Goal: Information Seeking & Learning: Find specific fact

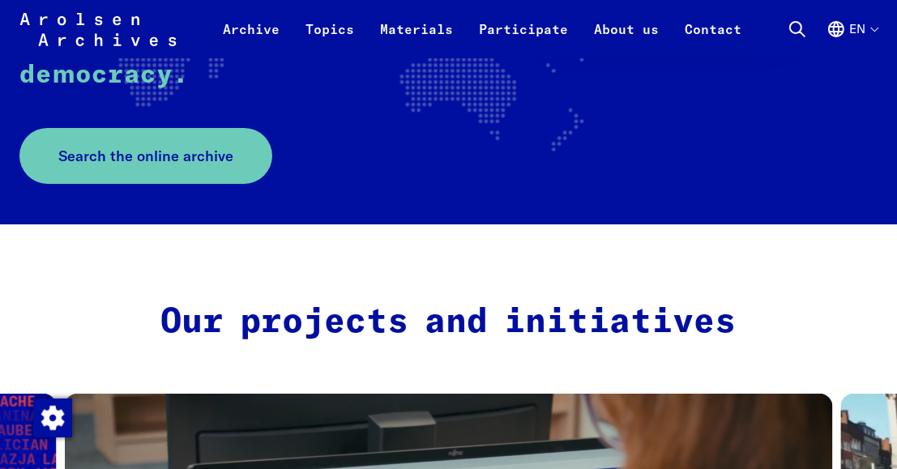
scroll to position [567, 0]
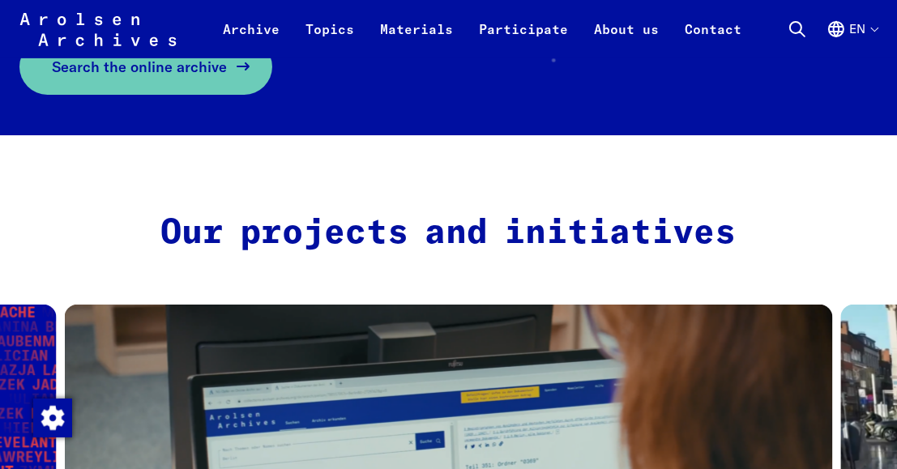
click at [65, 75] on span "Search the online archive" at bounding box center [139, 67] width 175 height 22
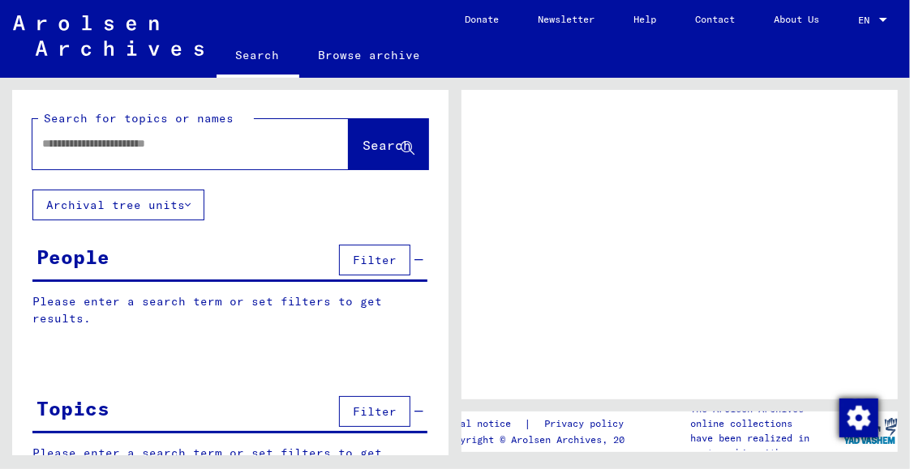
click at [852, 421] on img "Change consent" at bounding box center [858, 418] width 39 height 39
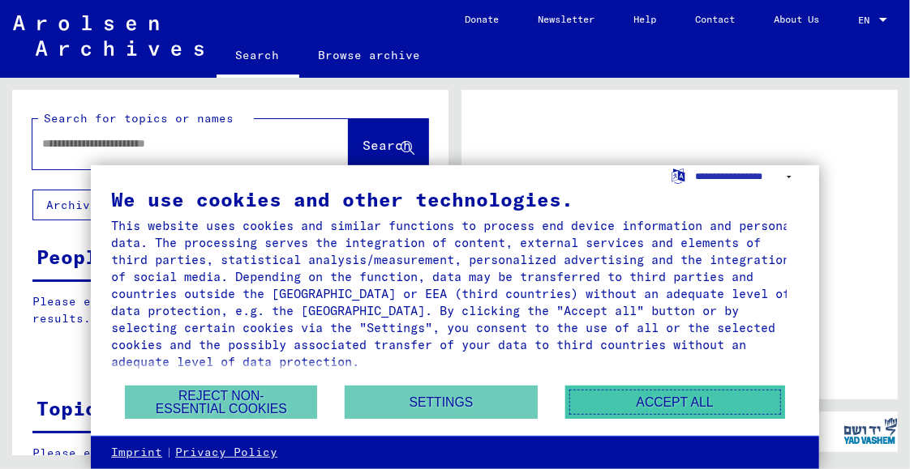
click at [649, 404] on button "Accept all" at bounding box center [675, 402] width 220 height 33
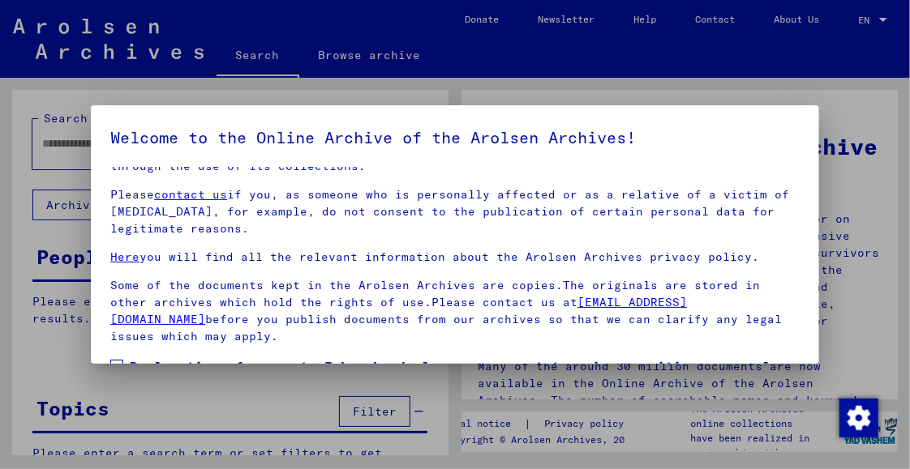
scroll to position [127, 0]
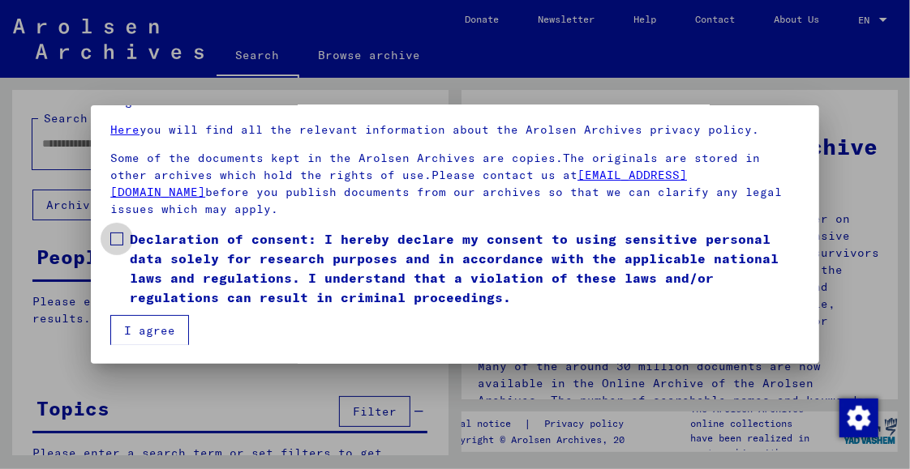
click at [120, 235] on span at bounding box center [116, 239] width 13 height 13
click at [164, 332] on button "I agree" at bounding box center [149, 330] width 79 height 31
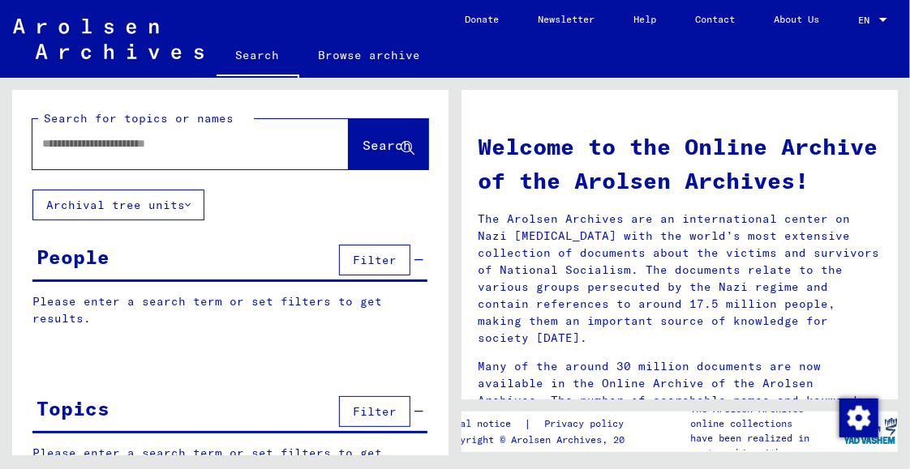
click at [101, 151] on input "text" at bounding box center [171, 143] width 258 height 17
type input "**********"
click at [379, 154] on span "Search" at bounding box center [388, 146] width 52 height 17
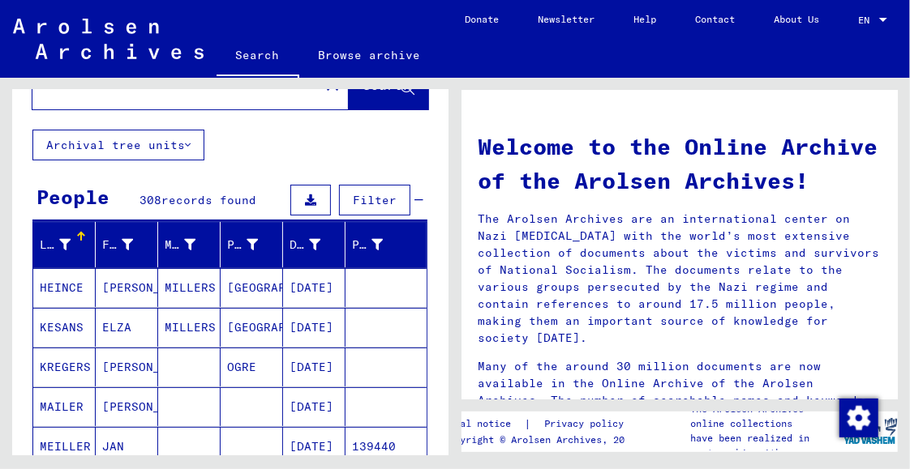
scroll to position [162, 0]
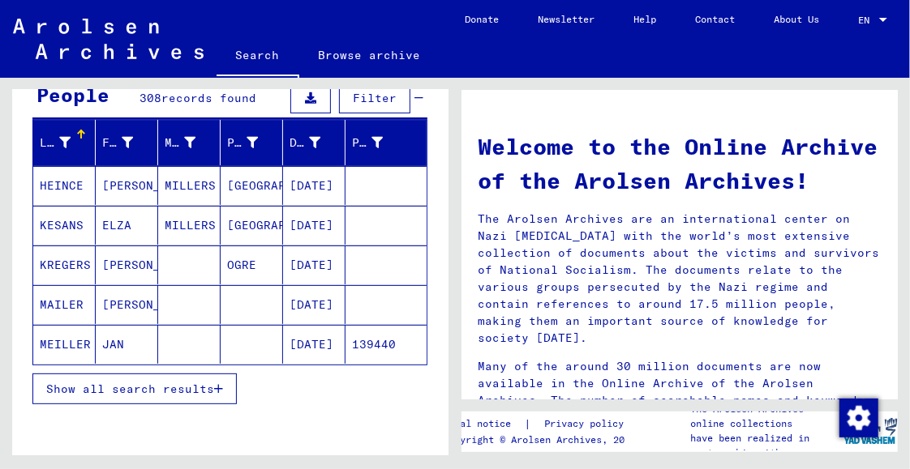
click at [137, 383] on span "Show all search results" at bounding box center [130, 389] width 168 height 15
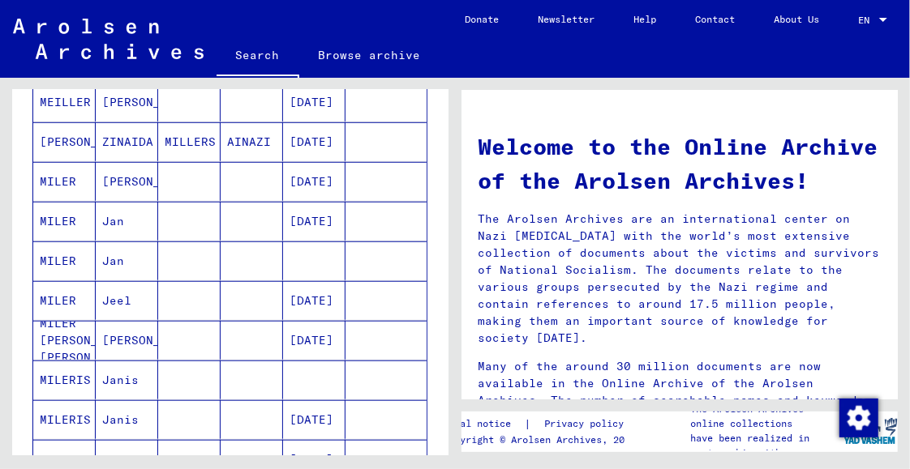
scroll to position [567, 0]
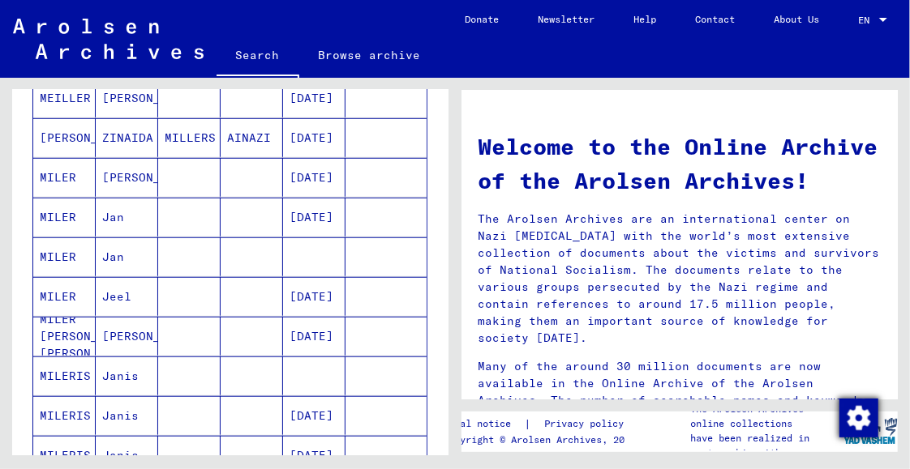
click at [856, 414] on img "Change consent" at bounding box center [858, 418] width 39 height 39
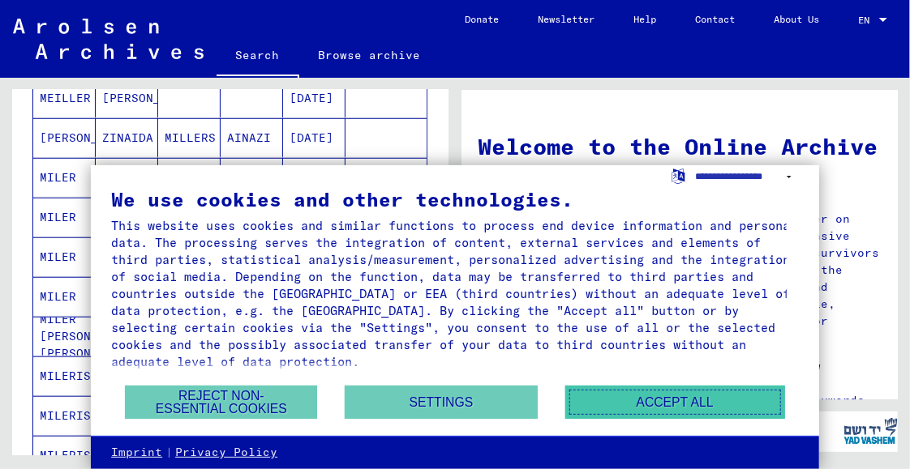
click at [649, 403] on button "Accept all" at bounding box center [675, 402] width 220 height 33
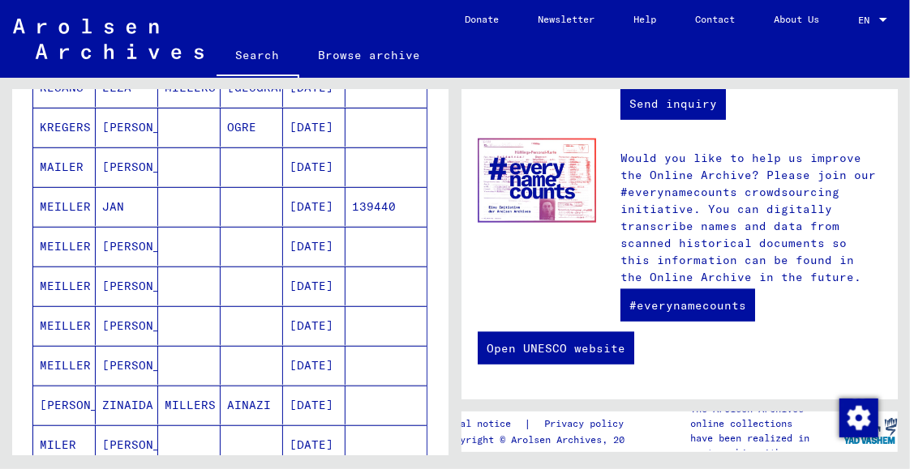
scroll to position [80, 0]
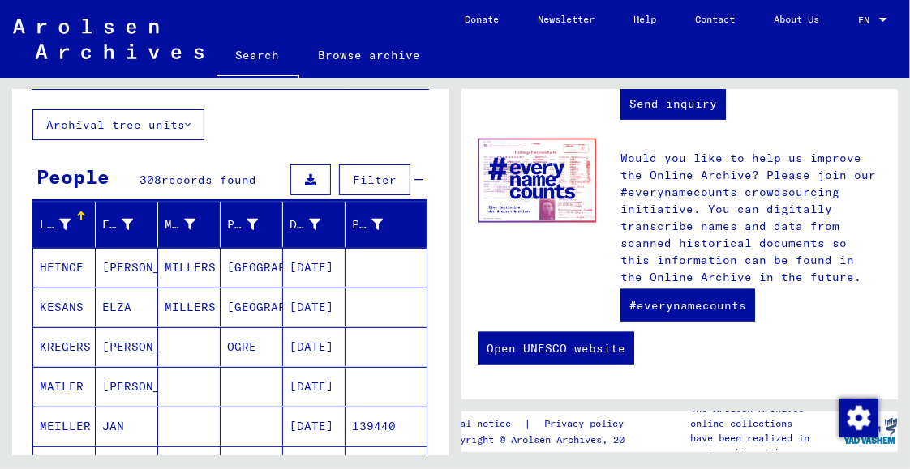
click at [365, 176] on span "Filter" at bounding box center [375, 180] width 44 height 15
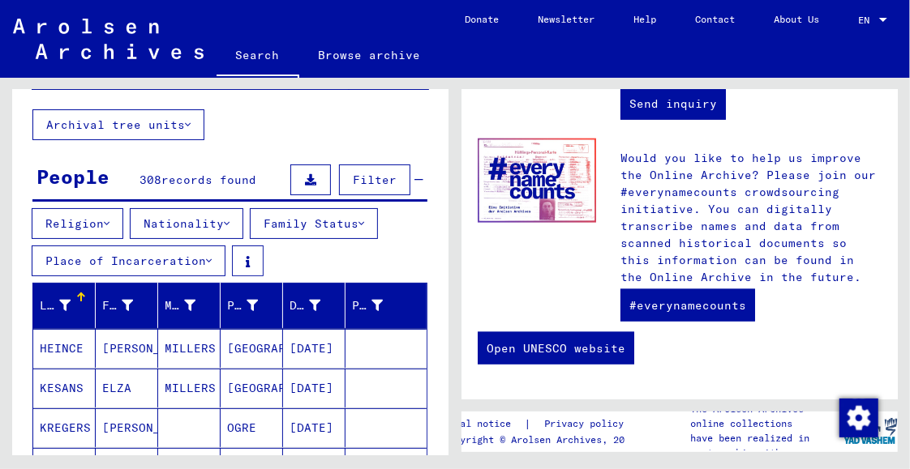
click at [229, 220] on button "Nationality" at bounding box center [186, 223] width 113 height 31
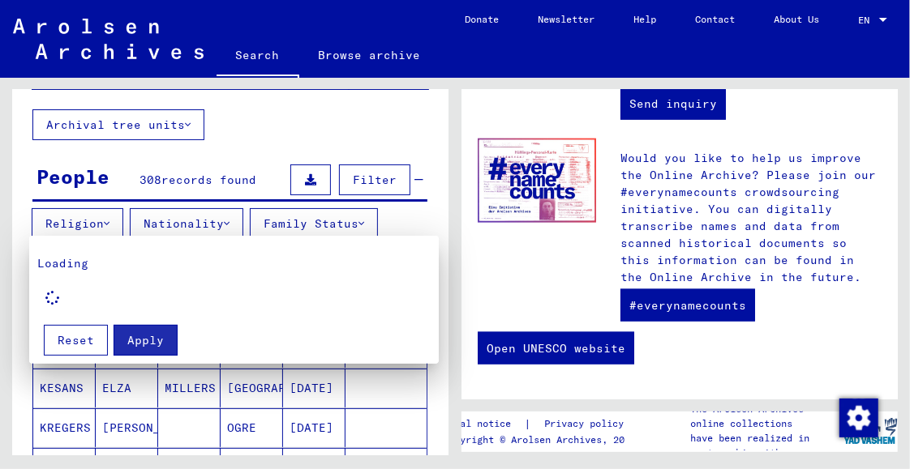
click at [274, 128] on div at bounding box center [455, 234] width 910 height 469
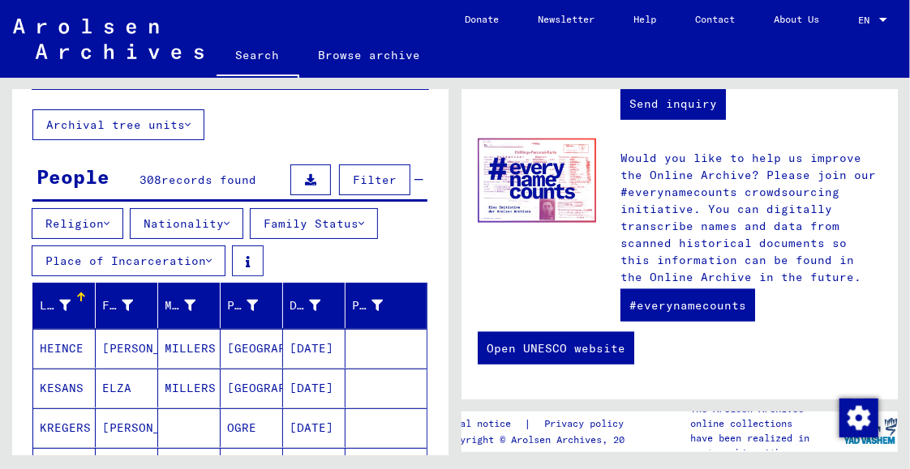
click at [205, 259] on button "Place of Incarceration" at bounding box center [129, 261] width 194 height 31
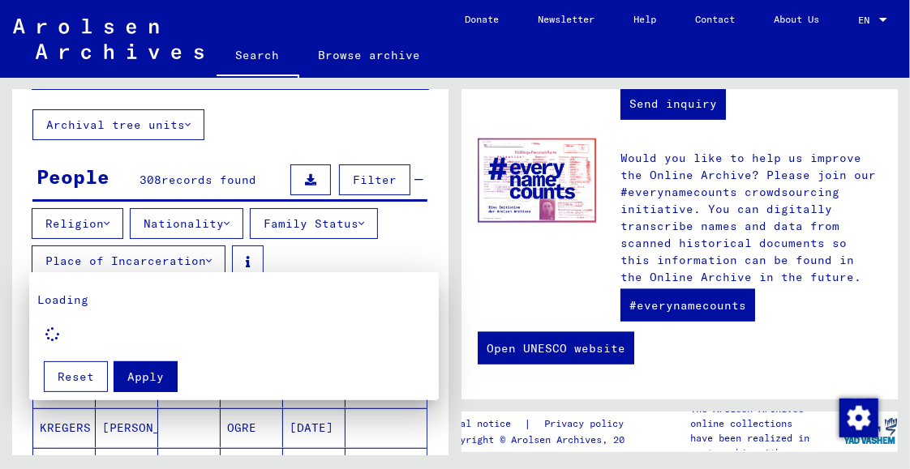
click at [205, 259] on div at bounding box center [455, 234] width 910 height 469
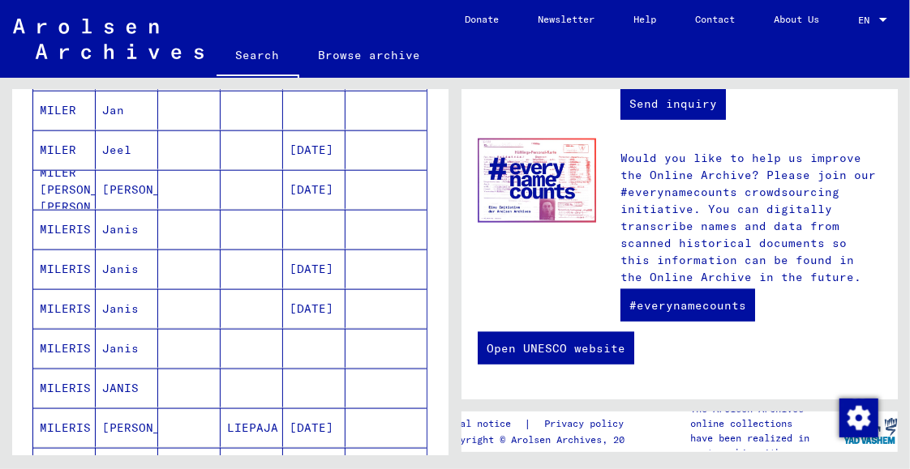
scroll to position [811, 0]
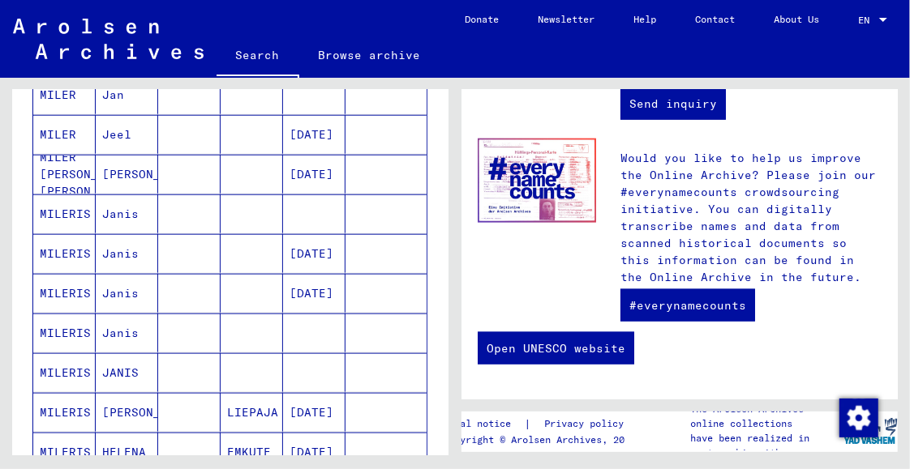
click at [55, 246] on mat-cell "MILERIS" at bounding box center [64, 253] width 62 height 39
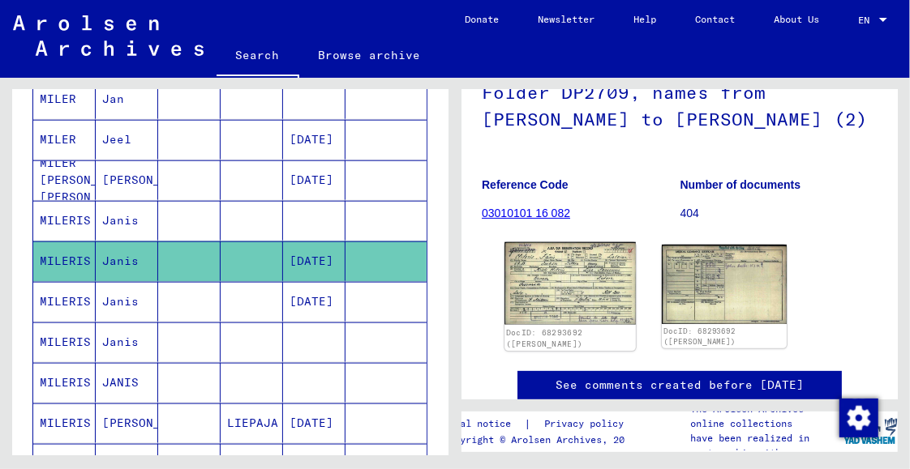
click at [545, 276] on img at bounding box center [569, 283] width 131 height 83
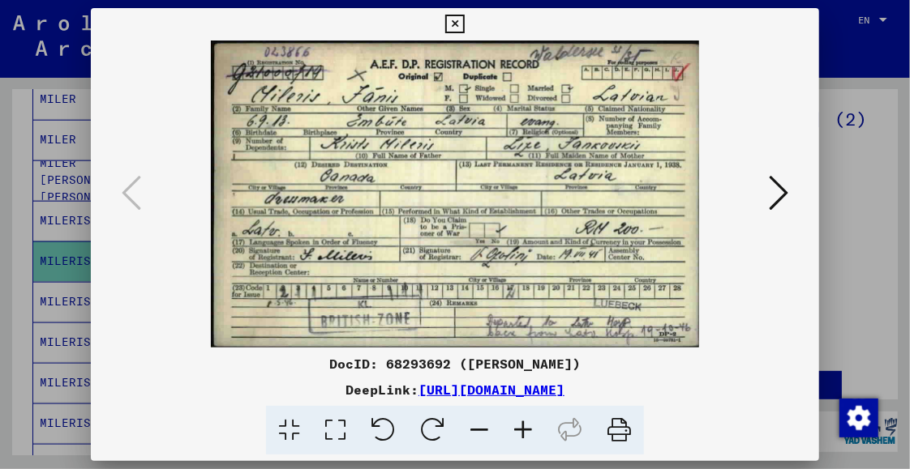
click at [456, 23] on icon at bounding box center [454, 24] width 19 height 19
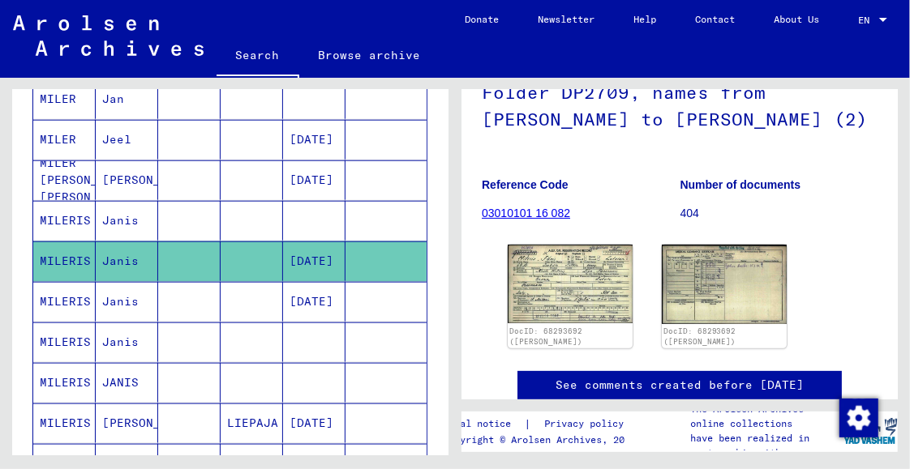
click at [45, 366] on mat-cell "MILERIS" at bounding box center [64, 383] width 62 height 40
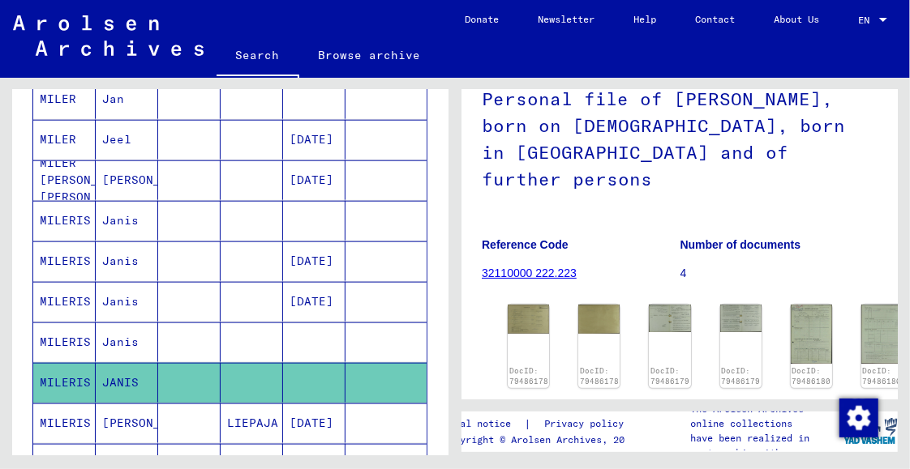
scroll to position [162, 0]
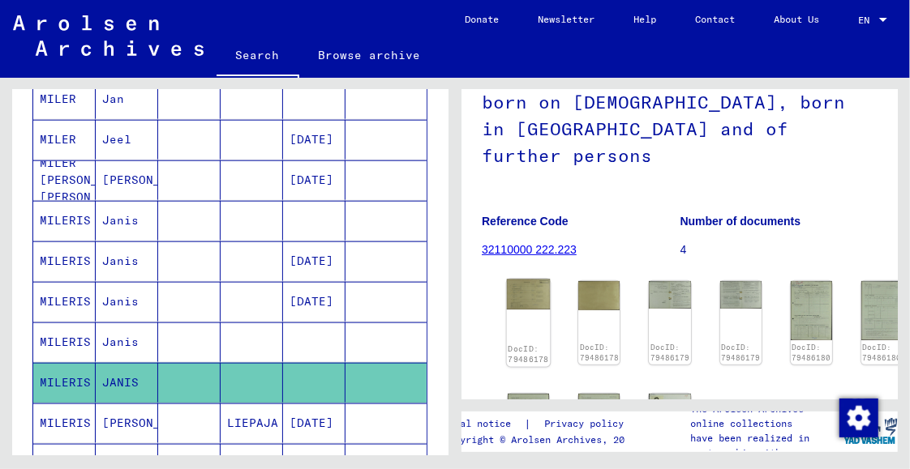
click at [535, 280] on img at bounding box center [529, 295] width 44 height 30
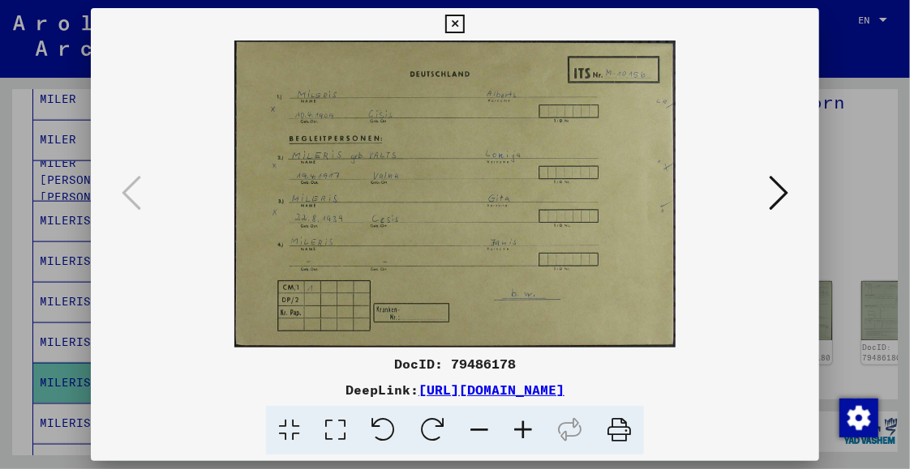
click at [789, 195] on button at bounding box center [778, 194] width 29 height 46
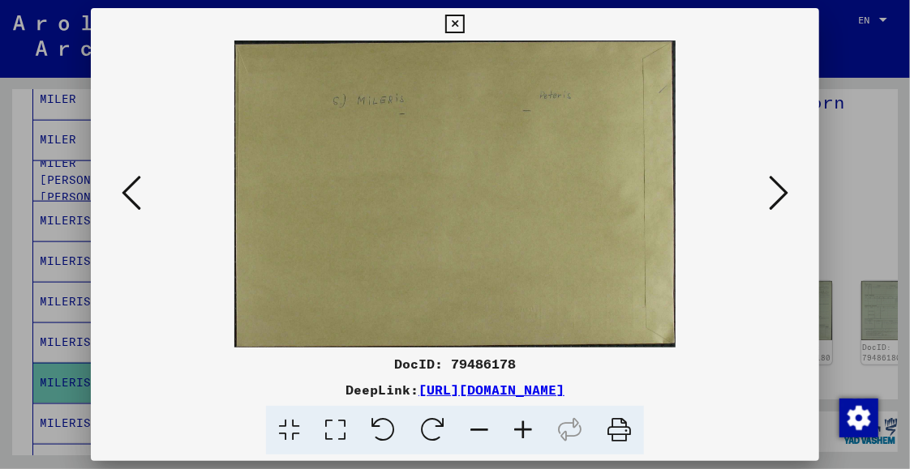
click at [789, 195] on button at bounding box center [778, 194] width 29 height 46
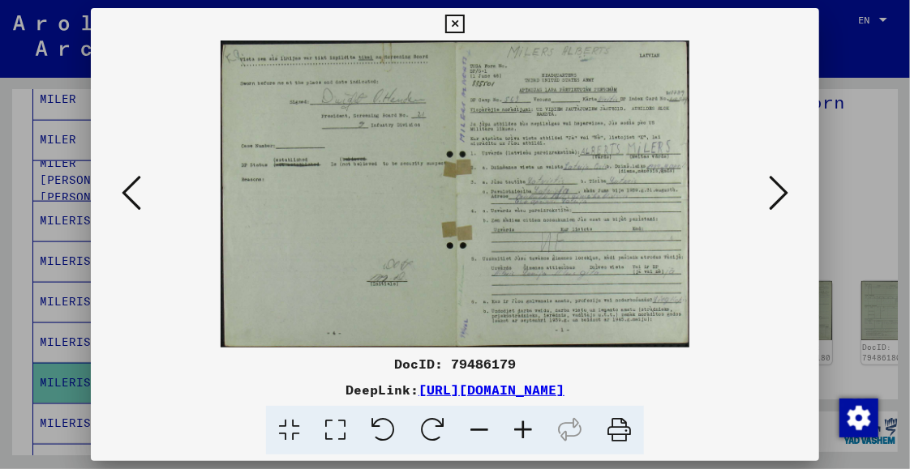
click at [789, 195] on button at bounding box center [778, 194] width 29 height 46
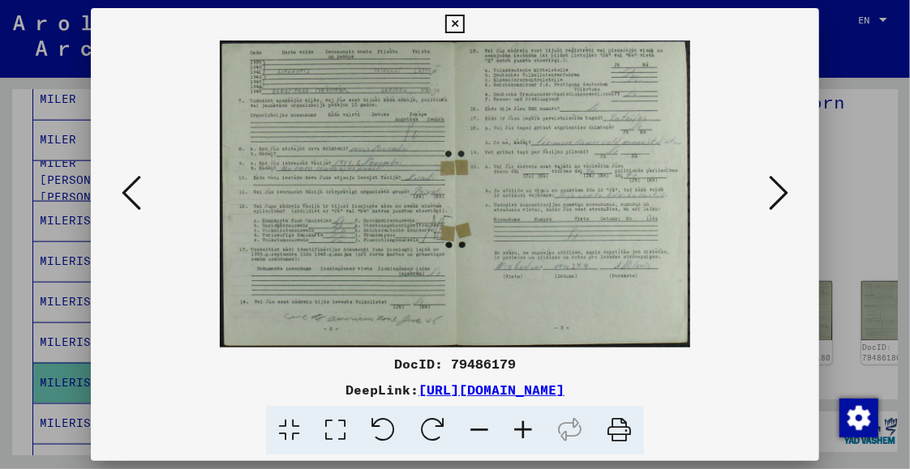
click at [789, 195] on button at bounding box center [778, 194] width 29 height 46
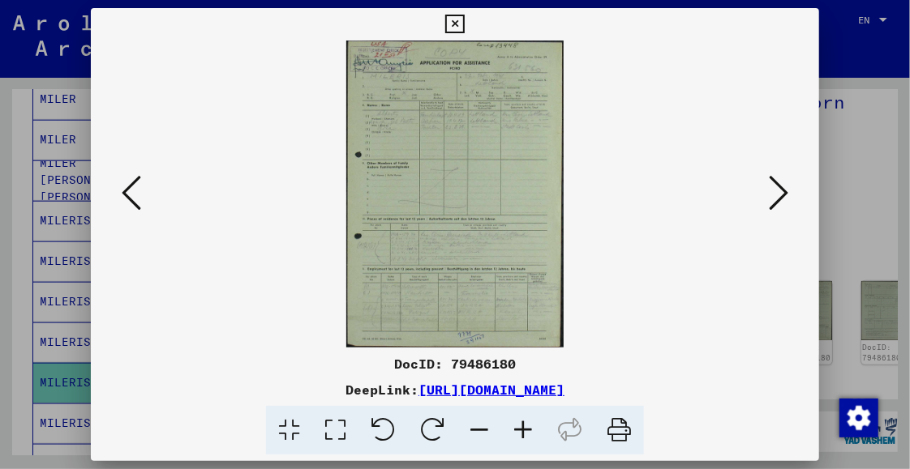
click at [789, 195] on button at bounding box center [778, 194] width 29 height 46
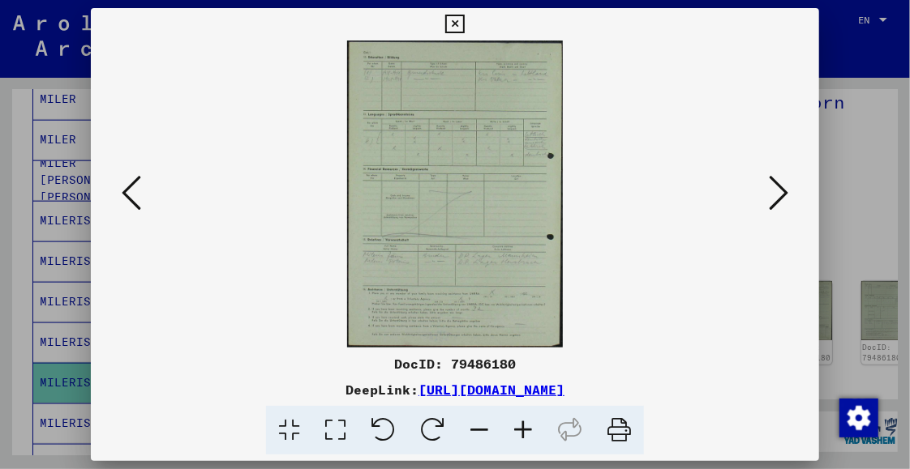
click at [789, 195] on button at bounding box center [778, 194] width 29 height 46
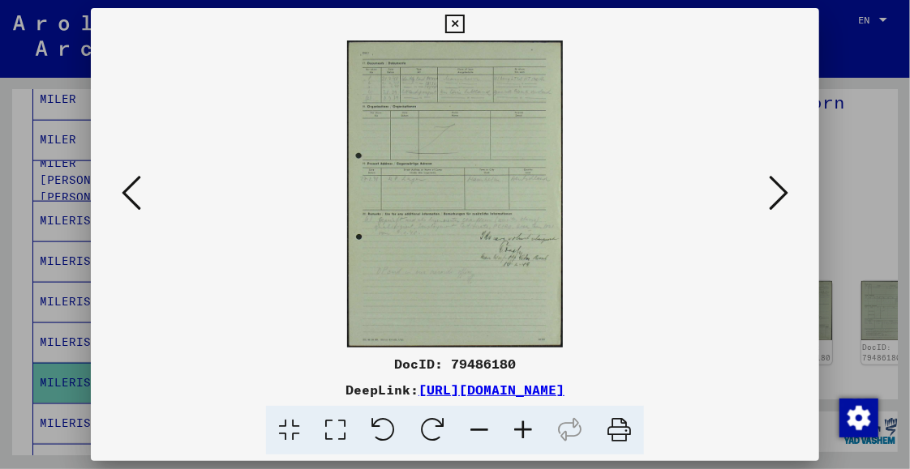
click at [789, 195] on button at bounding box center [778, 194] width 29 height 46
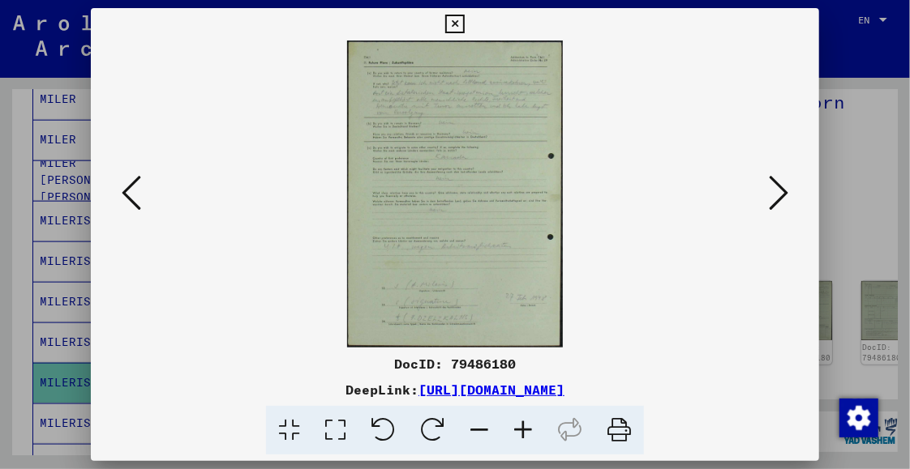
click at [789, 195] on button at bounding box center [778, 194] width 29 height 46
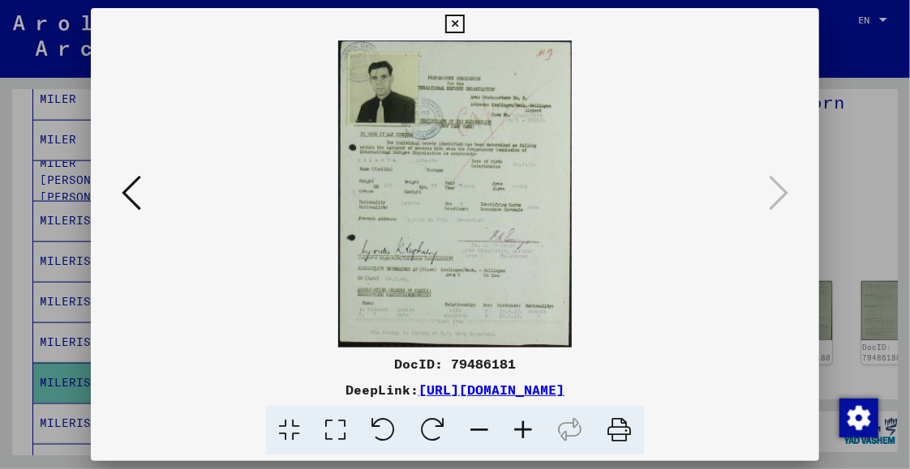
click at [426, 177] on img at bounding box center [455, 194] width 618 height 307
click at [521, 432] on icon at bounding box center [523, 430] width 44 height 49
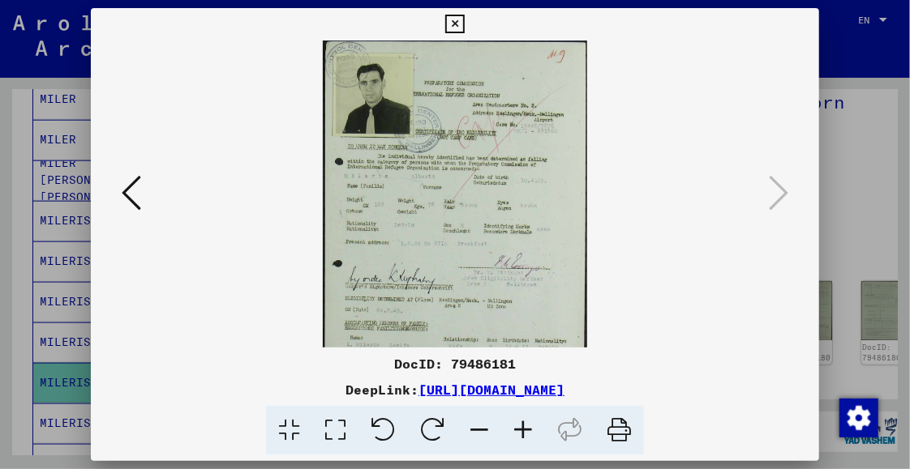
click at [521, 432] on icon at bounding box center [523, 430] width 44 height 49
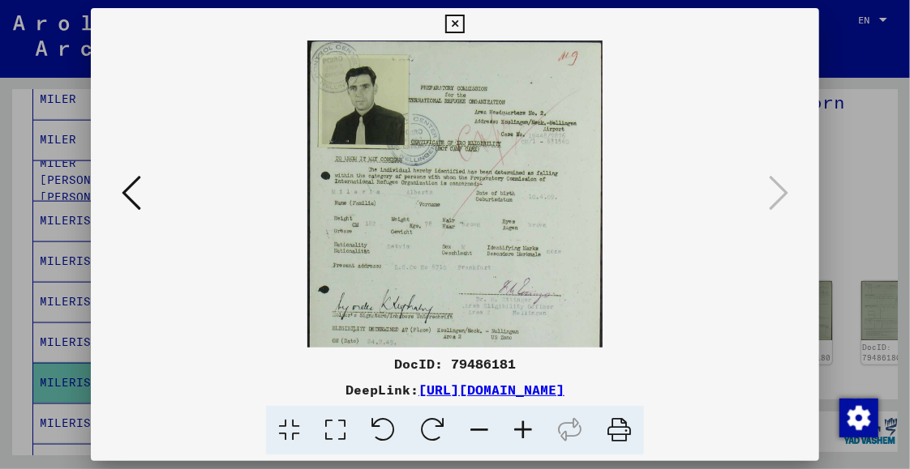
click at [521, 432] on icon at bounding box center [523, 430] width 44 height 49
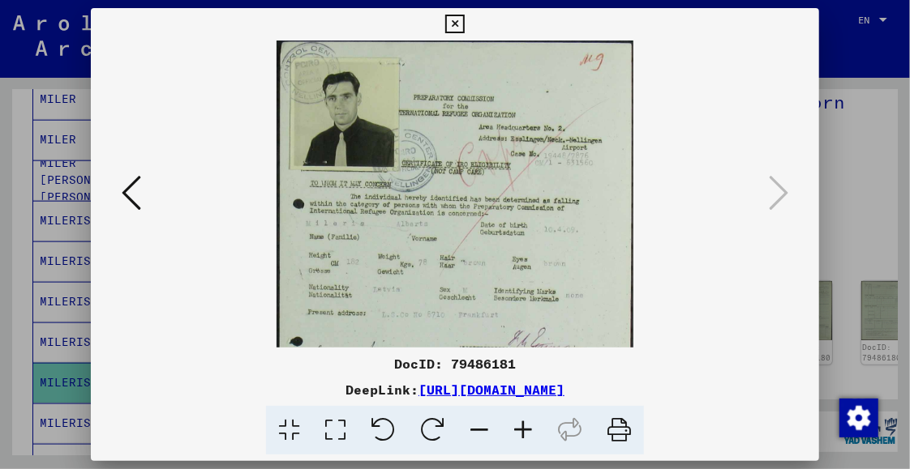
click at [521, 432] on icon at bounding box center [523, 430] width 44 height 49
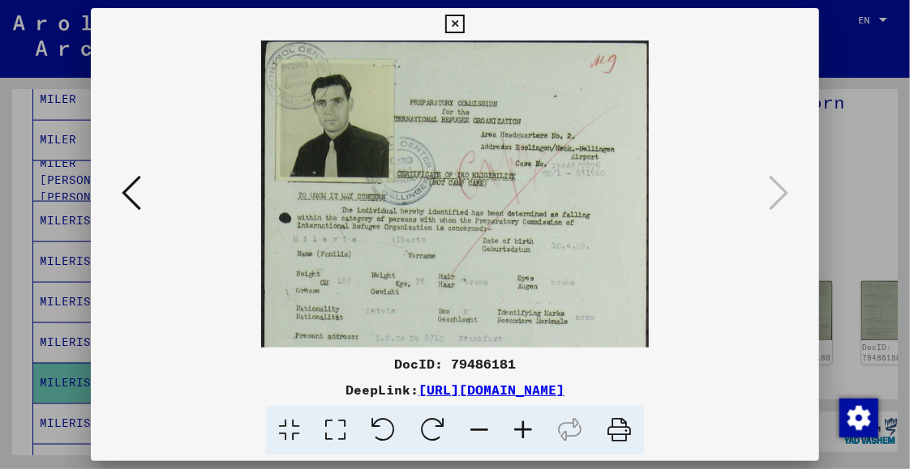
click at [521, 432] on icon at bounding box center [523, 430] width 44 height 49
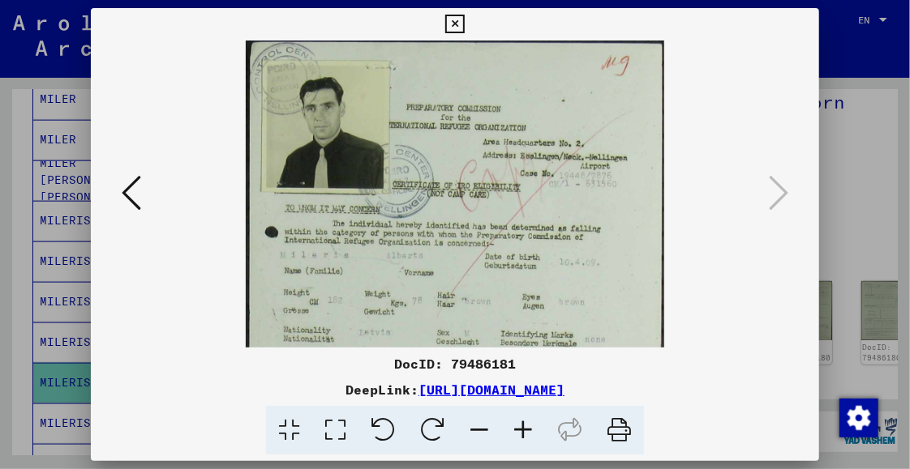
click at [521, 432] on icon at bounding box center [523, 430] width 44 height 49
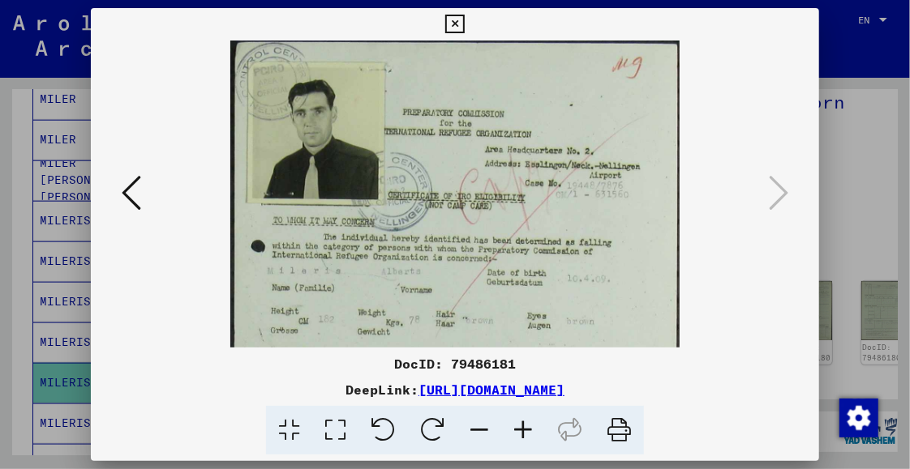
click at [521, 432] on icon at bounding box center [523, 430] width 44 height 49
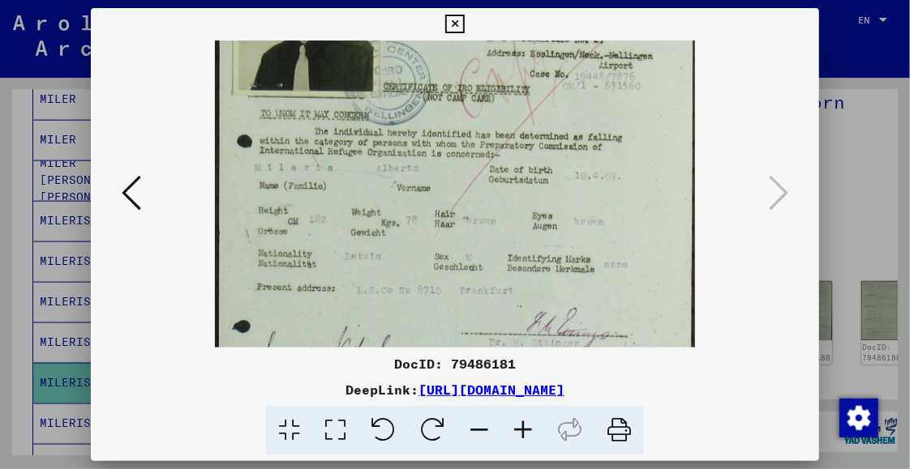
scroll to position [131, 0]
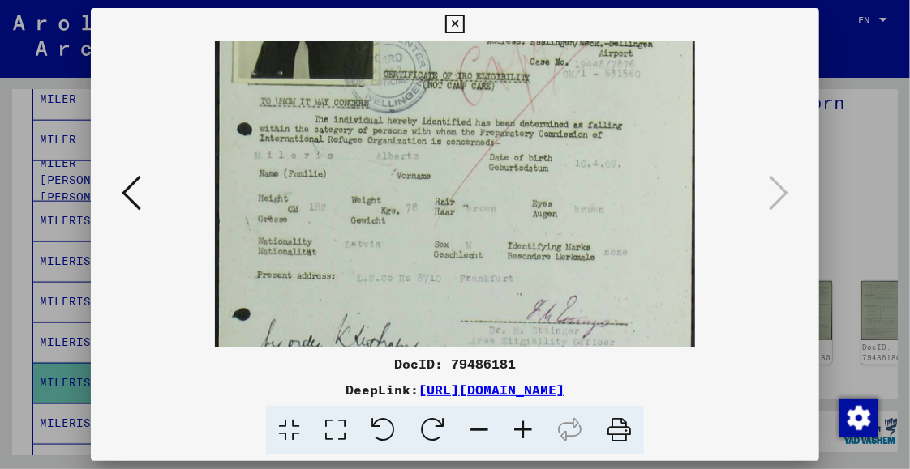
drag, startPoint x: 408, startPoint y: 214, endPoint x: 404, endPoint y: 82, distance: 132.2
click at [404, 82] on img at bounding box center [455, 224] width 480 height 631
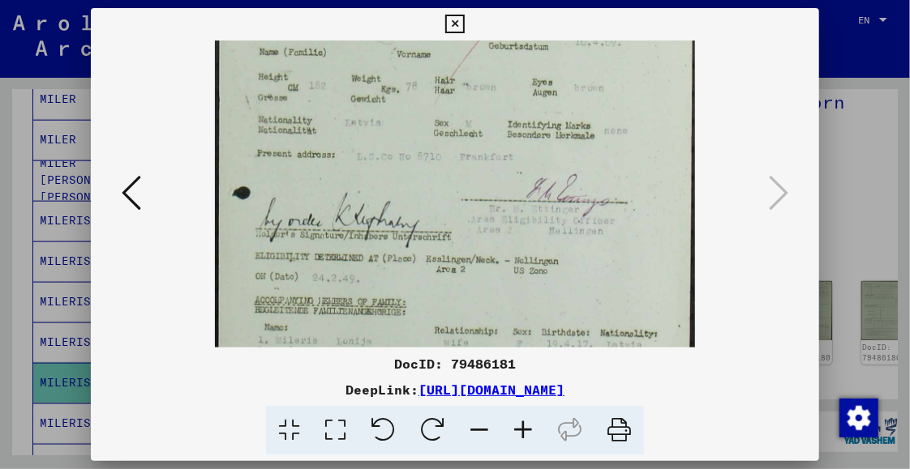
scroll to position [306, 0]
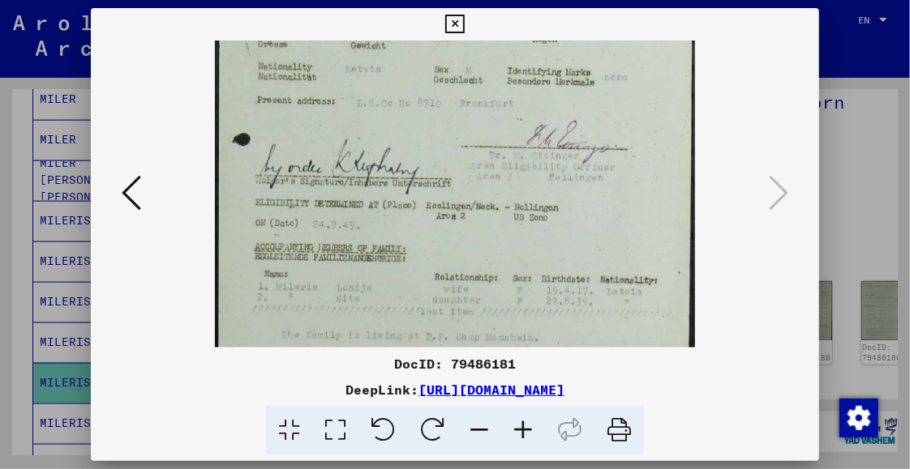
drag, startPoint x: 394, startPoint y: 288, endPoint x: 407, endPoint y: 113, distance: 174.8
click at [407, 113] on img at bounding box center [455, 49] width 480 height 631
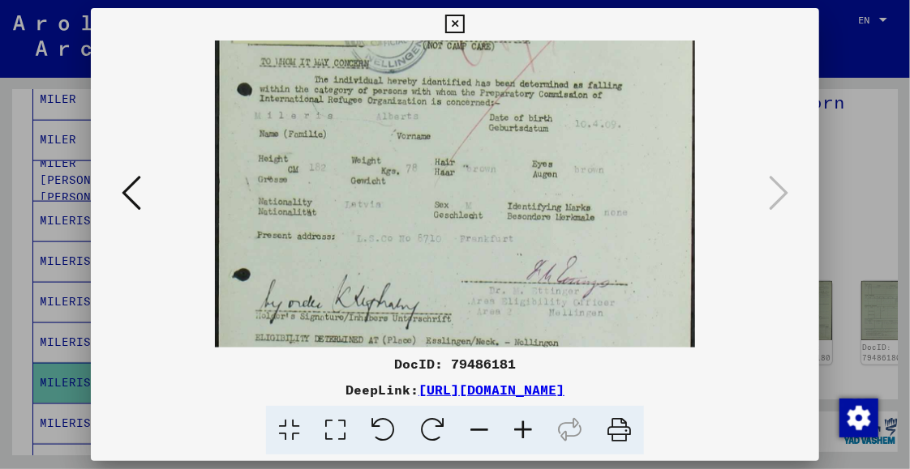
drag, startPoint x: 407, startPoint y: 280, endPoint x: 453, endPoint y: 286, distance: 46.6
click at [453, 283] on img at bounding box center [455, 184] width 480 height 631
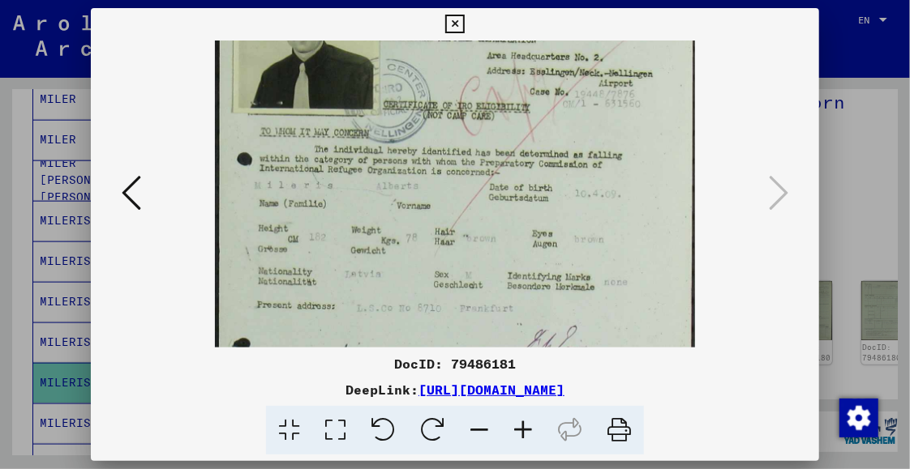
scroll to position [0, 0]
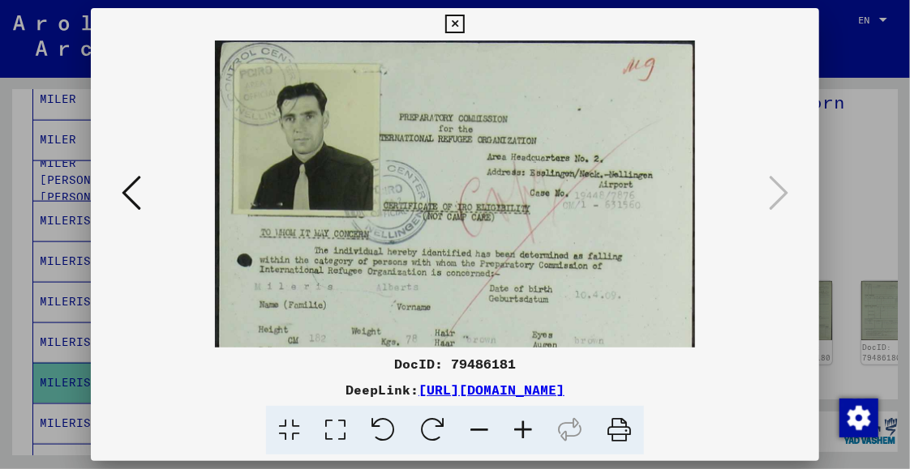
drag, startPoint x: 439, startPoint y: 49, endPoint x: 477, endPoint y: 230, distance: 185.7
click at [477, 230] on img at bounding box center [455, 356] width 480 height 631
click at [457, 22] on icon at bounding box center [454, 24] width 19 height 19
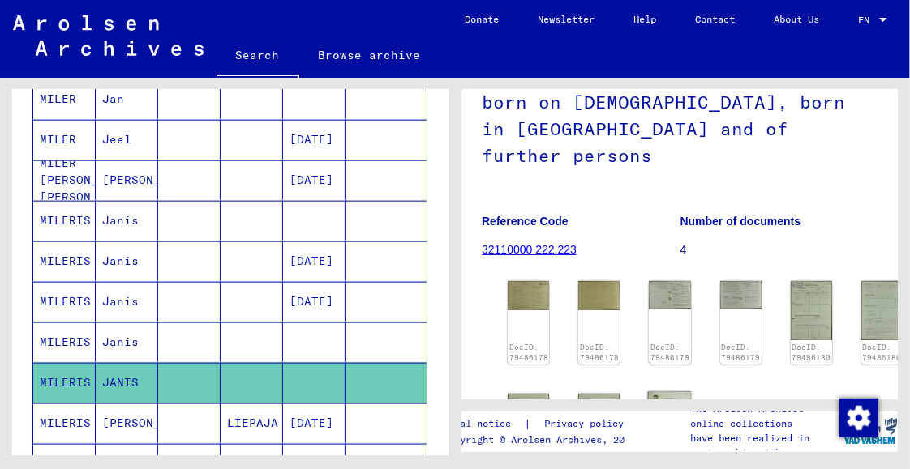
click at [669, 392] on img at bounding box center [670, 421] width 44 height 58
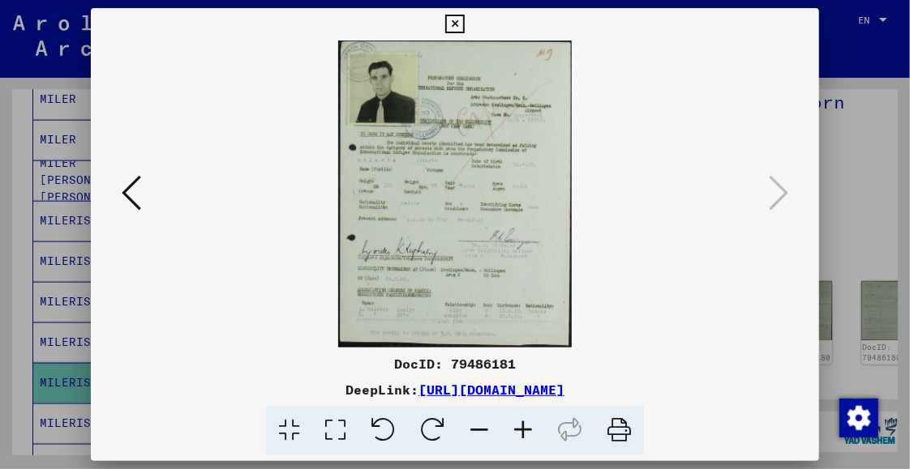
click at [519, 430] on icon at bounding box center [523, 430] width 44 height 49
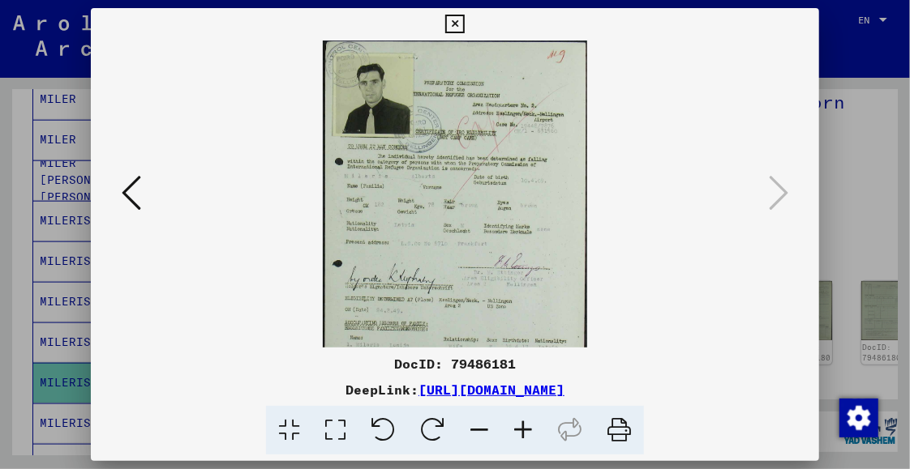
click at [520, 430] on icon at bounding box center [523, 430] width 44 height 49
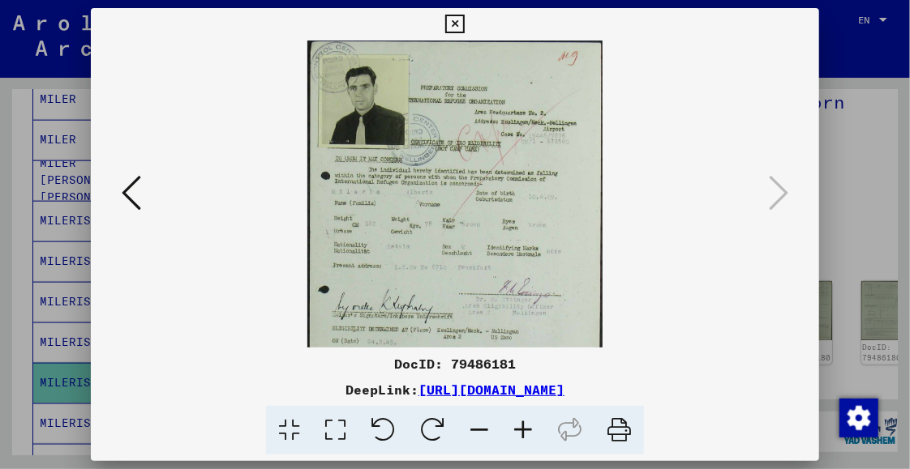
click at [520, 430] on icon at bounding box center [523, 430] width 44 height 49
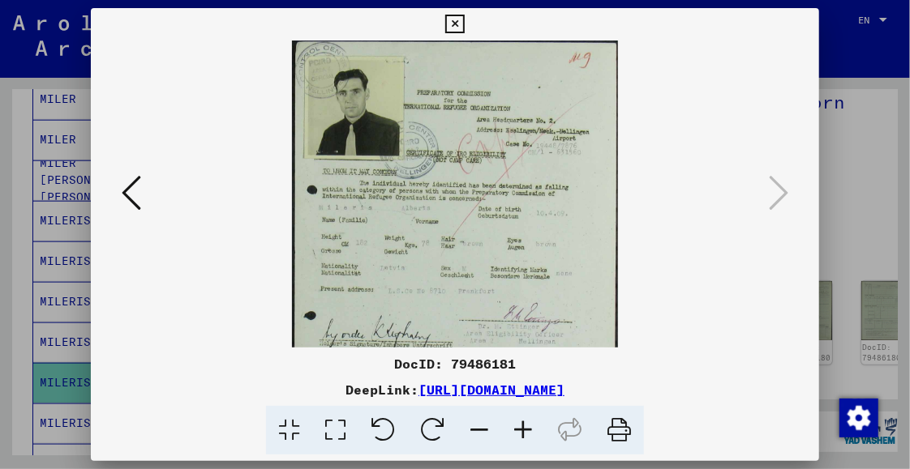
click at [520, 430] on icon at bounding box center [523, 430] width 44 height 49
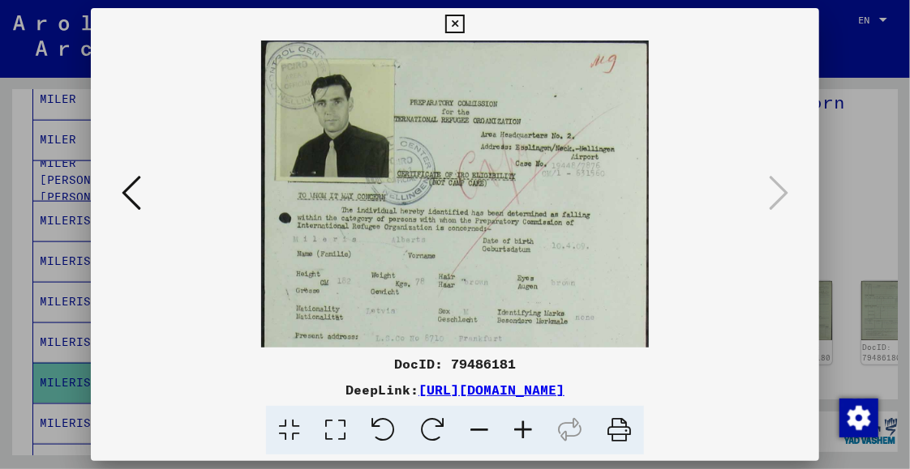
click at [520, 430] on icon at bounding box center [523, 430] width 44 height 49
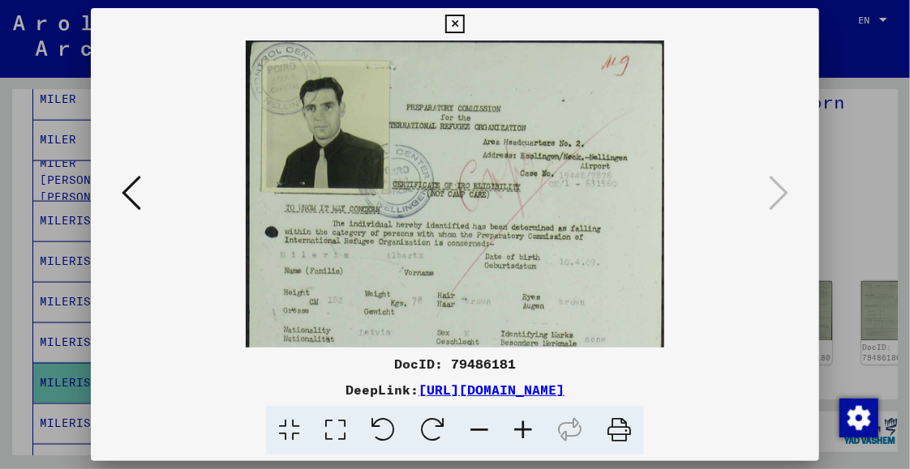
click at [520, 430] on icon at bounding box center [523, 430] width 44 height 49
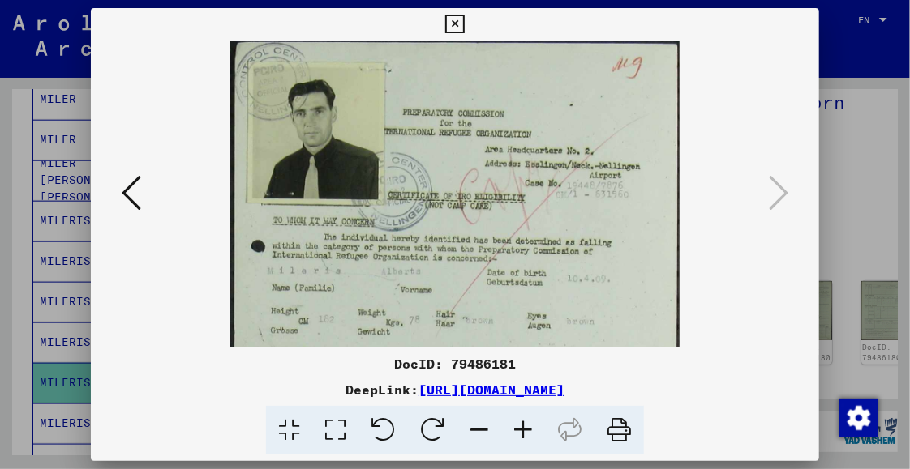
click at [520, 430] on icon at bounding box center [523, 430] width 44 height 49
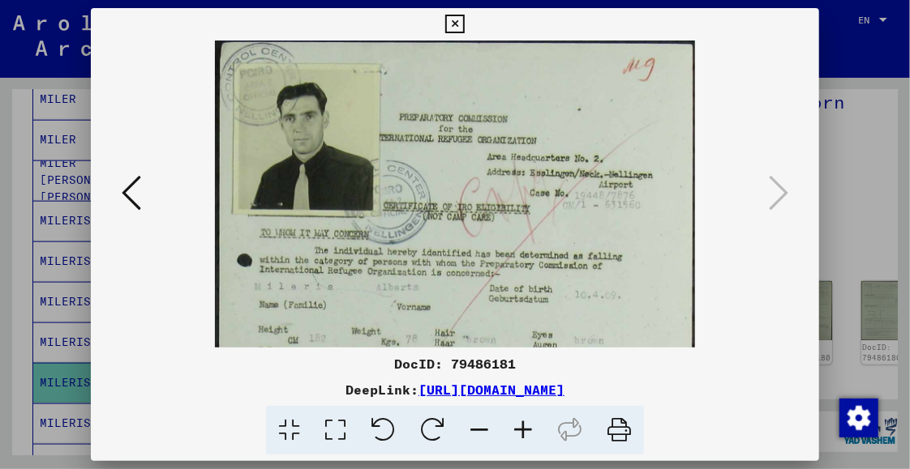
click at [131, 204] on icon at bounding box center [131, 192] width 19 height 39
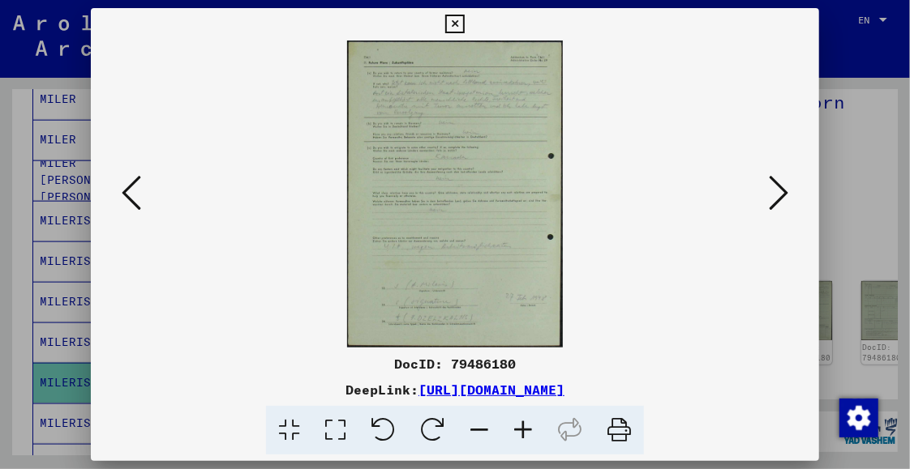
click at [131, 204] on icon at bounding box center [131, 192] width 19 height 39
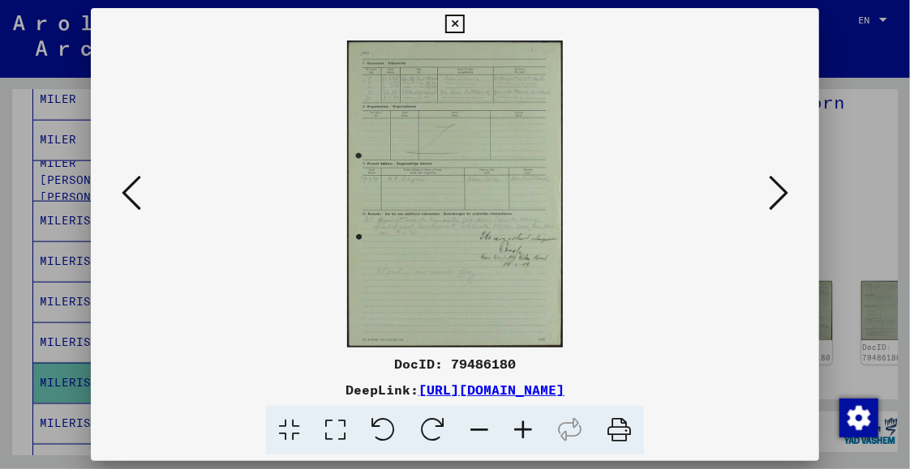
click at [131, 204] on icon at bounding box center [131, 192] width 19 height 39
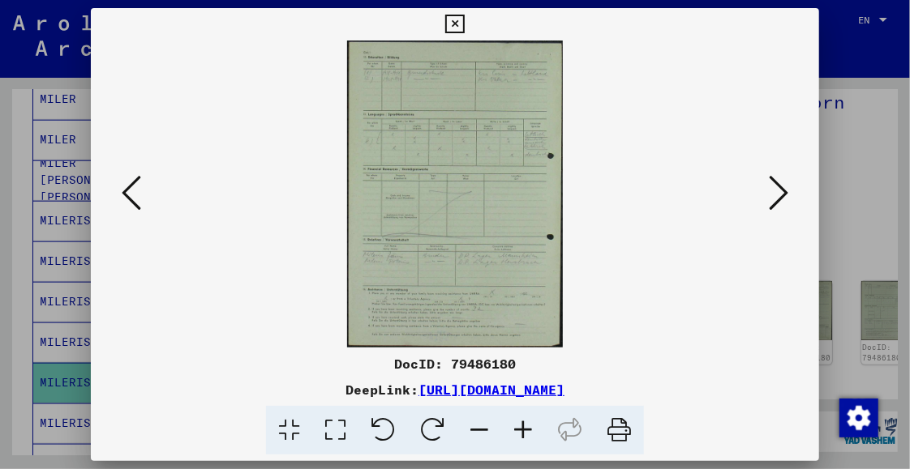
click at [131, 204] on icon at bounding box center [131, 192] width 19 height 39
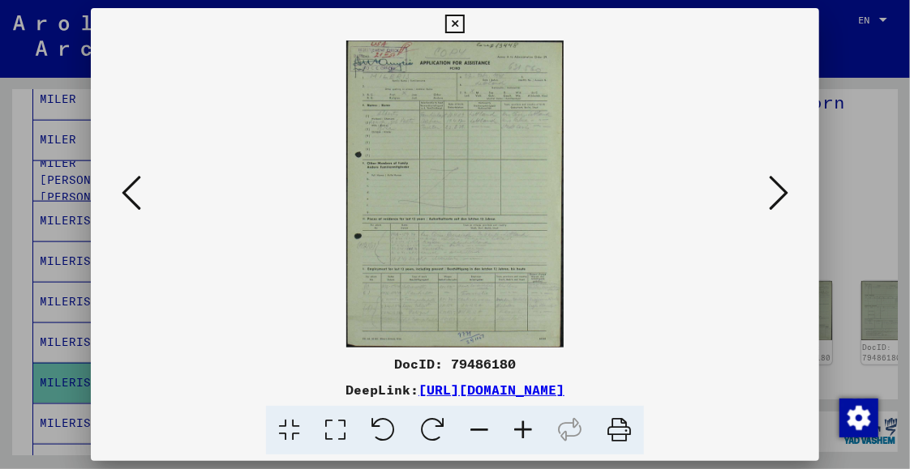
click at [131, 204] on icon at bounding box center [131, 192] width 19 height 39
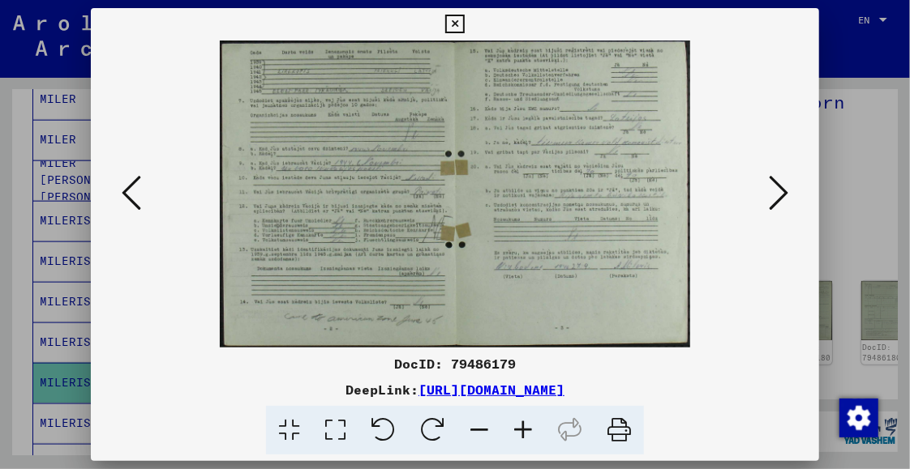
click at [131, 204] on icon at bounding box center [131, 192] width 19 height 39
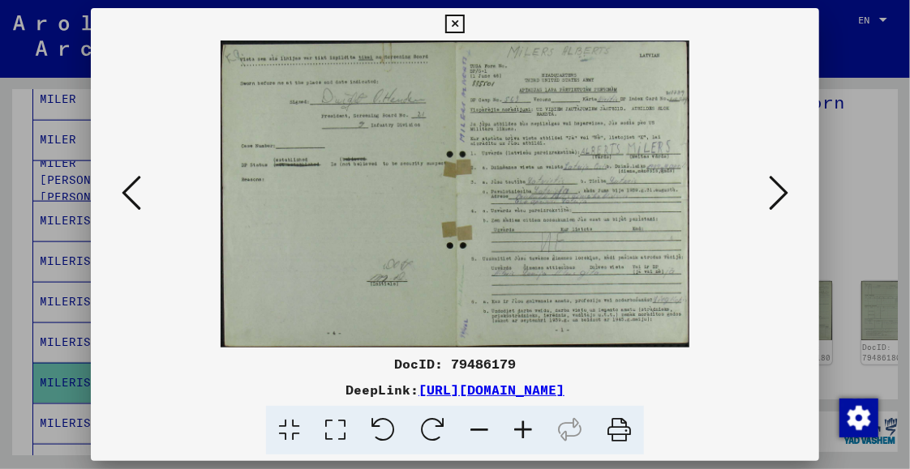
click at [131, 204] on icon at bounding box center [131, 192] width 19 height 39
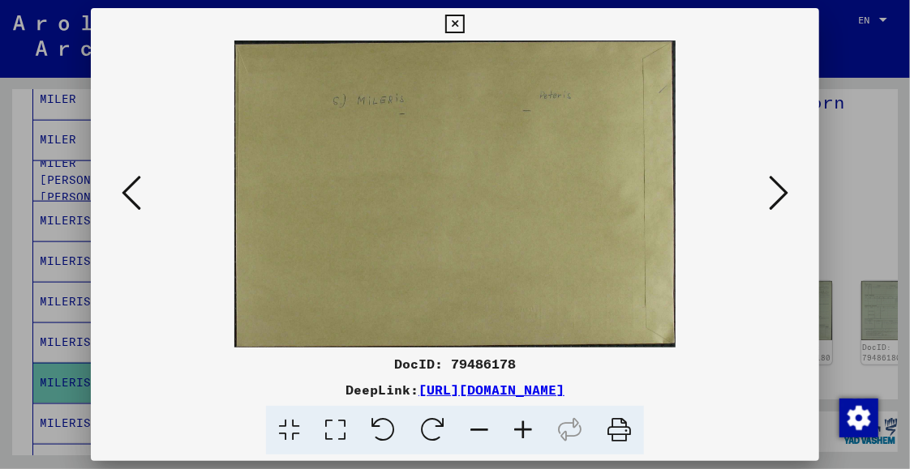
click at [131, 204] on icon at bounding box center [131, 192] width 19 height 39
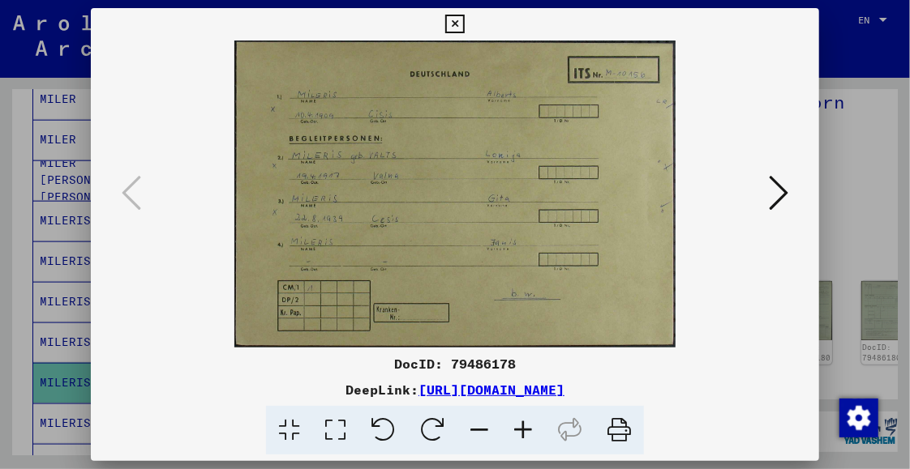
click at [781, 196] on icon at bounding box center [777, 192] width 19 height 39
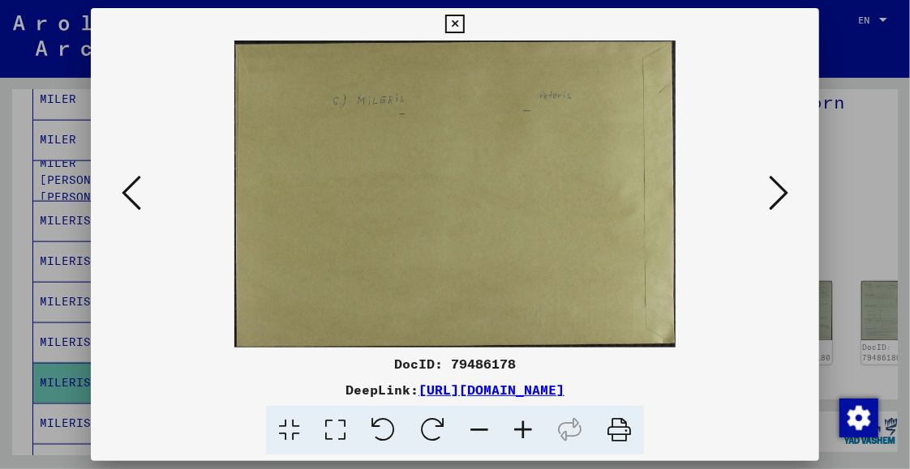
click at [457, 24] on icon at bounding box center [454, 24] width 19 height 19
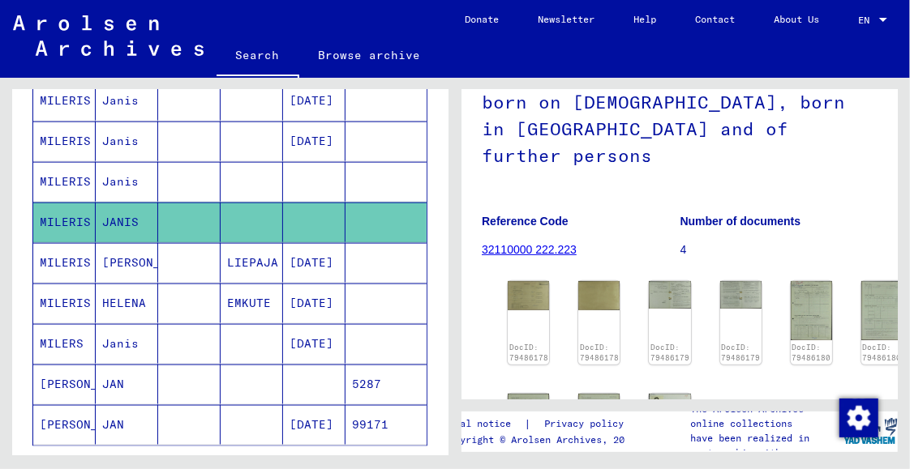
scroll to position [978, 0]
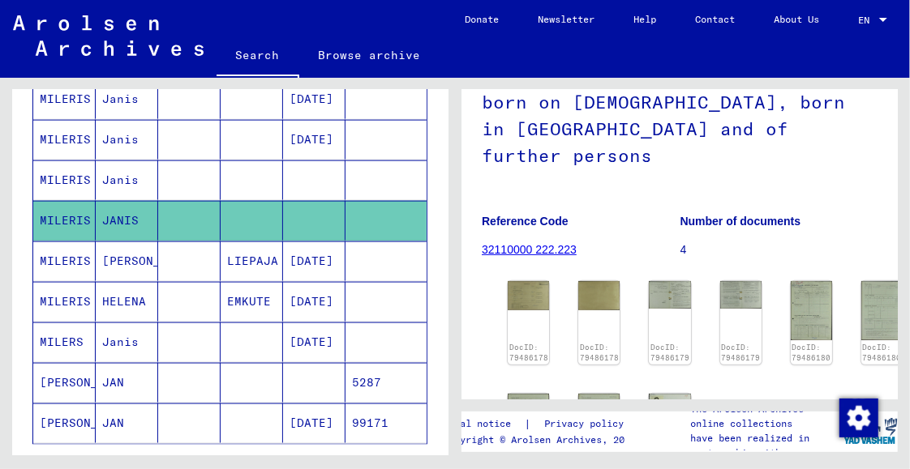
click at [54, 323] on mat-cell "MILERS" at bounding box center [64, 343] width 62 height 40
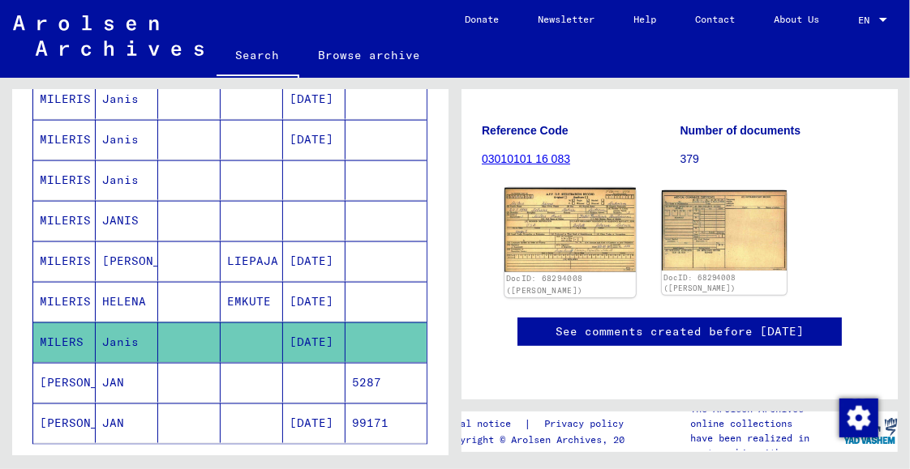
click at [564, 213] on img at bounding box center [569, 230] width 131 height 84
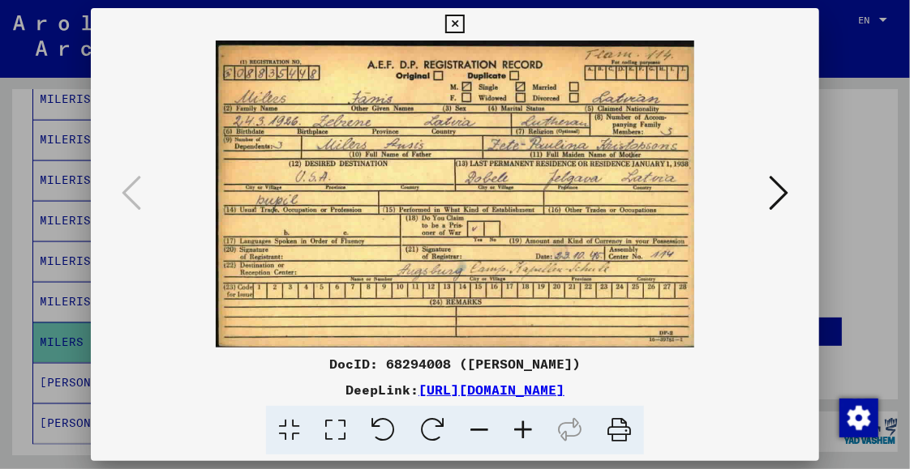
click at [405, 175] on img at bounding box center [455, 194] width 618 height 307
click at [454, 21] on icon at bounding box center [454, 24] width 19 height 19
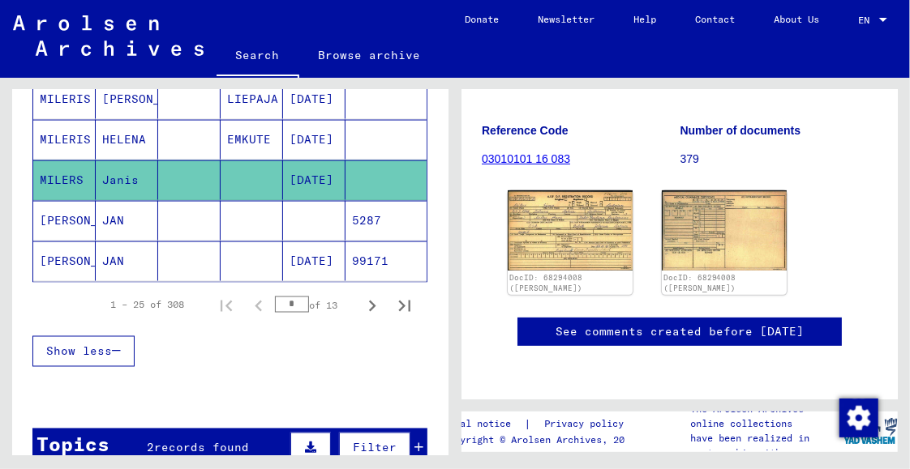
scroll to position [1141, 0]
click at [66, 203] on mat-cell "MILLER" at bounding box center [64, 221] width 62 height 40
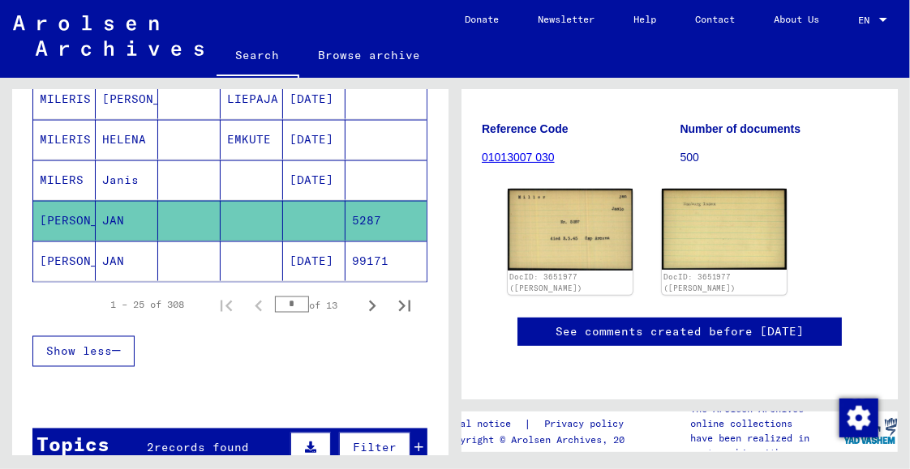
scroll to position [243, 0]
click at [52, 243] on mat-cell "MILLER" at bounding box center [64, 262] width 62 height 40
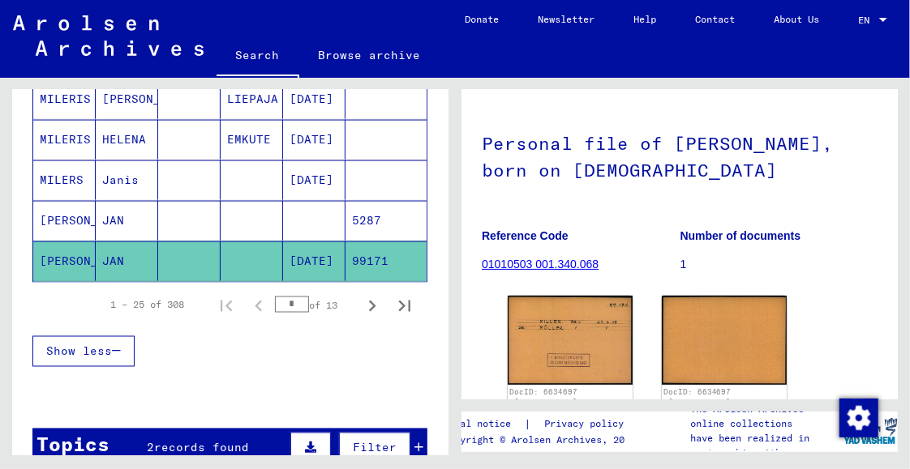
scroll to position [162, 0]
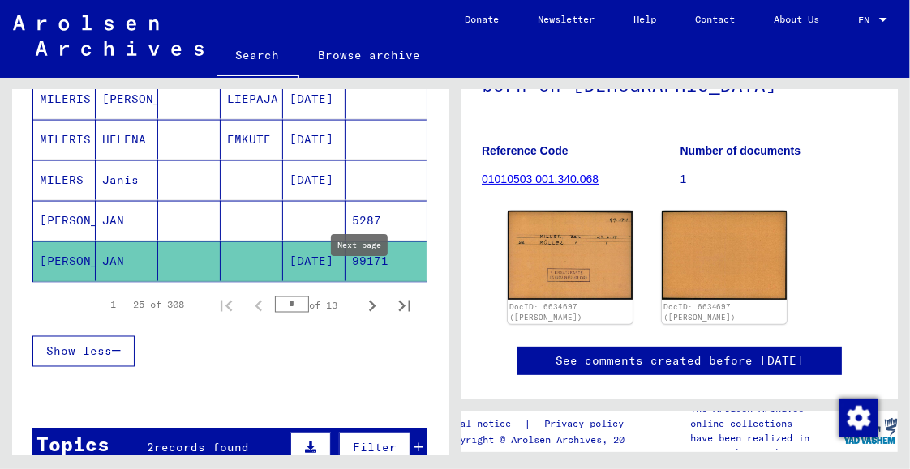
click at [369, 301] on icon "Next page" at bounding box center [372, 306] width 7 height 11
type input "*"
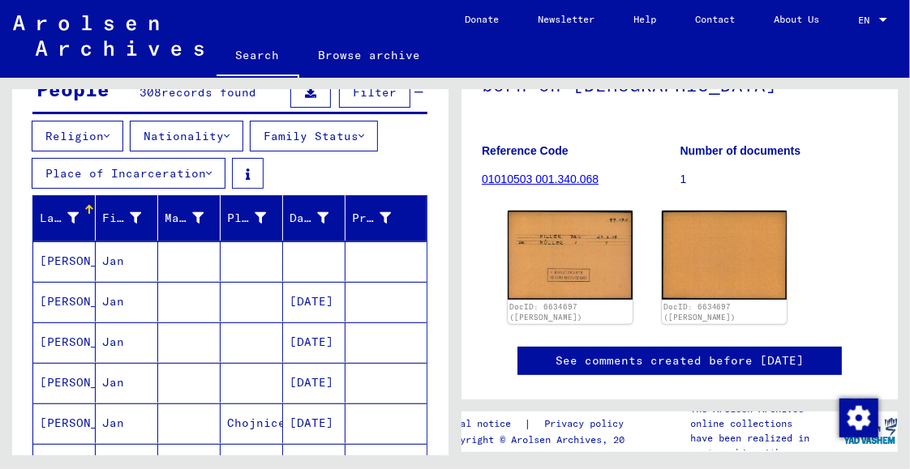
scroll to position [87, 0]
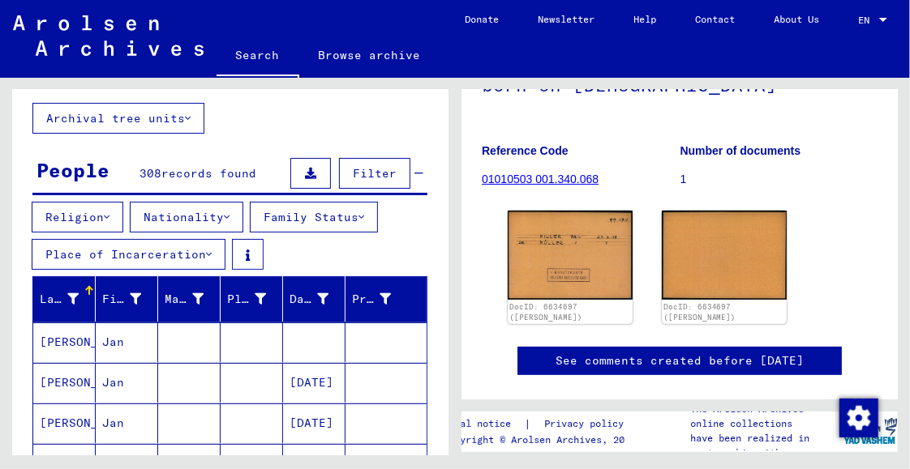
click at [229, 212] on icon at bounding box center [227, 217] width 6 height 11
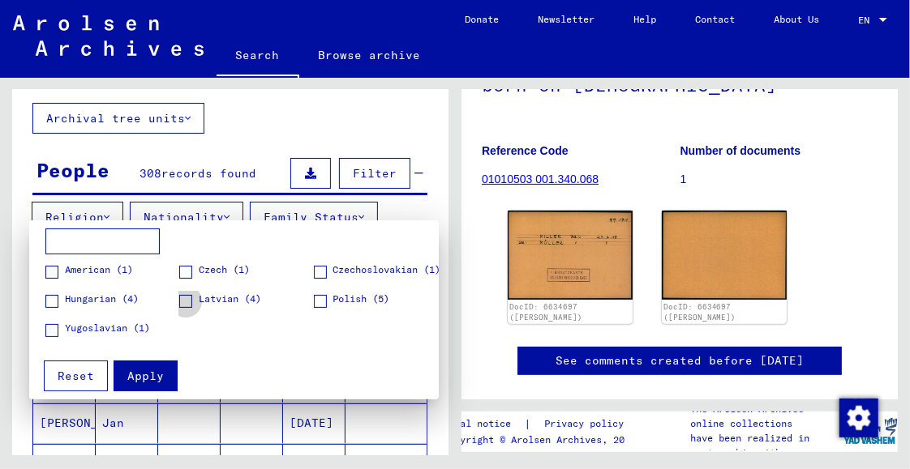
click at [185, 302] on span at bounding box center [185, 301] width 13 height 13
click at [86, 380] on span "Reset" at bounding box center [76, 376] width 36 height 15
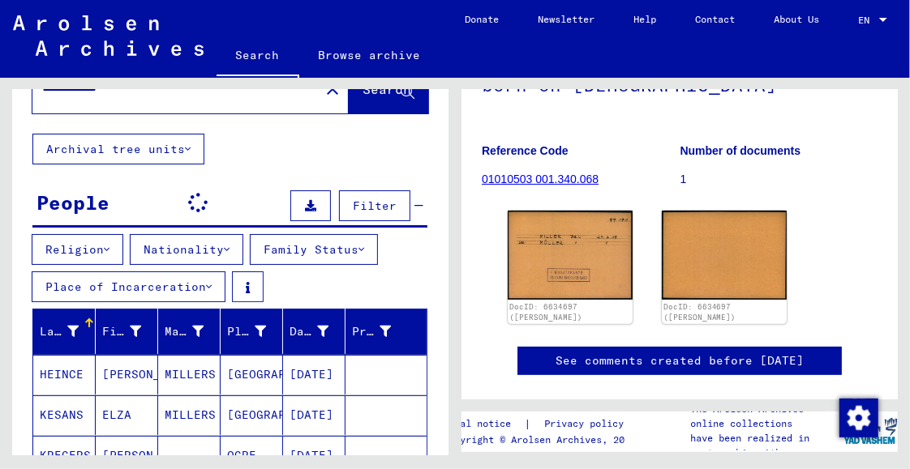
scroll to position [6, 0]
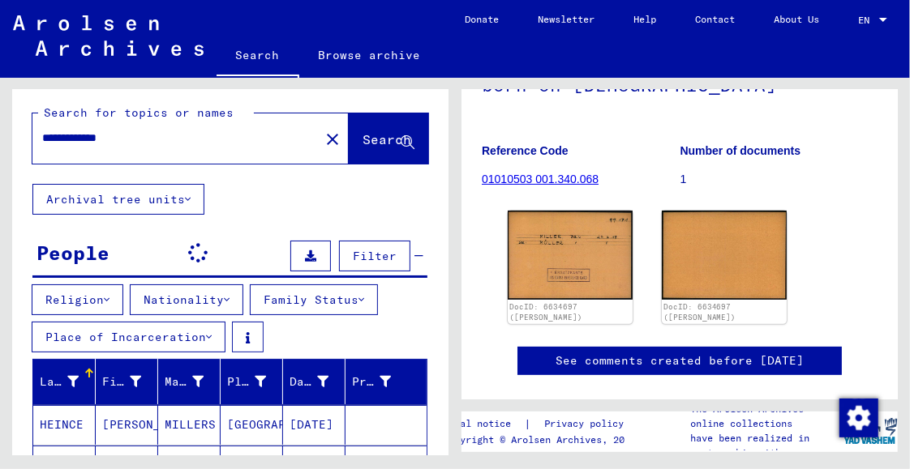
click at [101, 131] on input "**********" at bounding box center [176, 138] width 268 height 17
drag, startPoint x: 99, startPoint y: 133, endPoint x: 145, endPoint y: 136, distance: 46.3
click at [145, 136] on input "**********" at bounding box center [176, 138] width 268 height 17
click at [370, 151] on button "Search" at bounding box center [388, 138] width 79 height 50
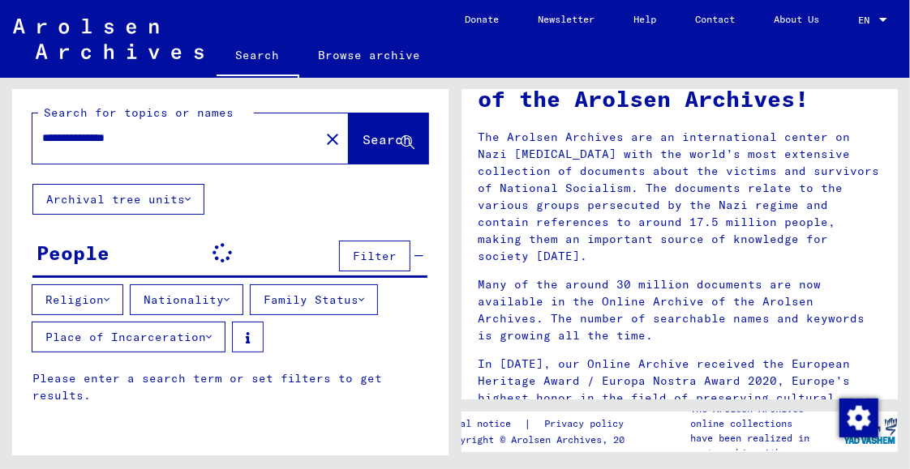
scroll to position [162, 0]
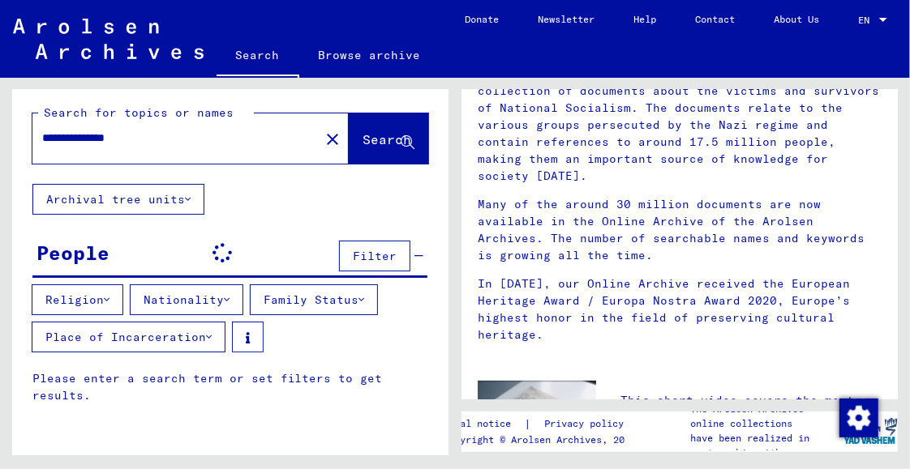
drag, startPoint x: 100, startPoint y: 138, endPoint x: 262, endPoint y: 164, distance: 164.2
click at [262, 164] on div "**********" at bounding box center [230, 134] width 436 height 100
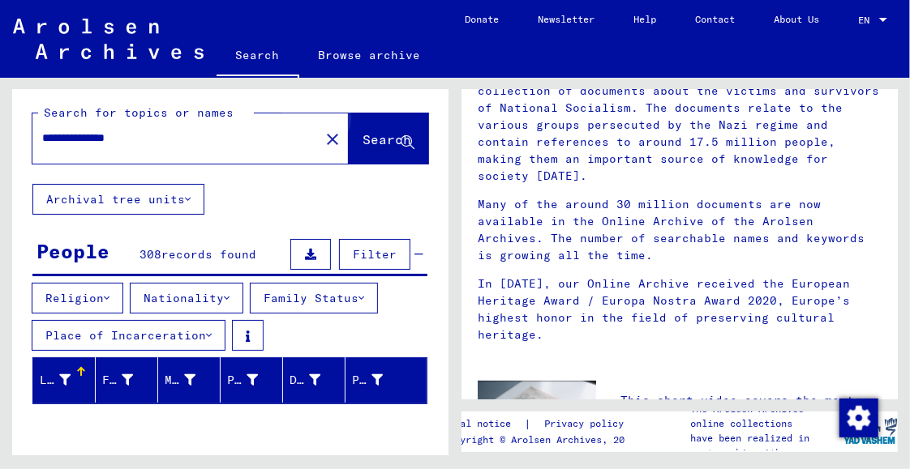
click at [370, 137] on span "Search" at bounding box center [386, 139] width 49 height 16
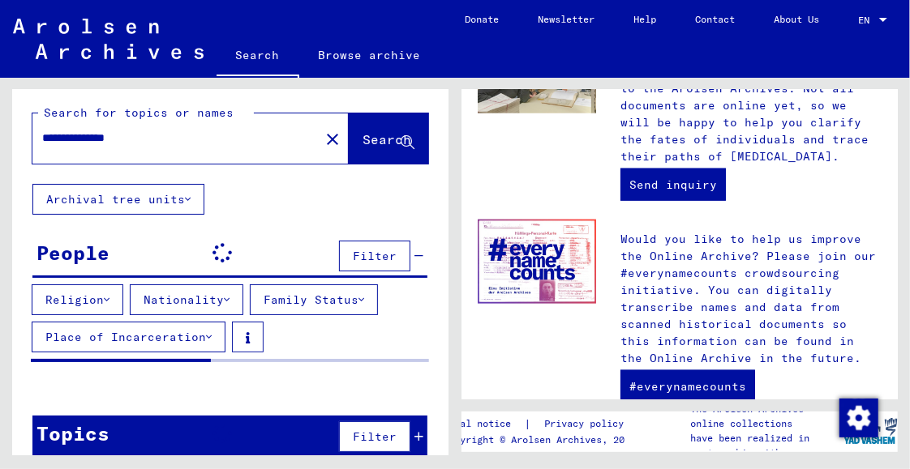
scroll to position [811, 0]
click at [852, 413] on img "Change consent" at bounding box center [858, 418] width 39 height 39
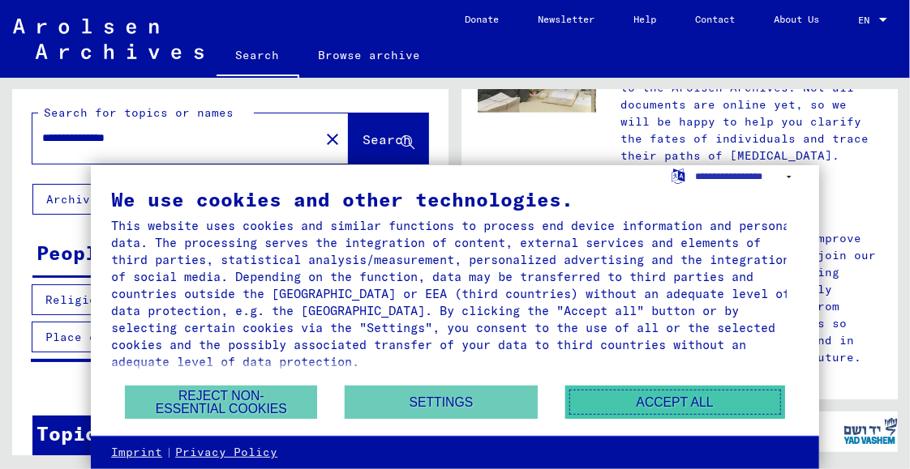
click at [615, 406] on button "Accept all" at bounding box center [675, 402] width 220 height 33
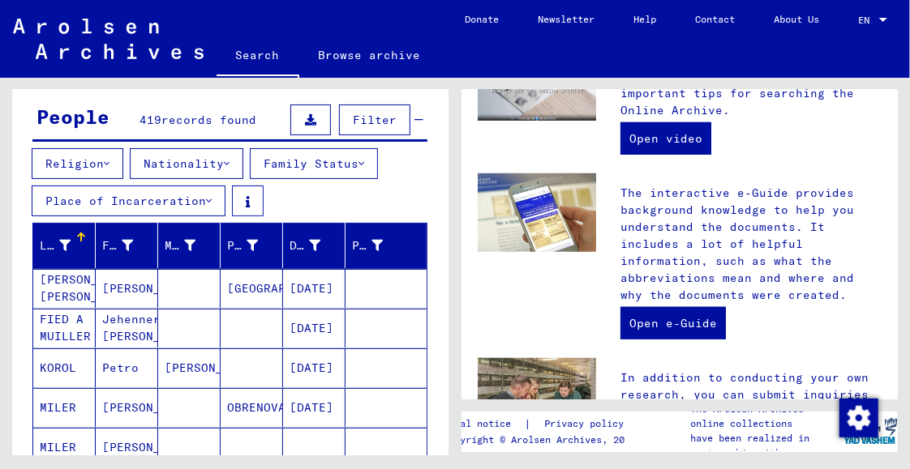
scroll to position [0, 0]
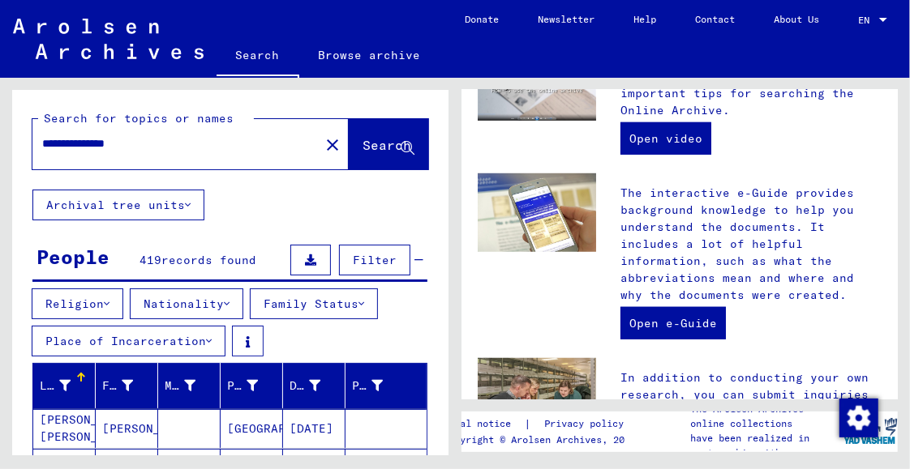
click at [229, 305] on button "Nationality" at bounding box center [186, 304] width 113 height 31
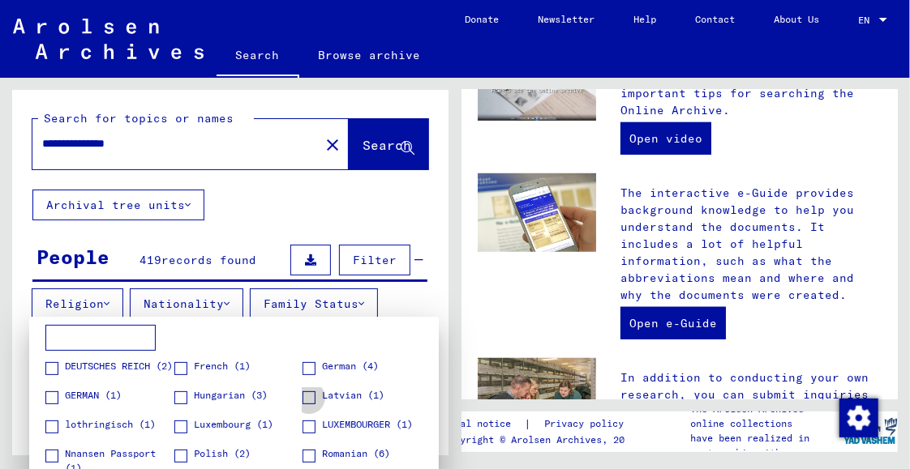
click at [302, 395] on span at bounding box center [308, 398] width 13 height 13
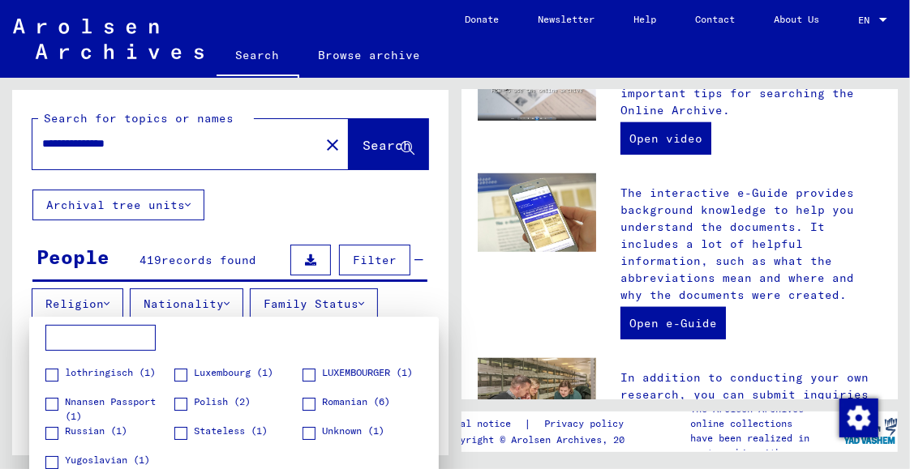
click at [372, 143] on div at bounding box center [455, 234] width 910 height 469
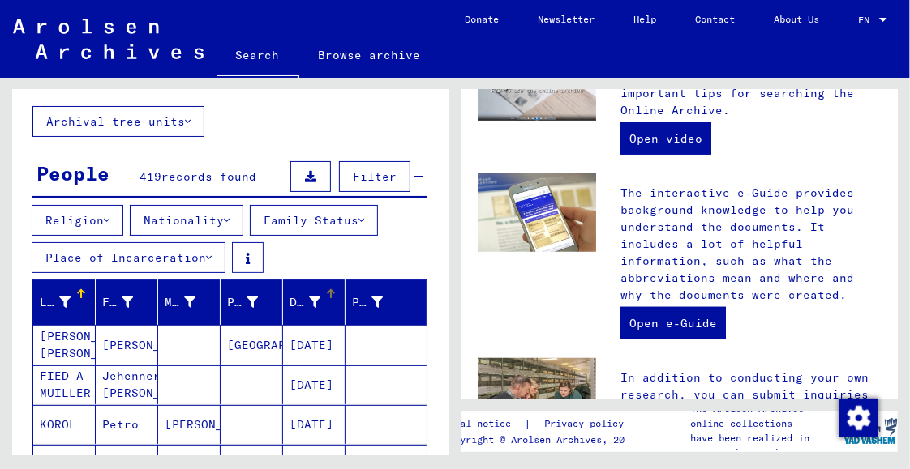
scroll to position [80, 0]
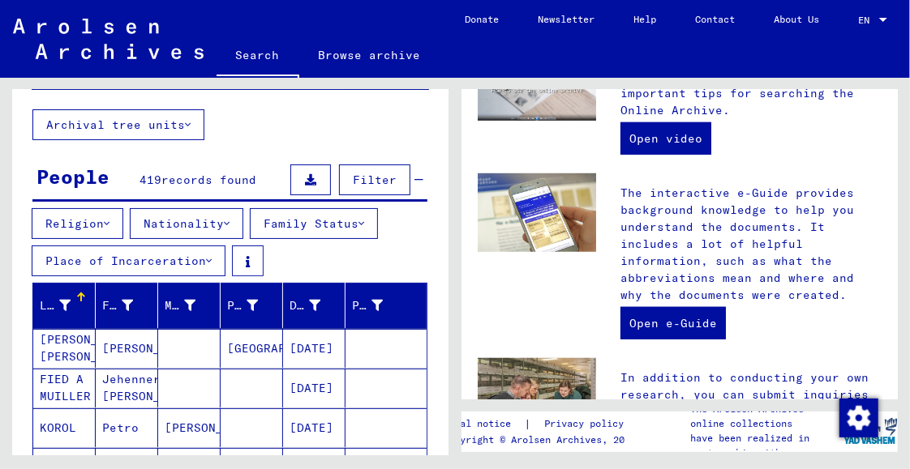
click at [238, 222] on button "Nationality" at bounding box center [186, 223] width 113 height 31
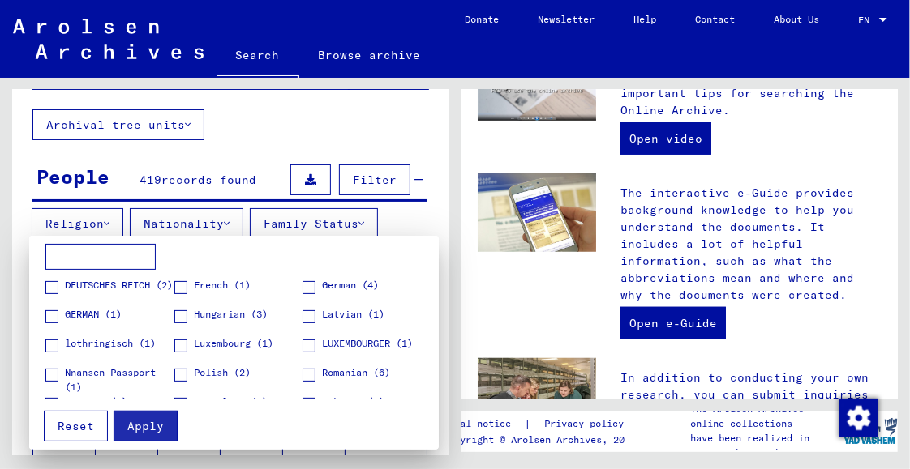
click at [302, 313] on span at bounding box center [308, 316] width 13 height 13
click at [74, 426] on span "Reset" at bounding box center [76, 426] width 36 height 15
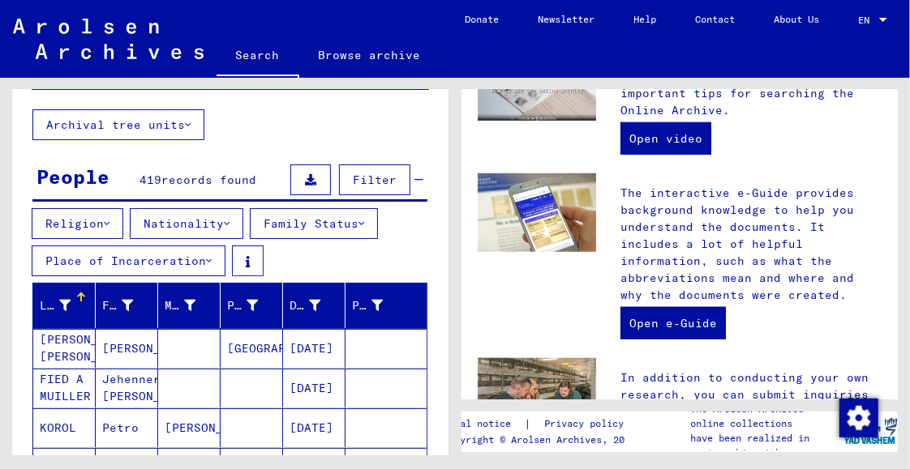
scroll to position [243, 0]
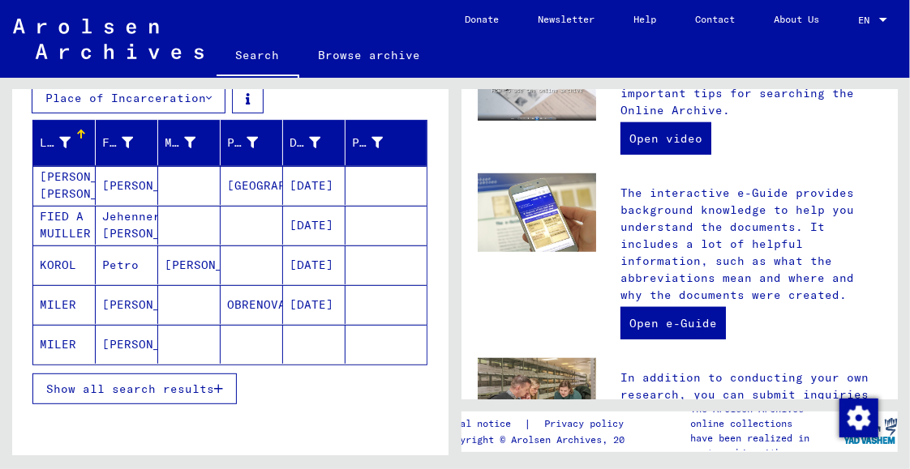
click at [71, 337] on mat-cell "MILER" at bounding box center [64, 344] width 62 height 39
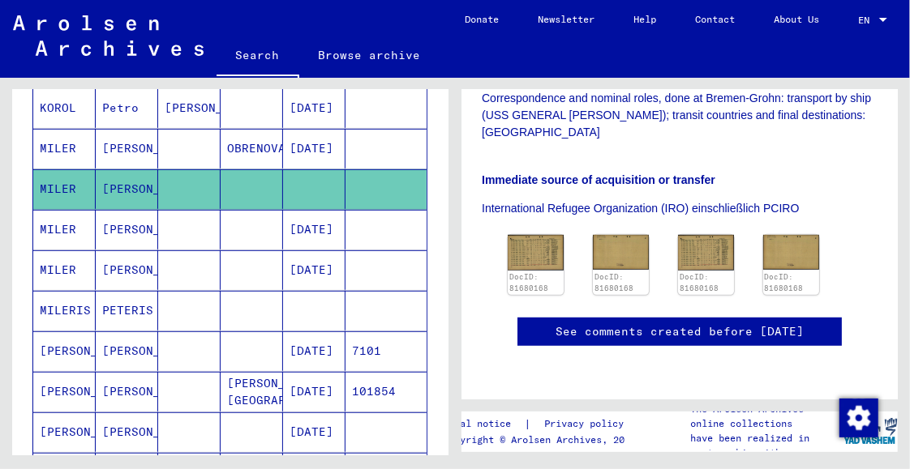
scroll to position [405, 0]
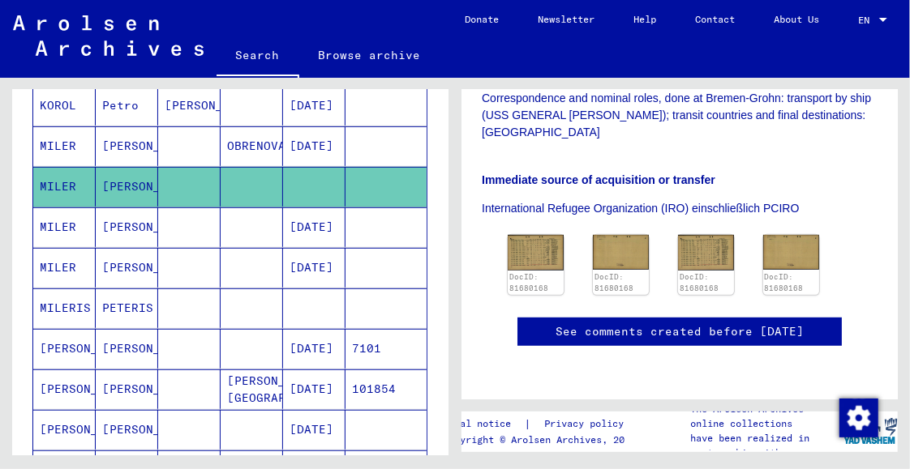
click at [51, 302] on mat-cell "MILERIS" at bounding box center [64, 309] width 62 height 40
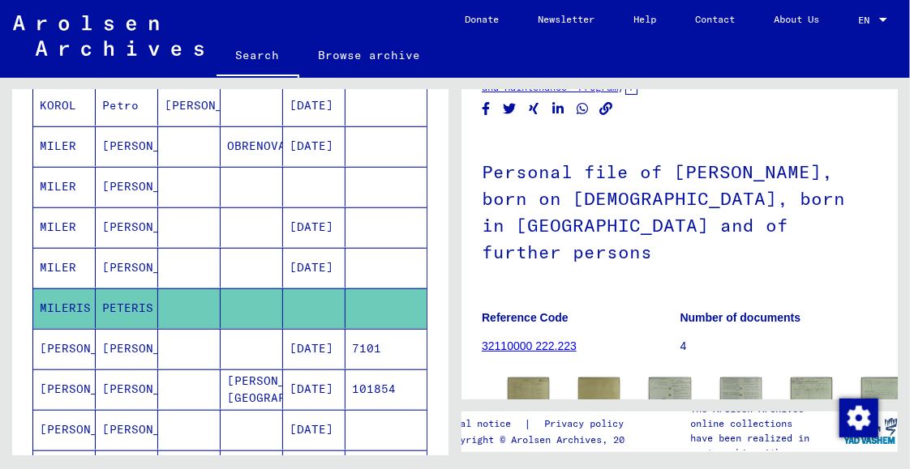
scroll to position [324, 0]
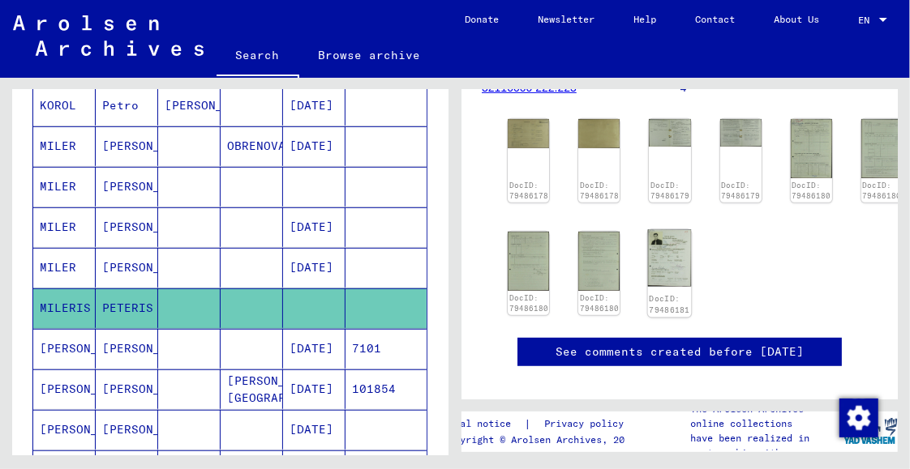
click at [658, 230] on img at bounding box center [670, 259] width 44 height 58
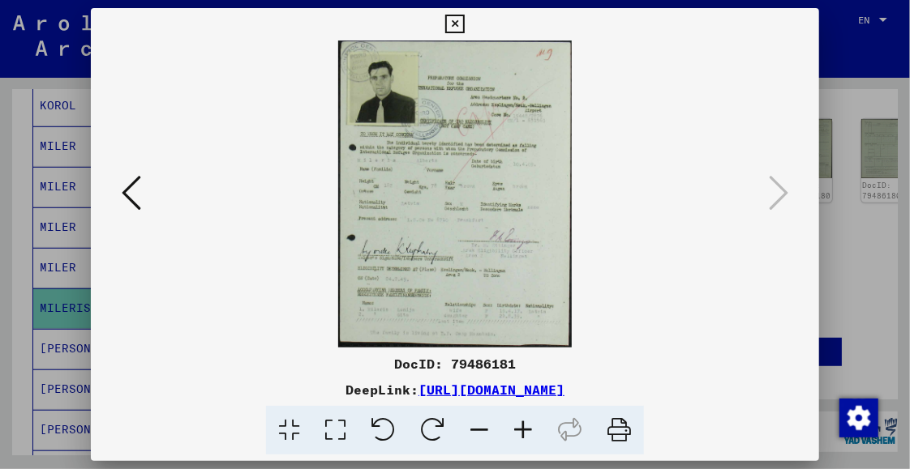
click at [122, 201] on icon at bounding box center [131, 192] width 19 height 39
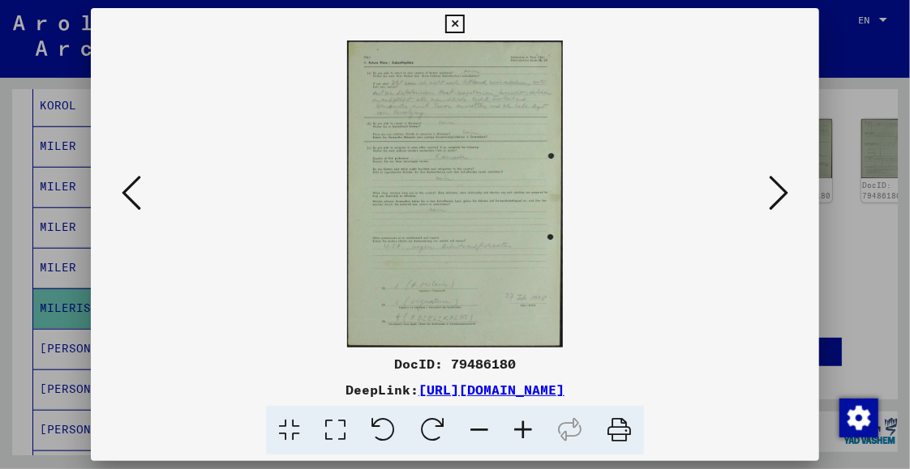
click at [118, 199] on button at bounding box center [131, 194] width 29 height 46
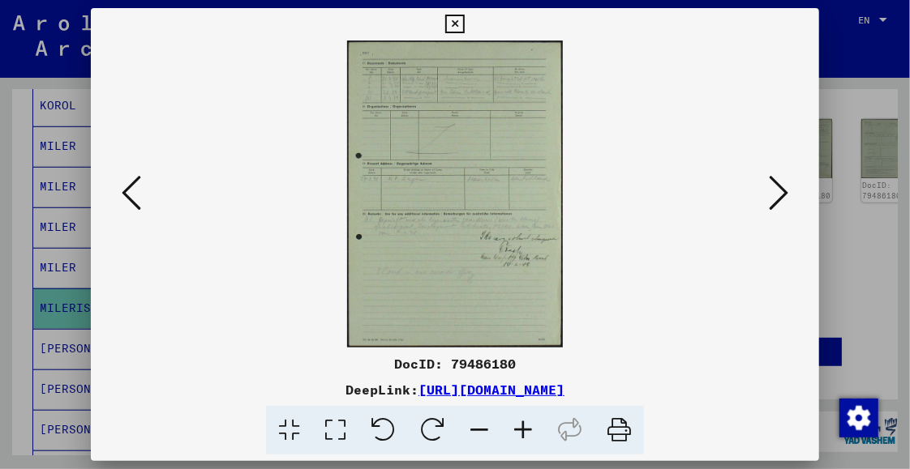
click at [118, 199] on button at bounding box center [131, 194] width 29 height 46
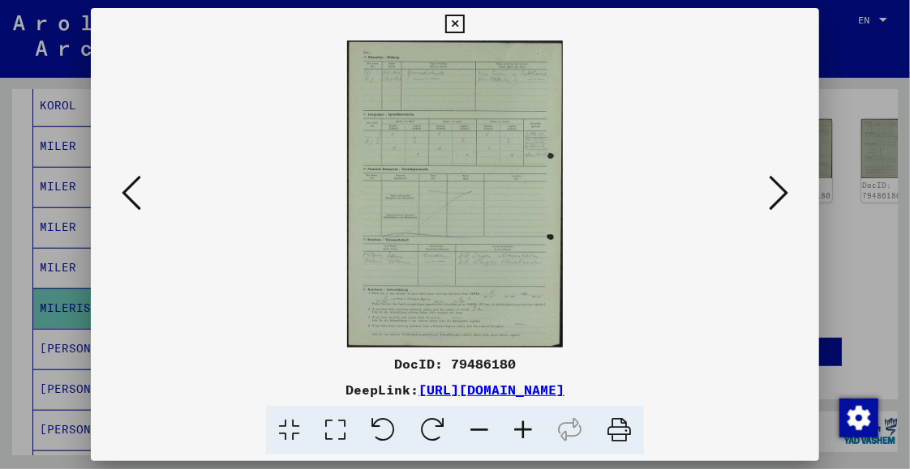
click at [118, 199] on button at bounding box center [131, 194] width 29 height 46
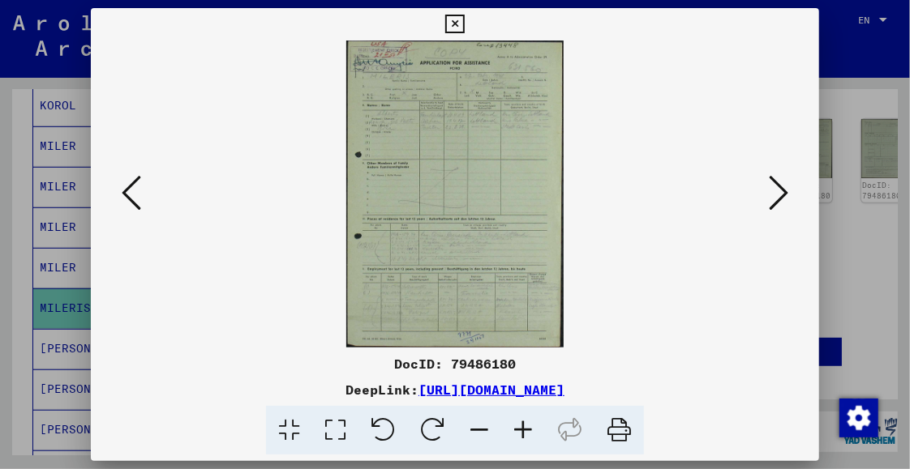
click at [118, 199] on button at bounding box center [131, 194] width 29 height 46
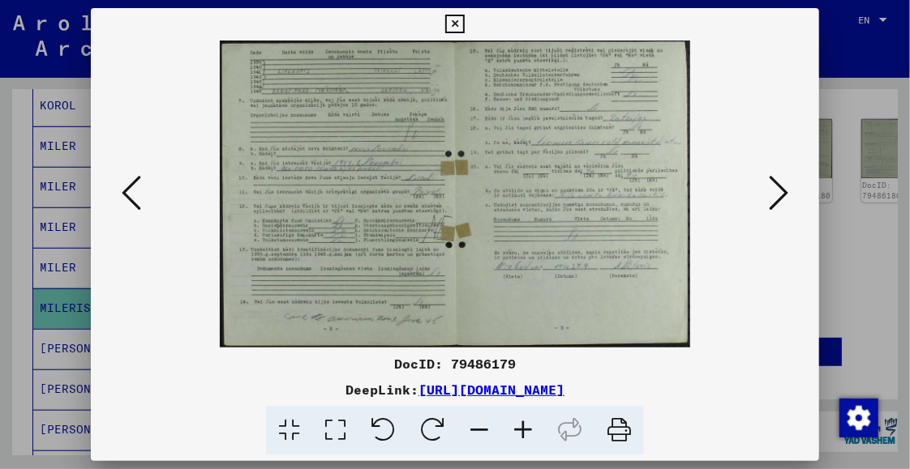
click at [118, 199] on button at bounding box center [131, 194] width 29 height 46
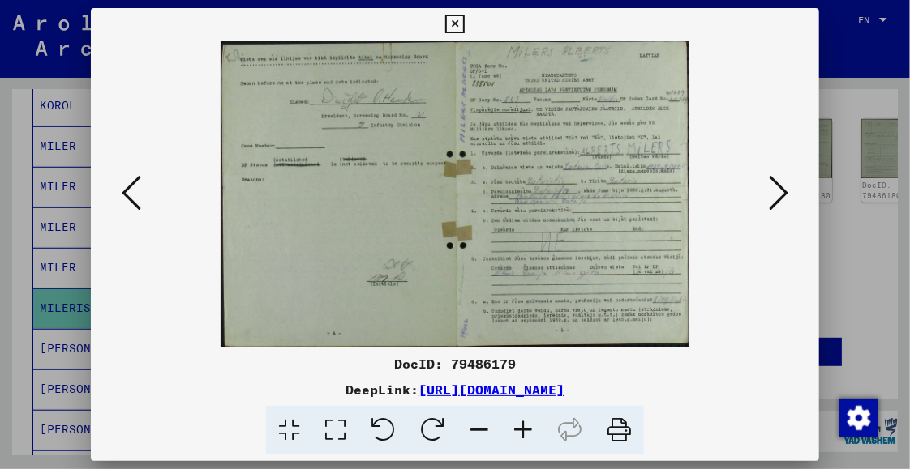
click at [118, 199] on button at bounding box center [131, 194] width 29 height 46
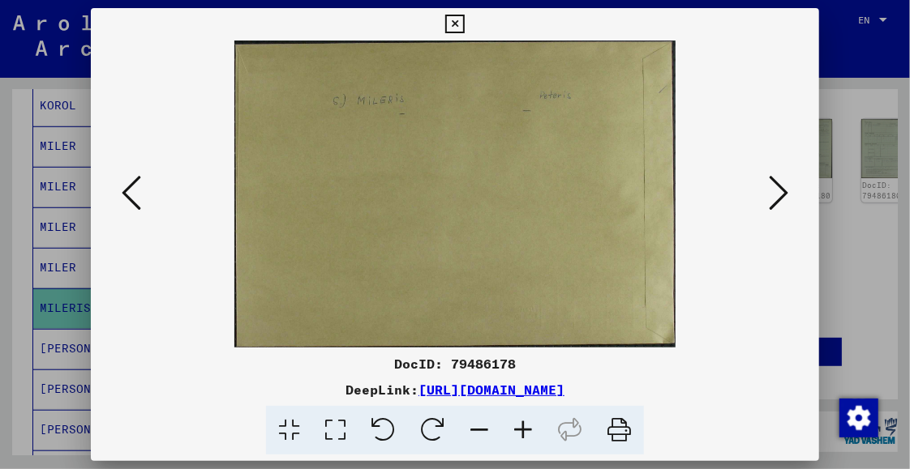
click at [118, 199] on button at bounding box center [131, 194] width 29 height 46
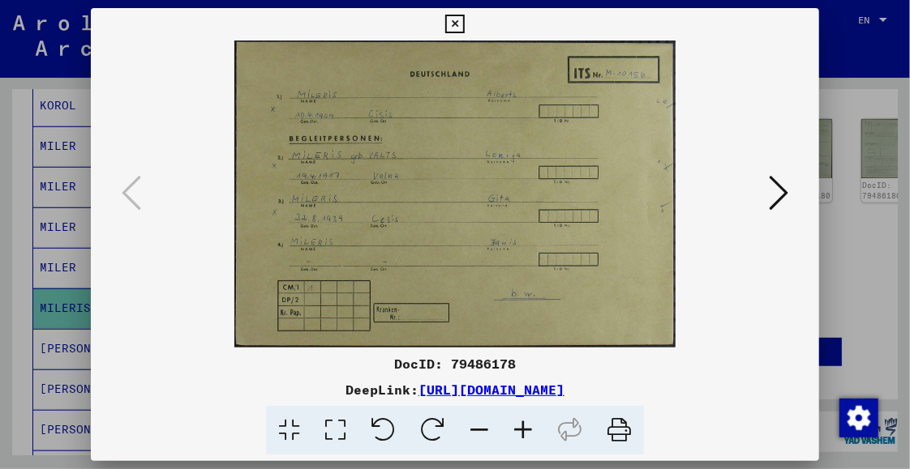
click at [516, 432] on icon at bounding box center [523, 430] width 44 height 49
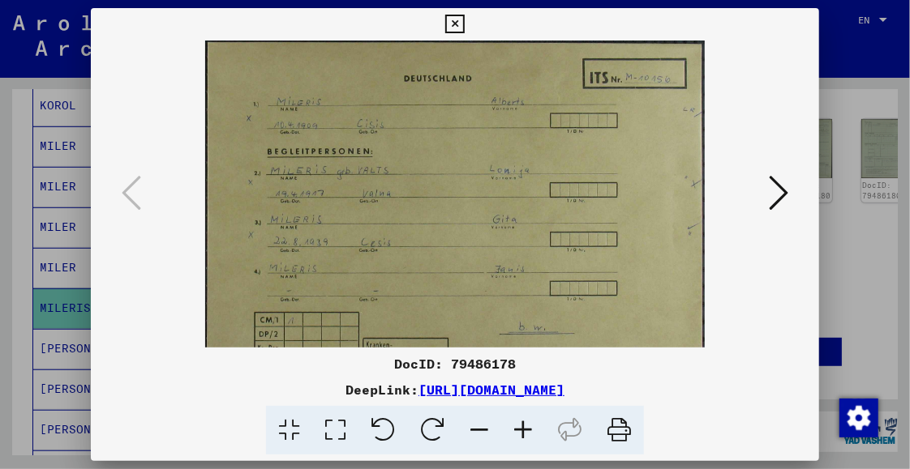
click at [516, 432] on icon at bounding box center [523, 430] width 44 height 49
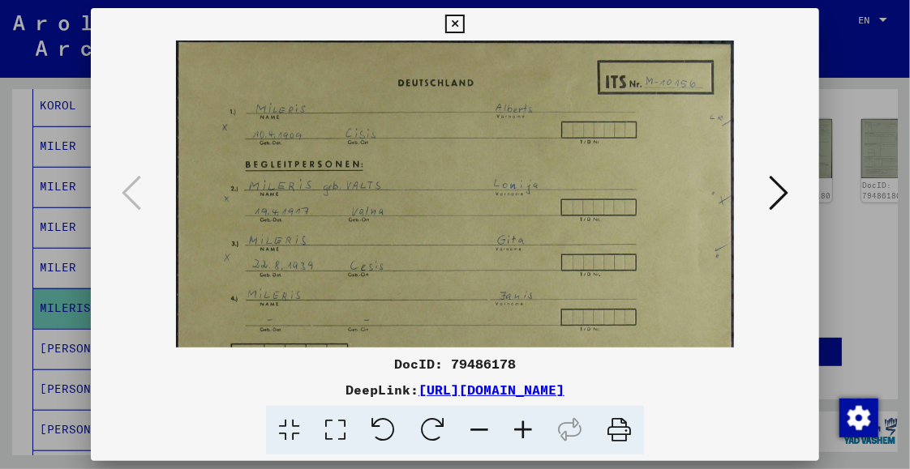
click at [516, 432] on icon at bounding box center [523, 430] width 44 height 49
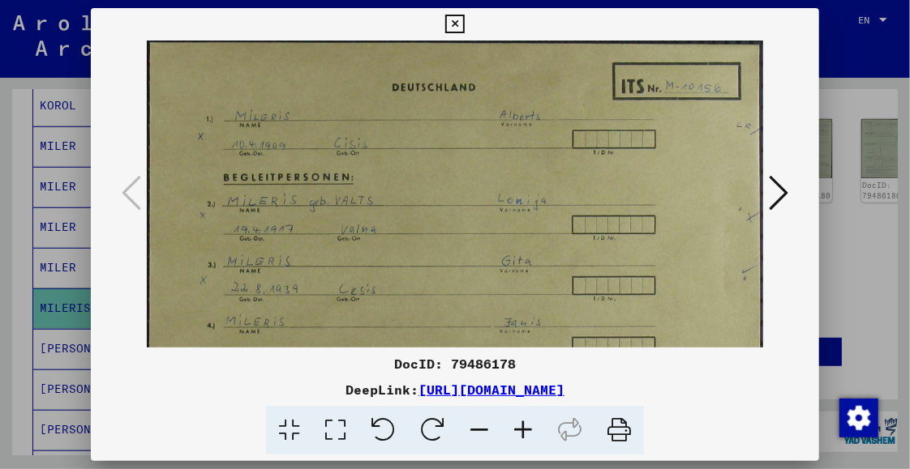
click at [516, 432] on icon at bounding box center [523, 430] width 44 height 49
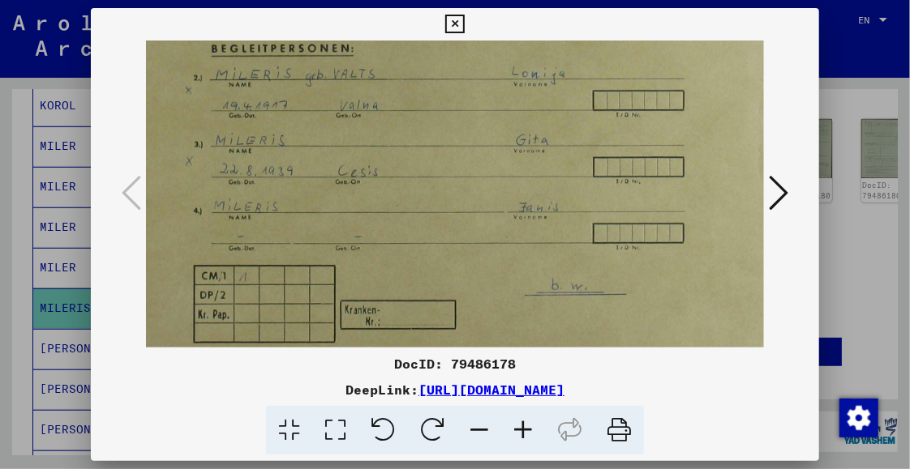
scroll to position [157, 18]
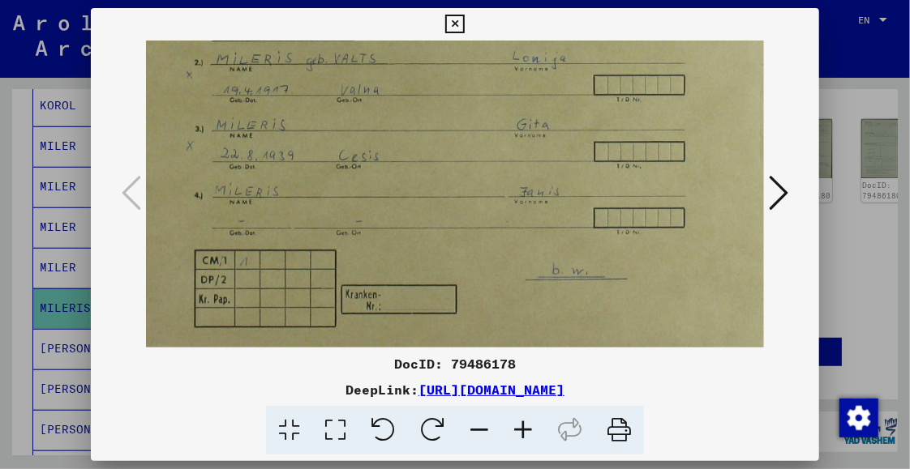
drag, startPoint x: 456, startPoint y: 299, endPoint x: 438, endPoint y: 141, distance: 159.1
click at [438, 141] on img at bounding box center [465, 117] width 674 height 469
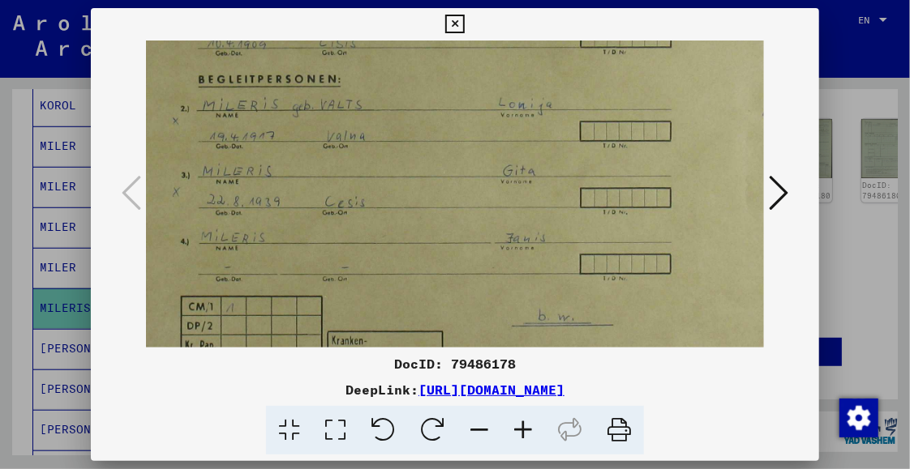
scroll to position [108, 32]
drag, startPoint x: 505, startPoint y: 267, endPoint x: 492, endPoint y: 283, distance: 20.8
click at [492, 283] on img at bounding box center [451, 167] width 674 height 469
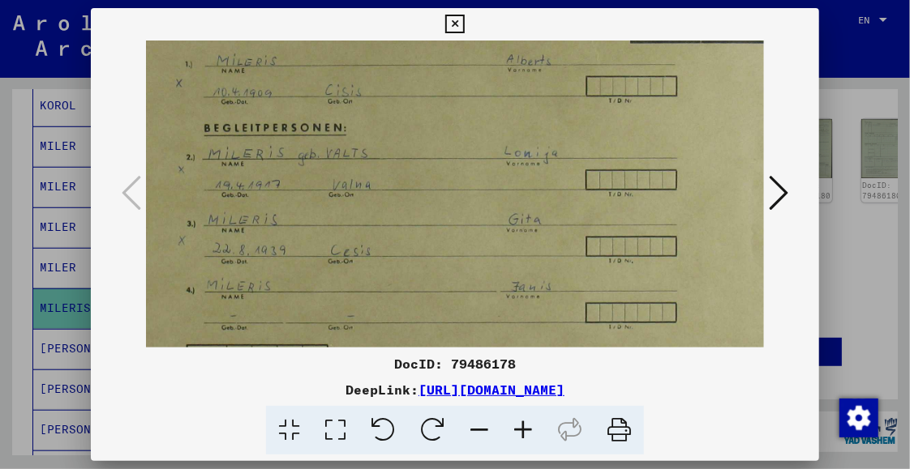
scroll to position [58, 26]
drag, startPoint x: 467, startPoint y: 141, endPoint x: 472, endPoint y: 190, distance: 49.7
click at [472, 190] on img at bounding box center [457, 216] width 674 height 469
click at [779, 190] on icon at bounding box center [777, 192] width 19 height 39
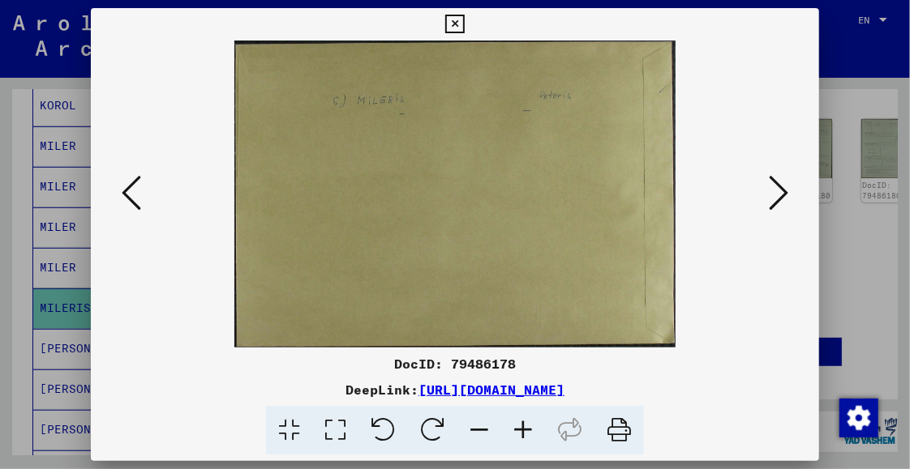
scroll to position [0, 0]
click at [781, 192] on icon at bounding box center [777, 192] width 19 height 39
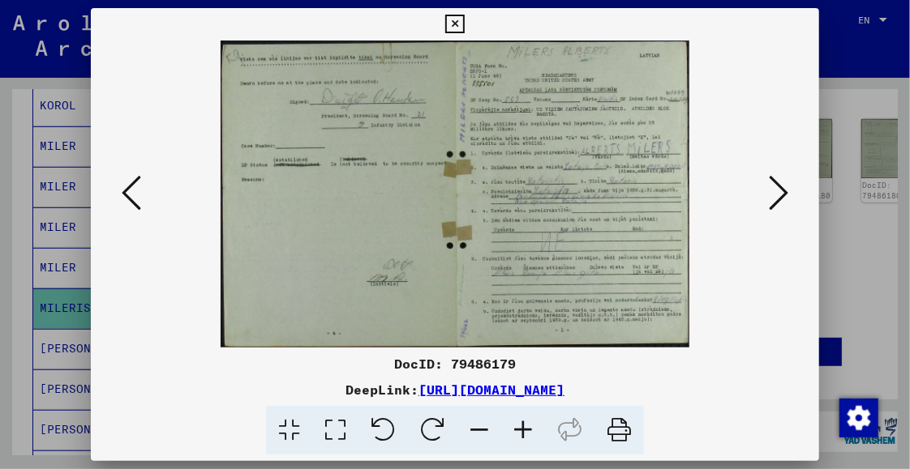
click at [606, 101] on img at bounding box center [454, 194] width 469 height 307
click at [523, 427] on icon at bounding box center [523, 430] width 44 height 49
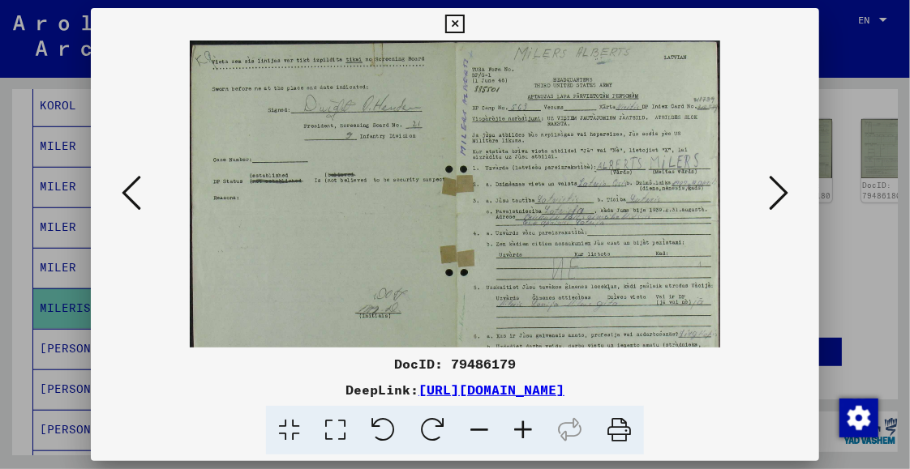
click at [523, 427] on icon at bounding box center [523, 430] width 44 height 49
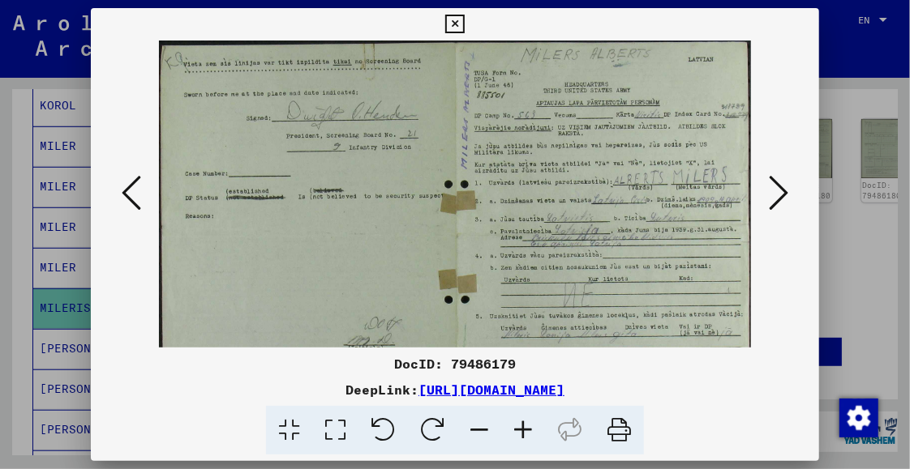
click at [523, 427] on icon at bounding box center [523, 430] width 44 height 49
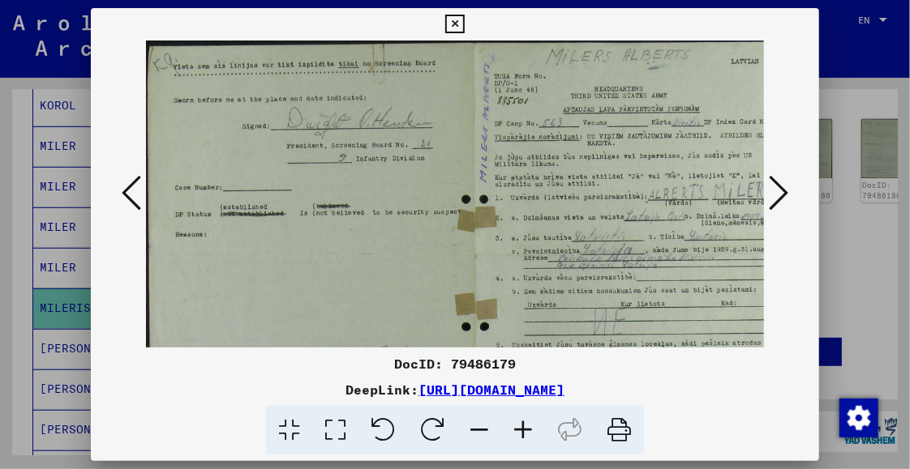
click at [523, 427] on icon at bounding box center [523, 430] width 44 height 49
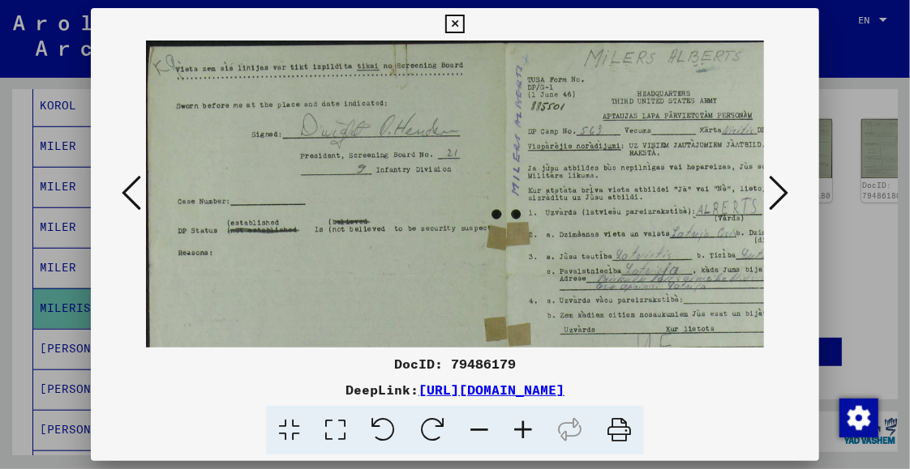
click at [523, 427] on icon at bounding box center [523, 430] width 44 height 49
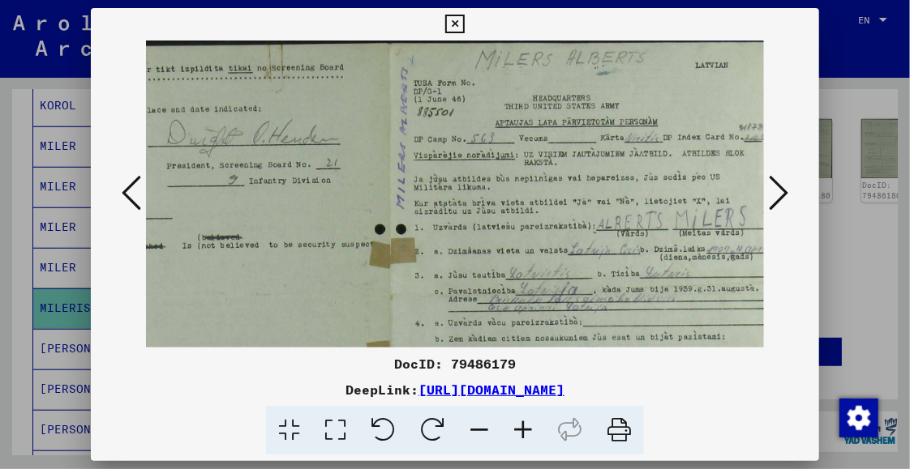
scroll to position [0, 160]
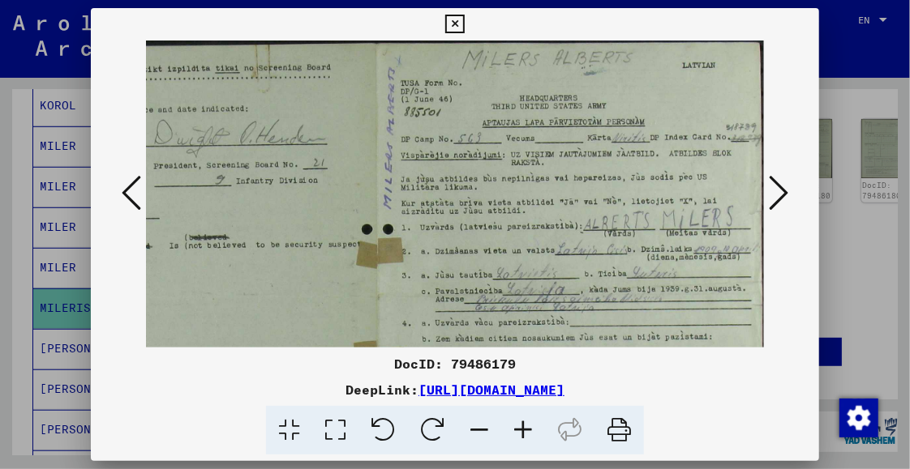
drag, startPoint x: 669, startPoint y: 230, endPoint x: 221, endPoint y: 295, distance: 452.1
click at [221, 295] on img at bounding box center [375, 296] width 778 height 510
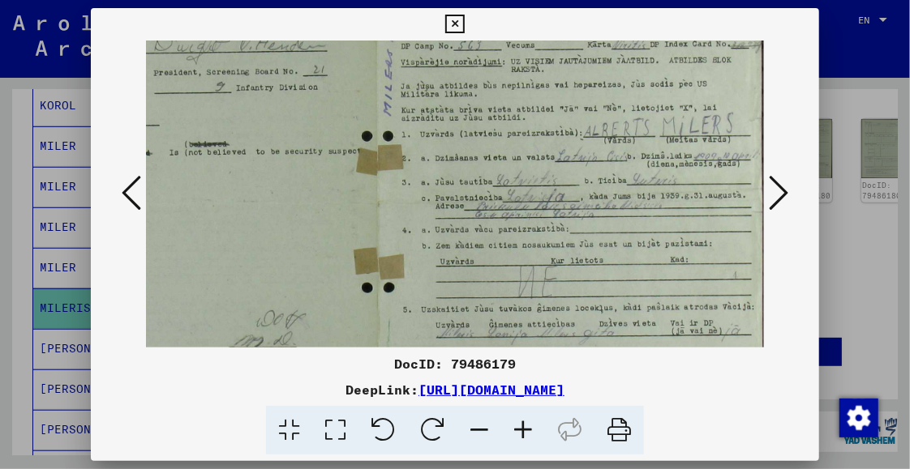
scroll to position [105, 160]
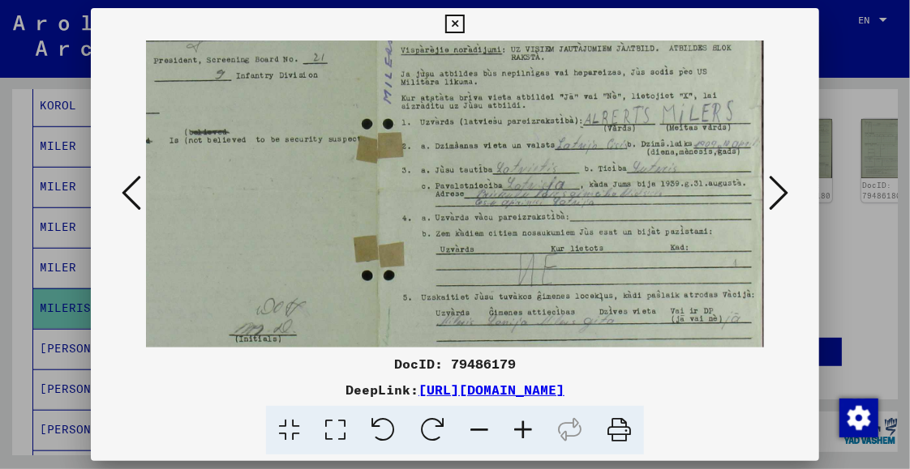
drag, startPoint x: 538, startPoint y: 251, endPoint x: 529, endPoint y: 159, distance: 92.9
click at [529, 159] on img at bounding box center [375, 190] width 778 height 510
click at [521, 425] on icon at bounding box center [523, 430] width 44 height 49
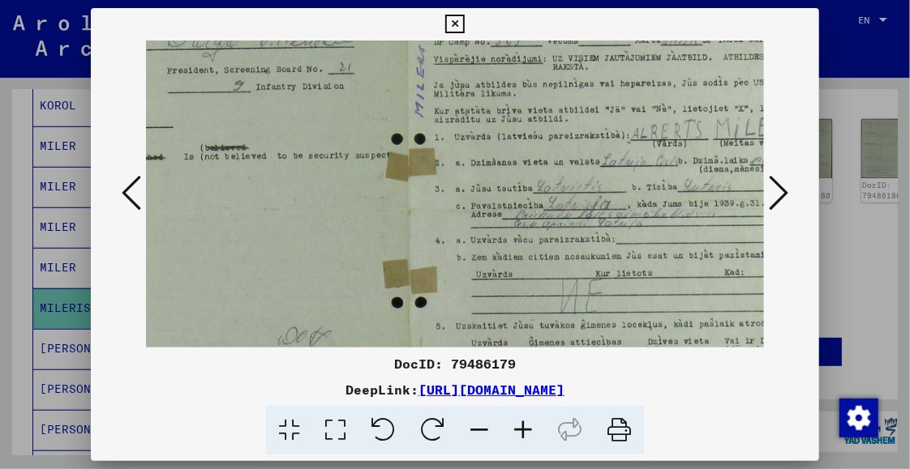
click at [521, 425] on icon at bounding box center [523, 430] width 44 height 49
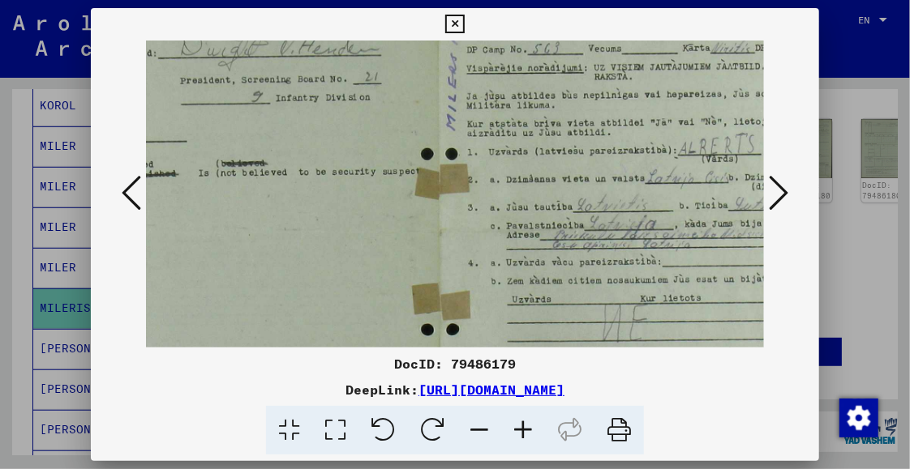
click at [521, 425] on icon at bounding box center [523, 430] width 44 height 49
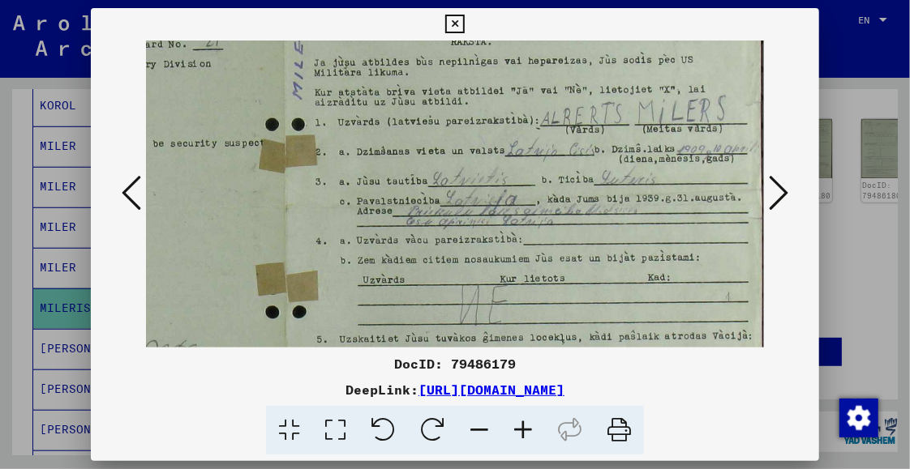
scroll to position [167, 345]
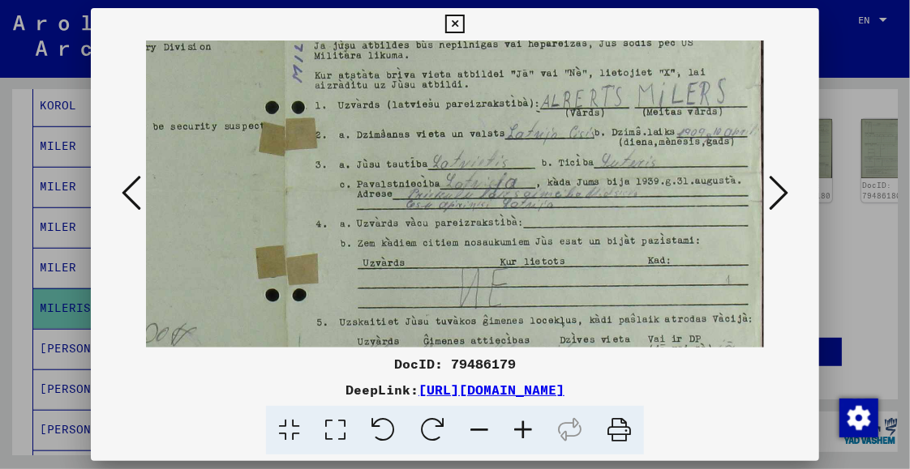
drag, startPoint x: 597, startPoint y: 249, endPoint x: 250, endPoint y: 186, distance: 352.7
click at [250, 186] on img at bounding box center [283, 189] width 964 height 631
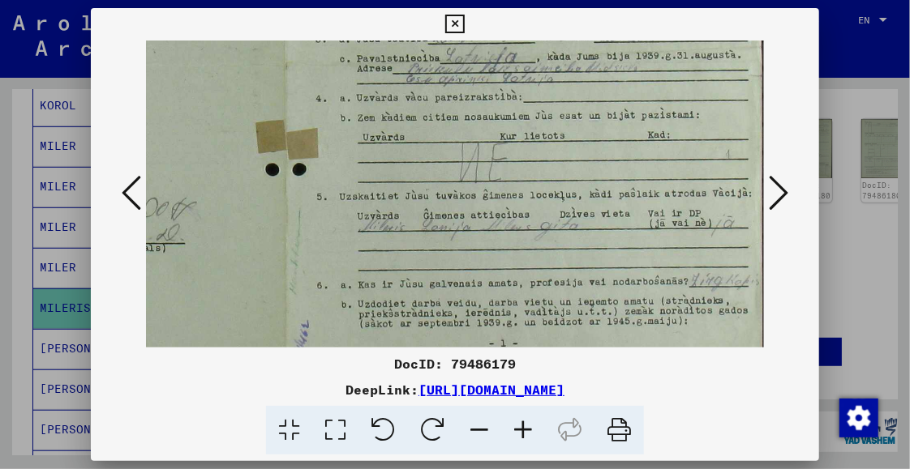
scroll to position [289, 345]
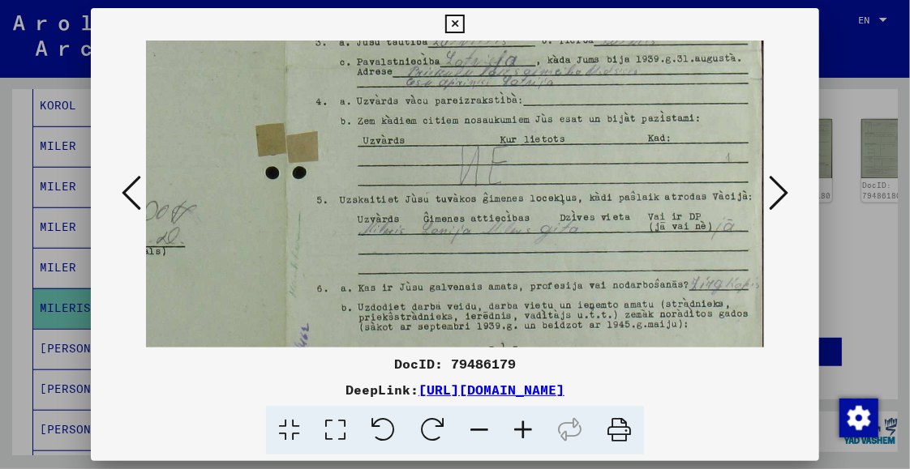
drag, startPoint x: 514, startPoint y: 230, endPoint x: 473, endPoint y: 107, distance: 129.7
click at [473, 107] on img at bounding box center [283, 66] width 964 height 631
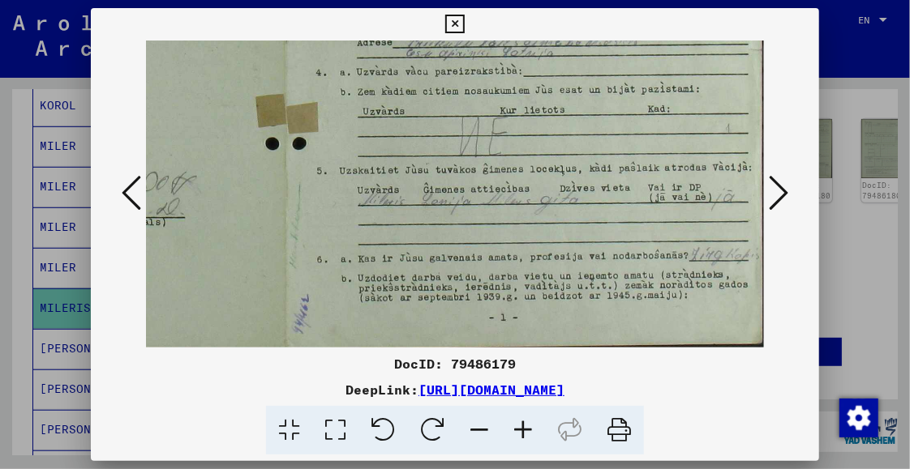
scroll to position [324, 345]
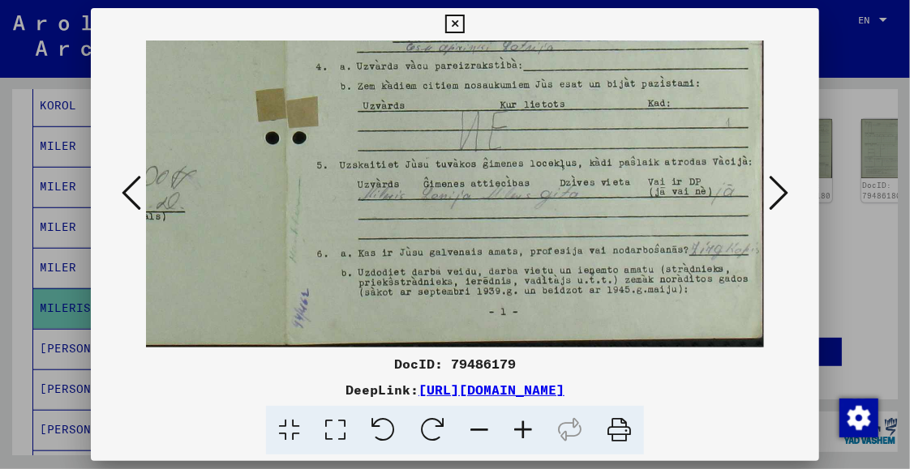
drag, startPoint x: 523, startPoint y: 276, endPoint x: 503, endPoint y: 217, distance: 62.3
click at [503, 217] on img at bounding box center [283, 31] width 964 height 631
click at [526, 272] on img at bounding box center [283, 31] width 964 height 631
drag, startPoint x: 526, startPoint y: 272, endPoint x: 526, endPoint y: 259, distance: 12.2
click at [526, 259] on img at bounding box center [283, 31] width 964 height 631
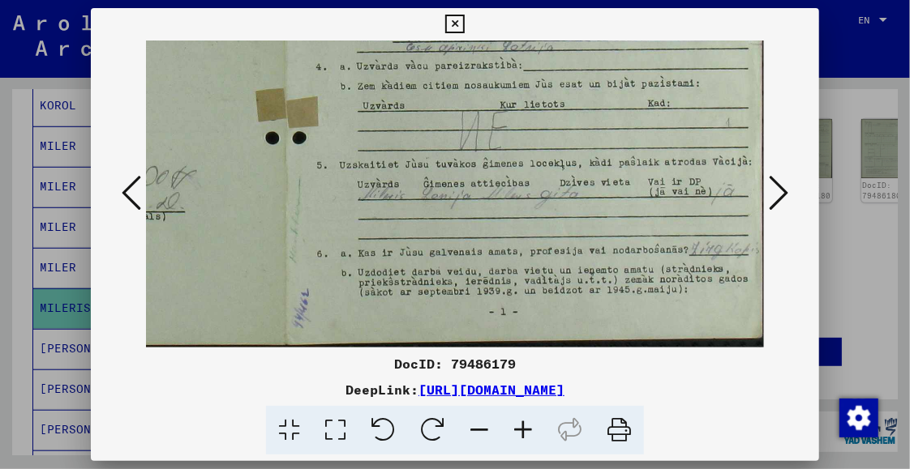
click at [776, 196] on icon at bounding box center [777, 192] width 19 height 39
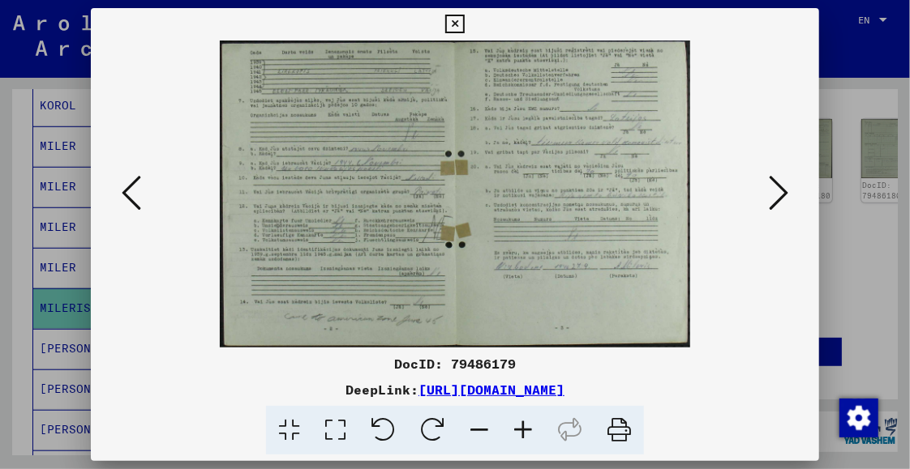
scroll to position [0, 0]
drag, startPoint x: 308, startPoint y: 107, endPoint x: 353, endPoint y: 225, distance: 126.5
click at [353, 225] on img at bounding box center [455, 194] width 470 height 307
click at [522, 430] on icon at bounding box center [523, 430] width 44 height 49
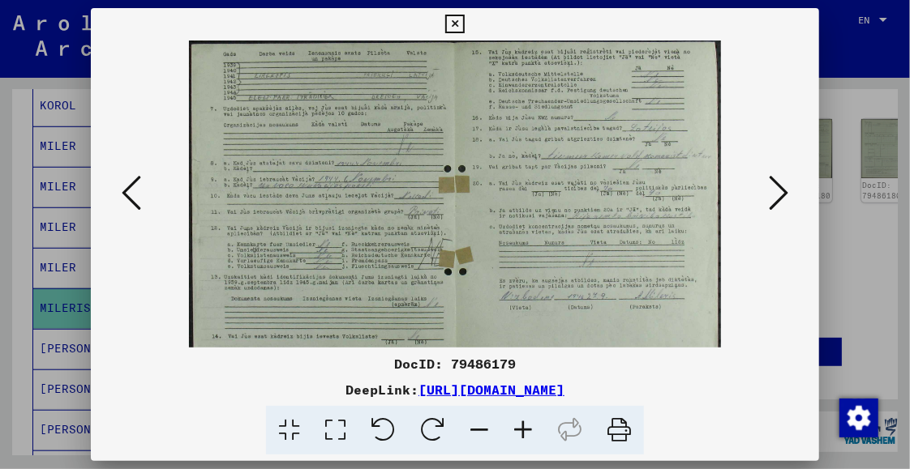
click at [522, 430] on icon at bounding box center [523, 430] width 44 height 49
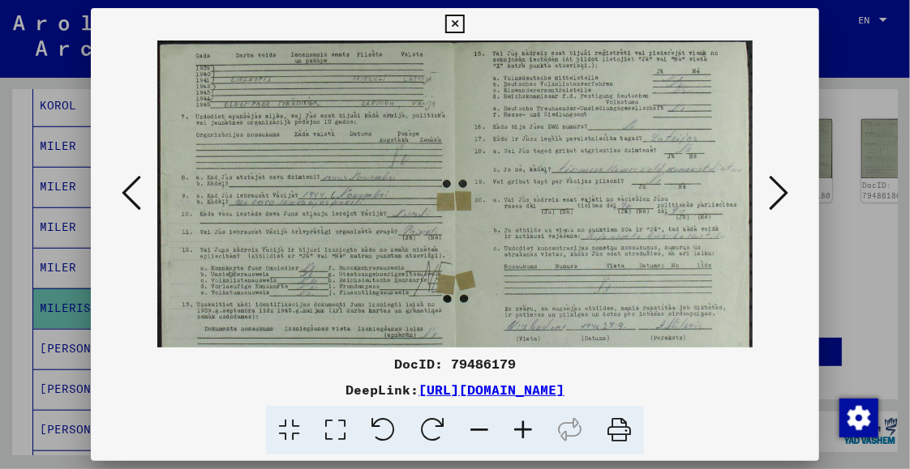
click at [522, 430] on icon at bounding box center [523, 430] width 44 height 49
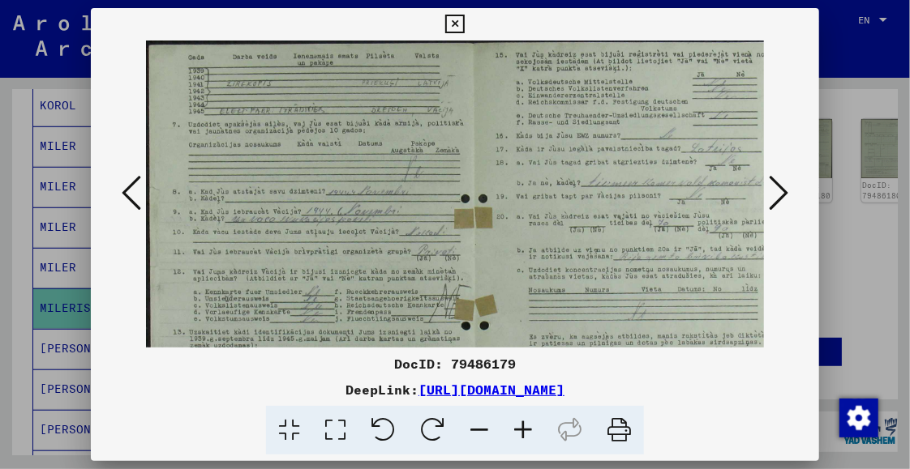
click at [522, 430] on icon at bounding box center [523, 430] width 44 height 49
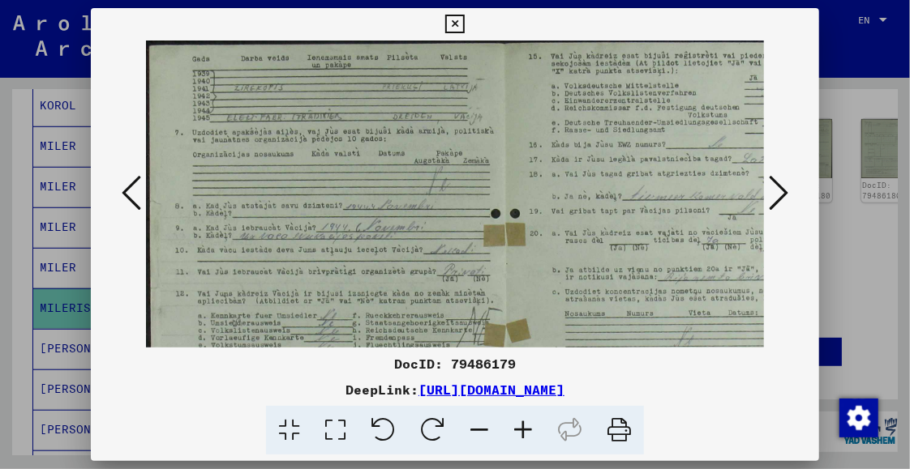
click at [522, 430] on icon at bounding box center [523, 430] width 44 height 49
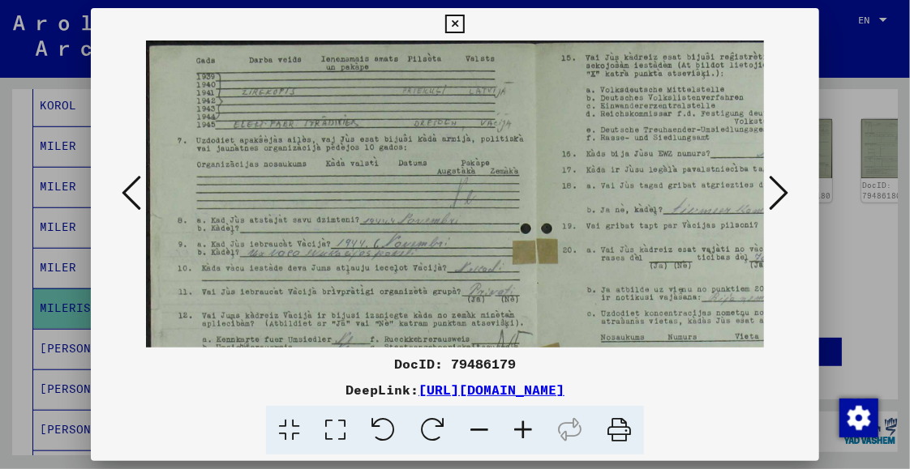
click at [522, 430] on icon at bounding box center [523, 430] width 44 height 49
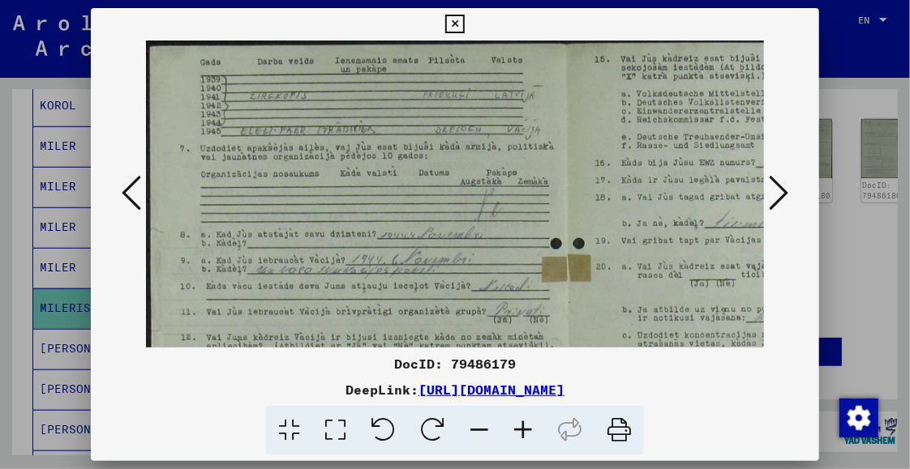
click at [522, 430] on icon at bounding box center [523, 430] width 44 height 49
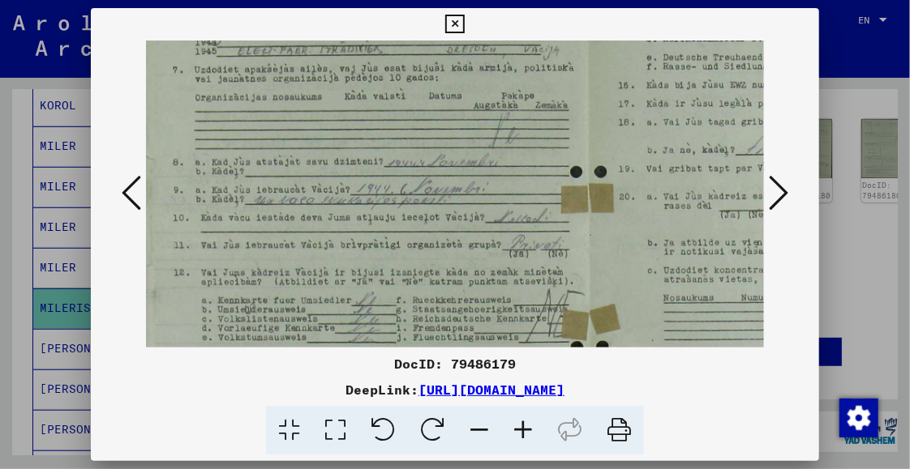
scroll to position [93, 10]
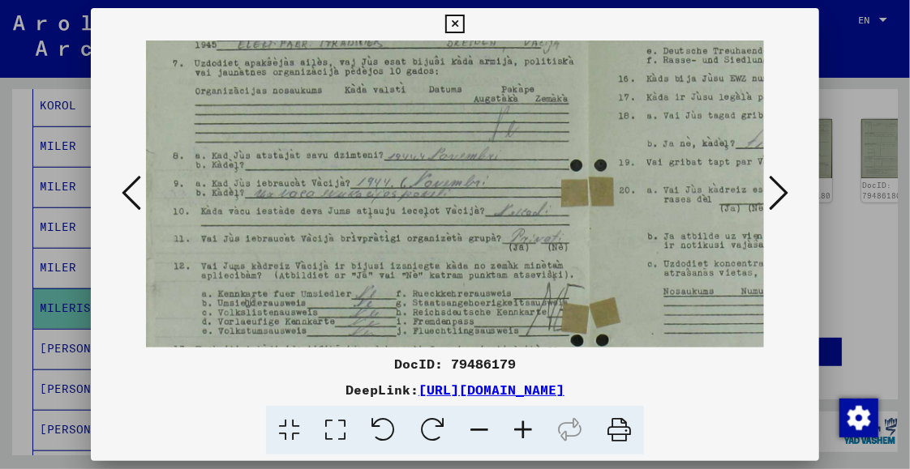
drag, startPoint x: 365, startPoint y: 193, endPoint x: 357, endPoint y: 167, distance: 27.2
click at [357, 167] on img at bounding box center [588, 242] width 905 height 591
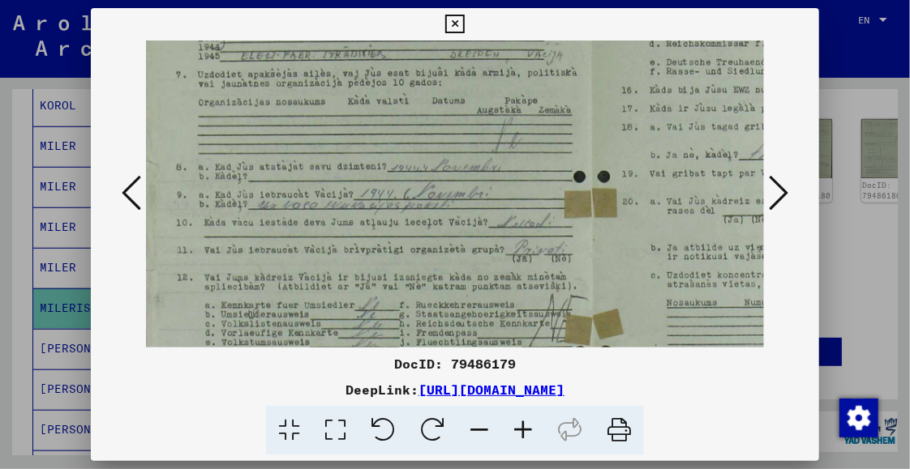
scroll to position [111, 6]
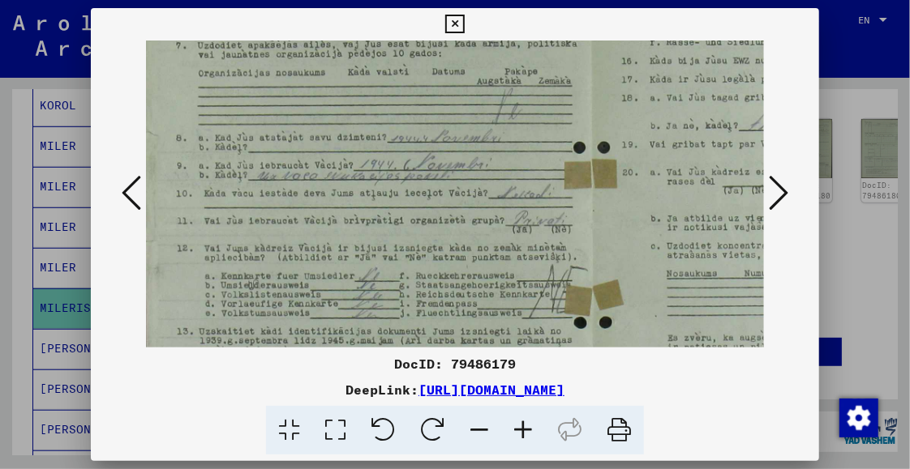
drag, startPoint x: 358, startPoint y: 188, endPoint x: 362, endPoint y: 153, distance: 35.0
click at [362, 153] on img at bounding box center [591, 224] width 905 height 591
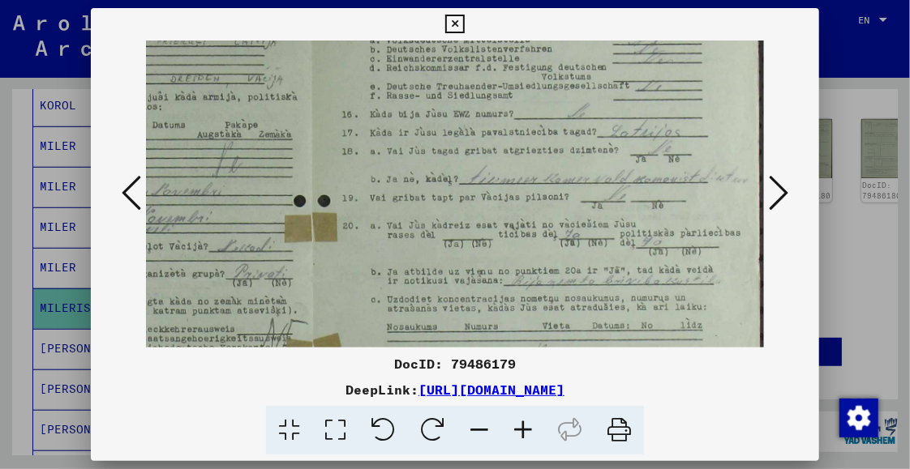
drag, startPoint x: 414, startPoint y: 282, endPoint x: 103, endPoint y: 302, distance: 311.9
click at [105, 305] on div at bounding box center [455, 194] width 728 height 307
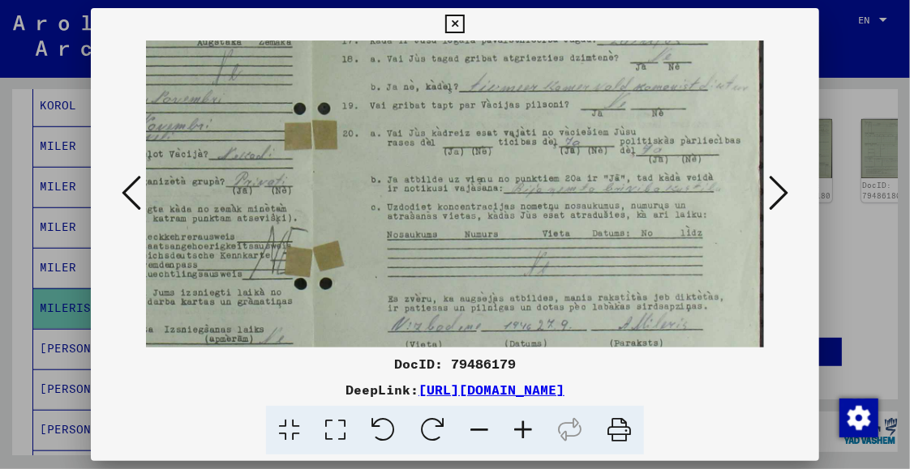
scroll to position [170, 286]
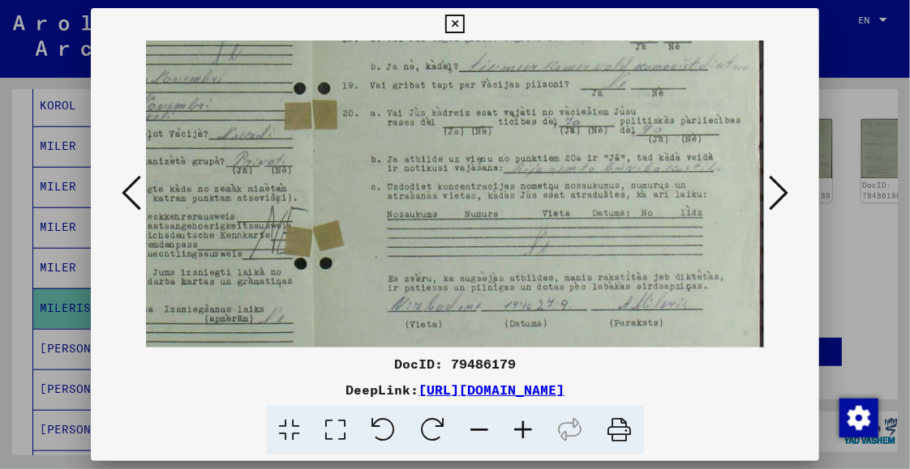
drag, startPoint x: 462, startPoint y: 143, endPoint x: 268, endPoint y: 146, distance: 194.6
click at [268, 146] on img at bounding box center [312, 165] width 905 height 591
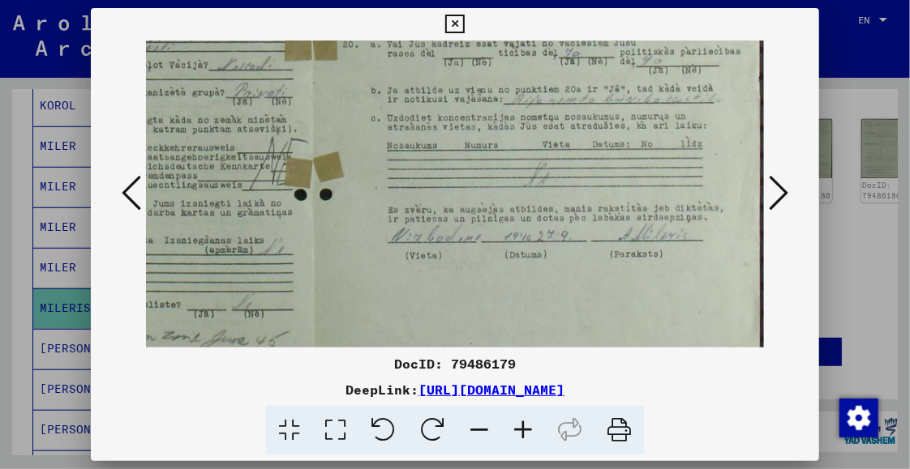
scroll to position [283, 286]
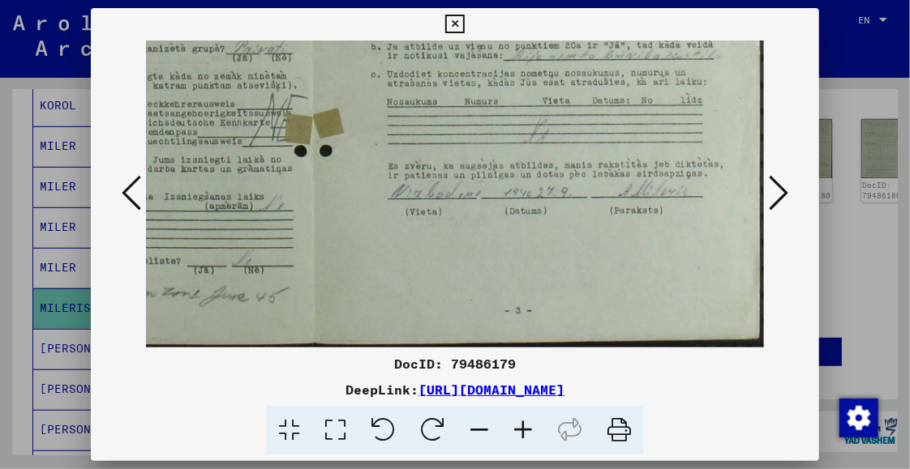
drag, startPoint x: 463, startPoint y: 312, endPoint x: 420, endPoint y: 187, distance: 132.0
click at [420, 187] on img at bounding box center [312, 53] width 905 height 591
click at [784, 193] on icon at bounding box center [777, 192] width 19 height 39
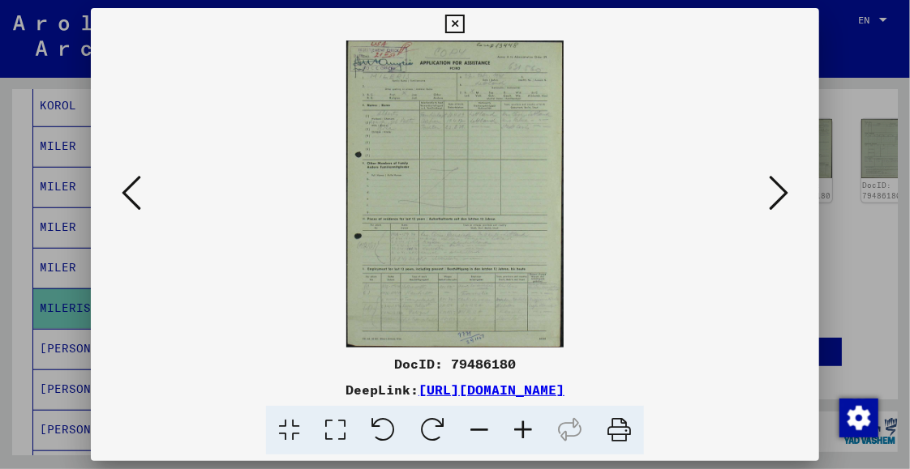
scroll to position [0, 0]
click at [528, 434] on icon at bounding box center [523, 430] width 44 height 49
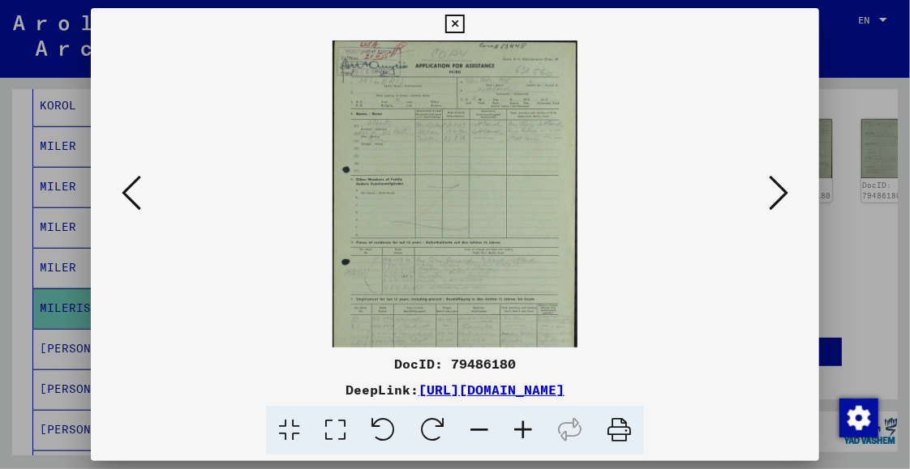
click at [528, 434] on icon at bounding box center [523, 430] width 44 height 49
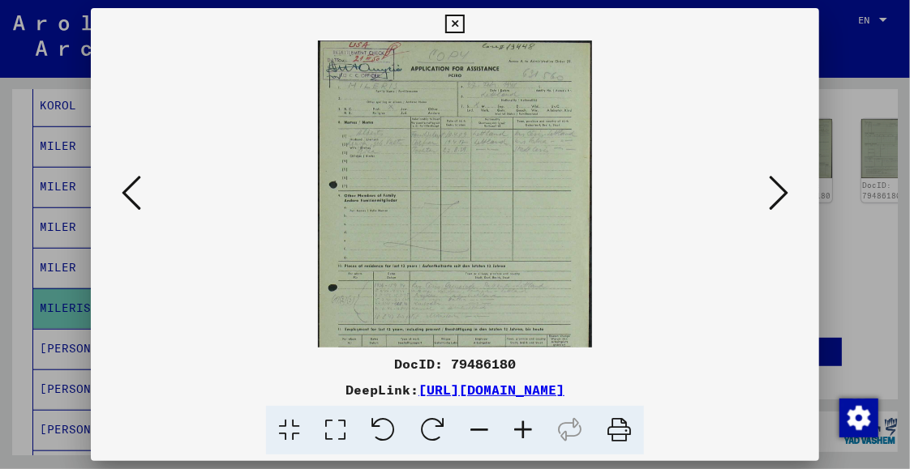
click at [528, 434] on icon at bounding box center [523, 430] width 44 height 49
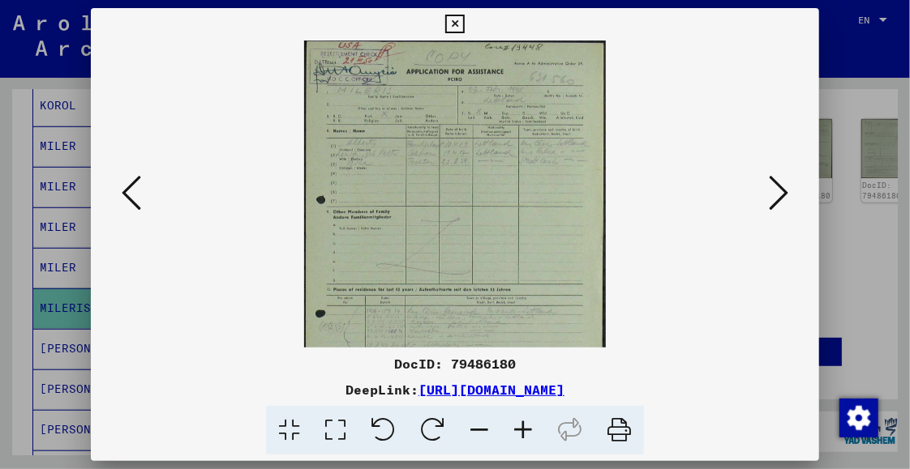
click at [528, 434] on icon at bounding box center [523, 430] width 44 height 49
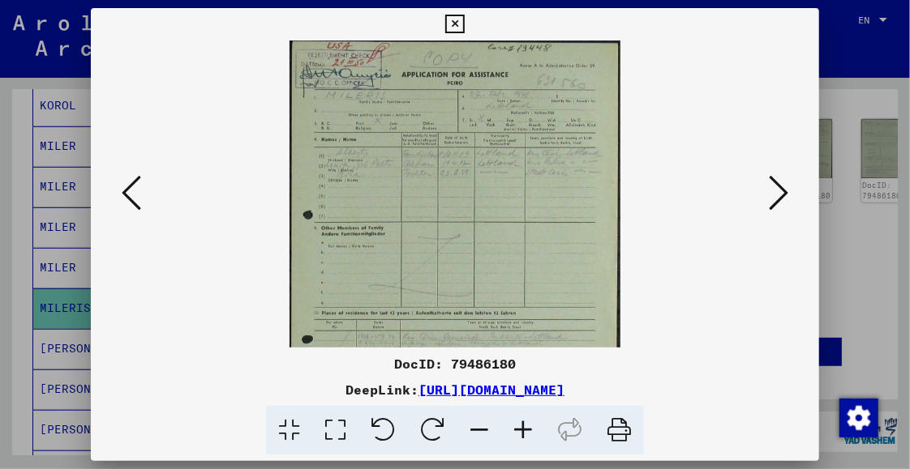
click at [528, 434] on icon at bounding box center [523, 430] width 44 height 49
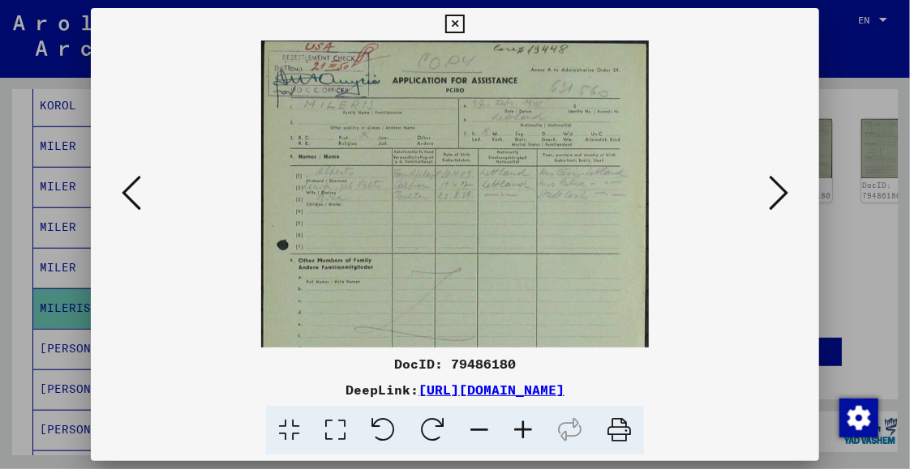
click at [528, 434] on icon at bounding box center [523, 430] width 44 height 49
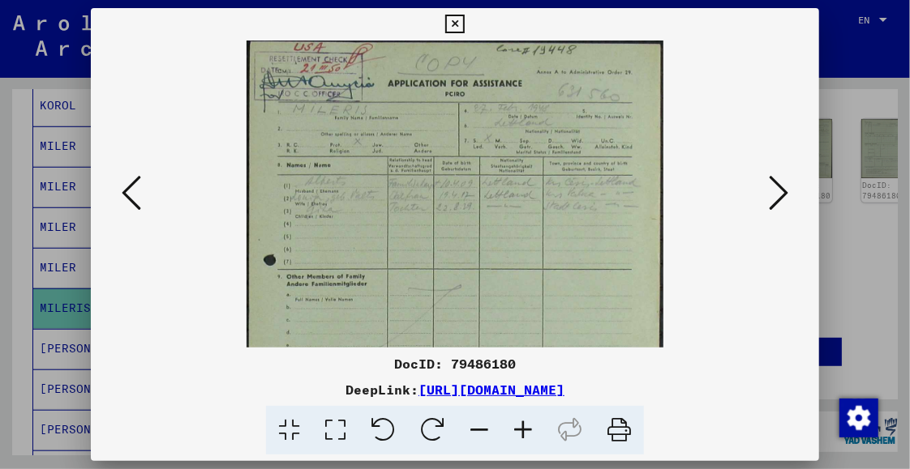
click at [528, 434] on icon at bounding box center [523, 430] width 44 height 49
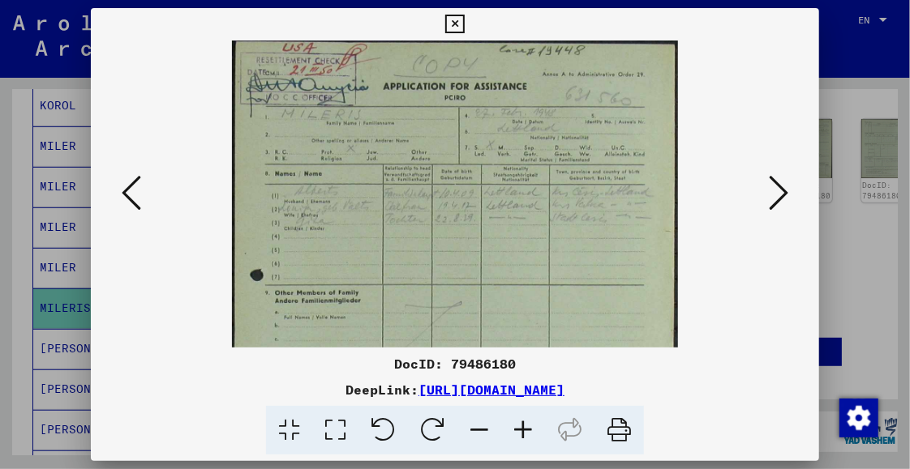
click at [528, 434] on icon at bounding box center [523, 430] width 44 height 49
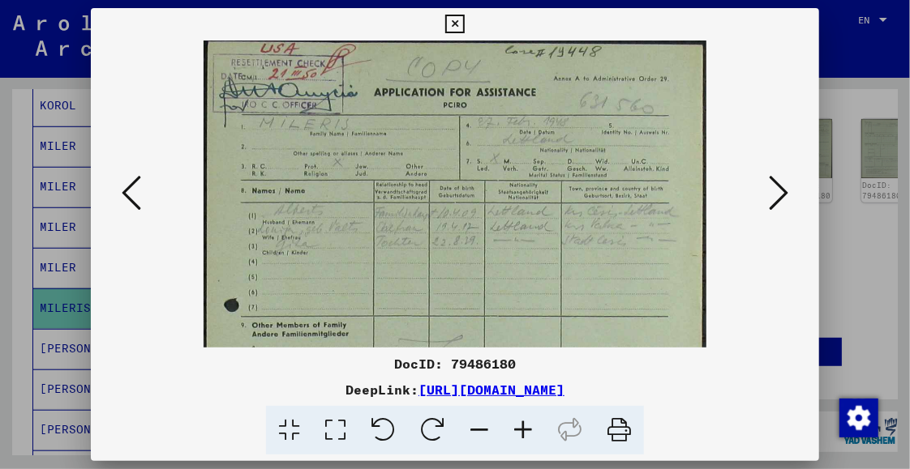
click at [528, 434] on icon at bounding box center [523, 430] width 44 height 49
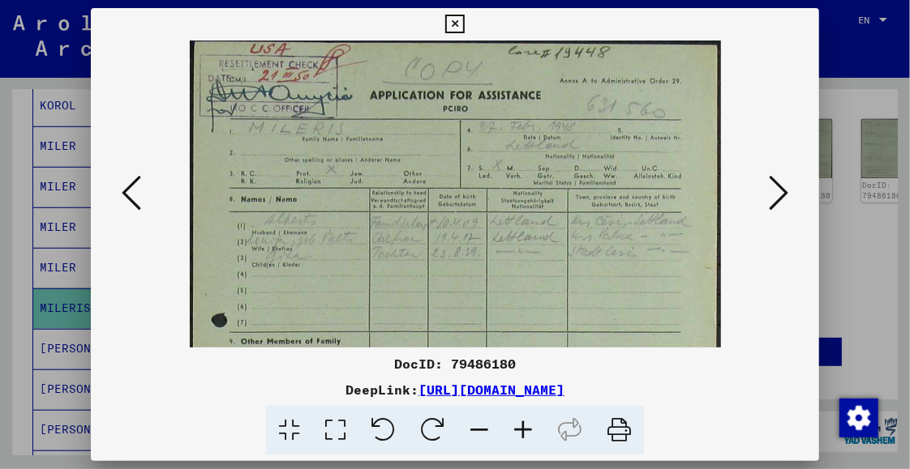
click at [522, 430] on icon at bounding box center [523, 430] width 44 height 49
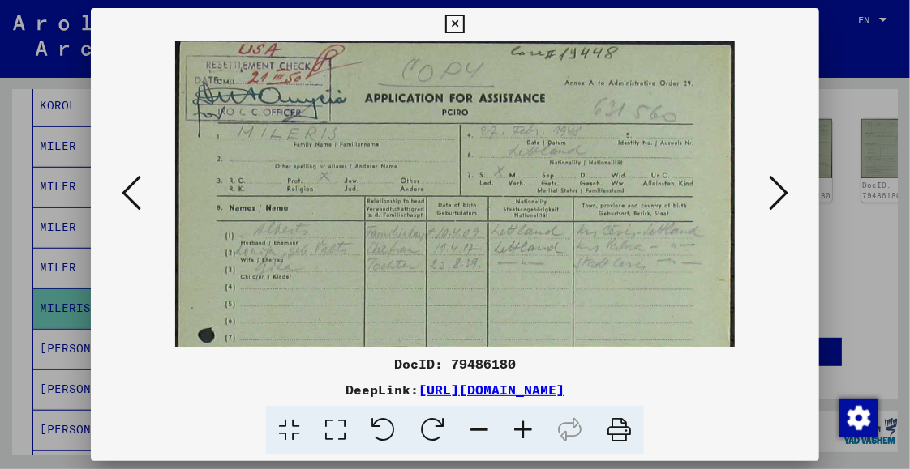
click at [522, 430] on icon at bounding box center [523, 430] width 44 height 49
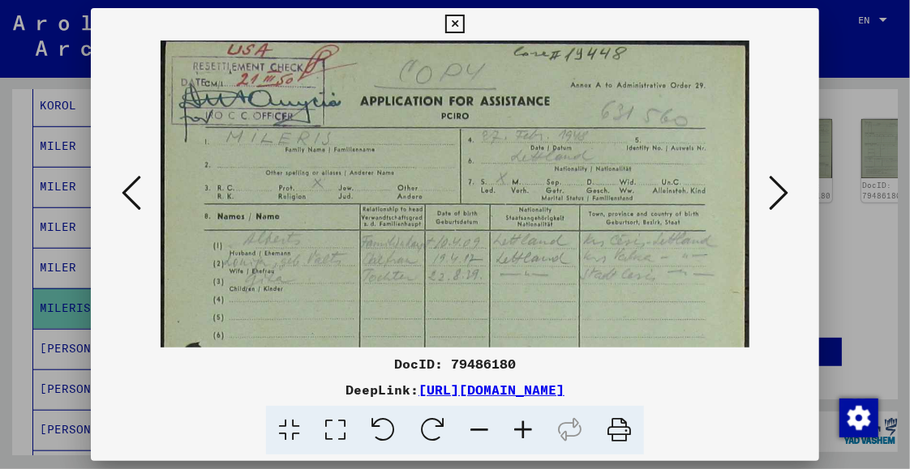
click at [522, 430] on icon at bounding box center [523, 430] width 44 height 49
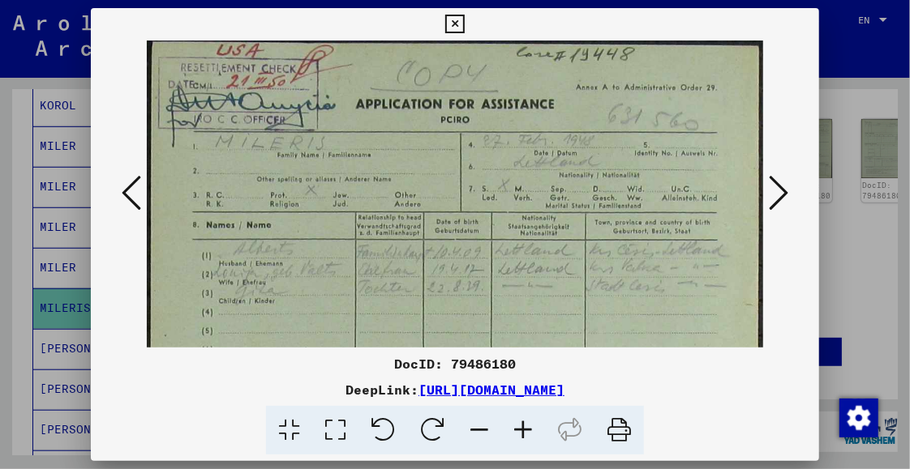
click at [524, 430] on icon at bounding box center [523, 430] width 44 height 49
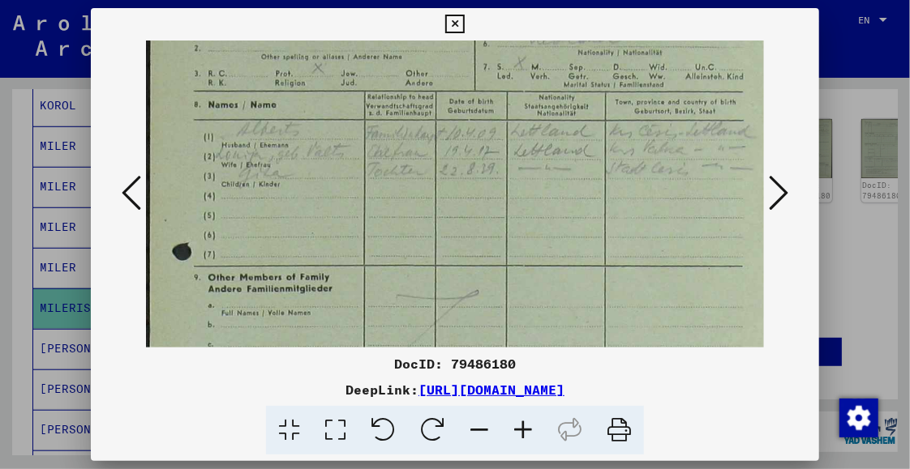
scroll to position [133, 0]
drag, startPoint x: 430, startPoint y: 288, endPoint x: 431, endPoint y: 154, distance: 133.8
click at [431, 154] on img at bounding box center [468, 365] width 645 height 915
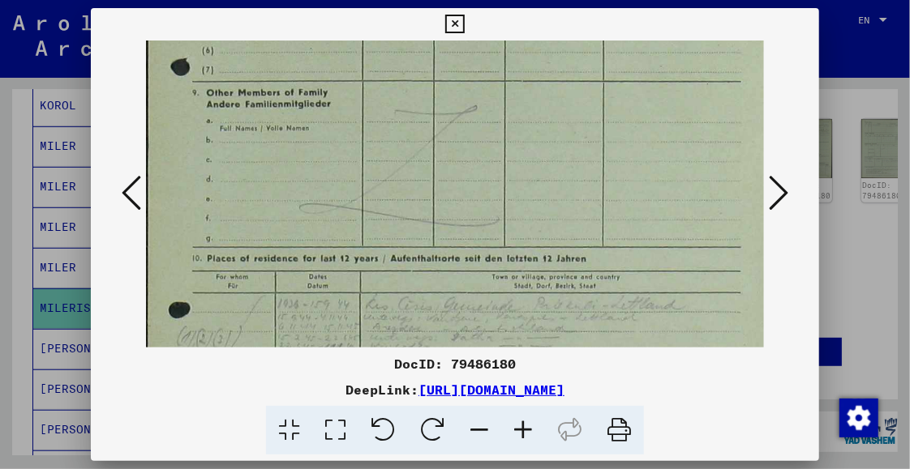
scroll to position [367, 1]
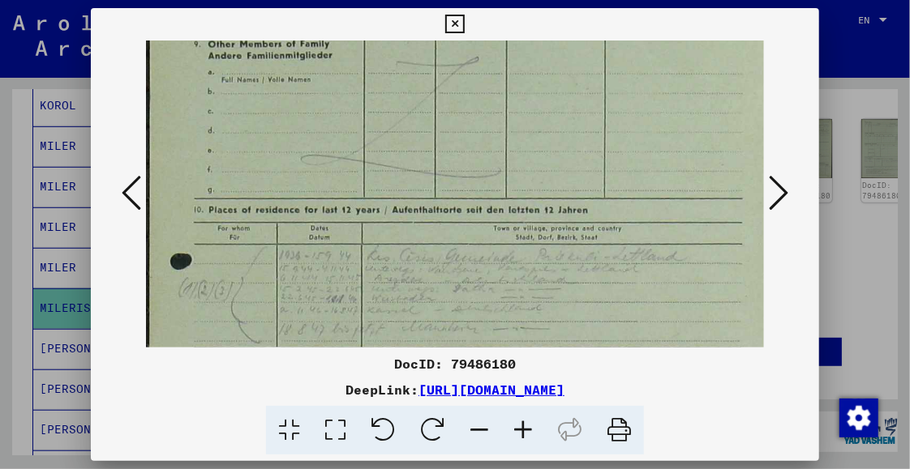
drag, startPoint x: 413, startPoint y: 251, endPoint x: 423, endPoint y: 15, distance: 236.1
click at [423, 18] on div "DocID: 79486180 DeepLink: https://collections.arolsen-archives.org/en/document/…" at bounding box center [455, 231] width 728 height 447
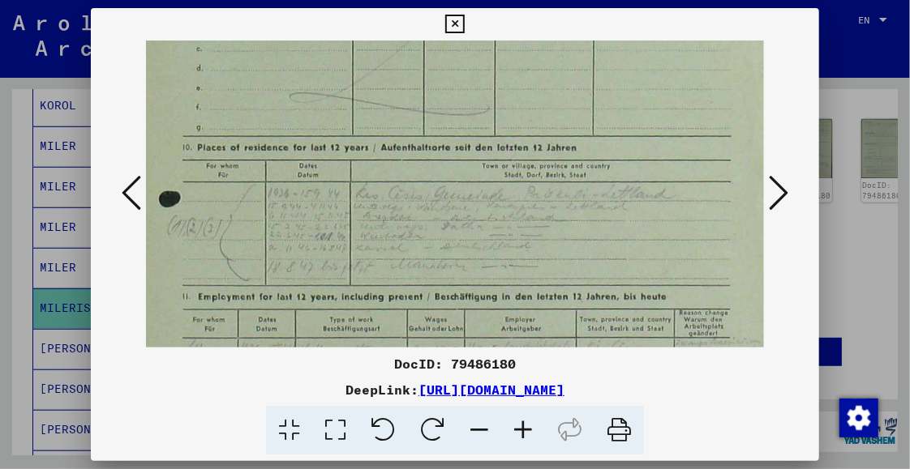
scroll to position [442, 14]
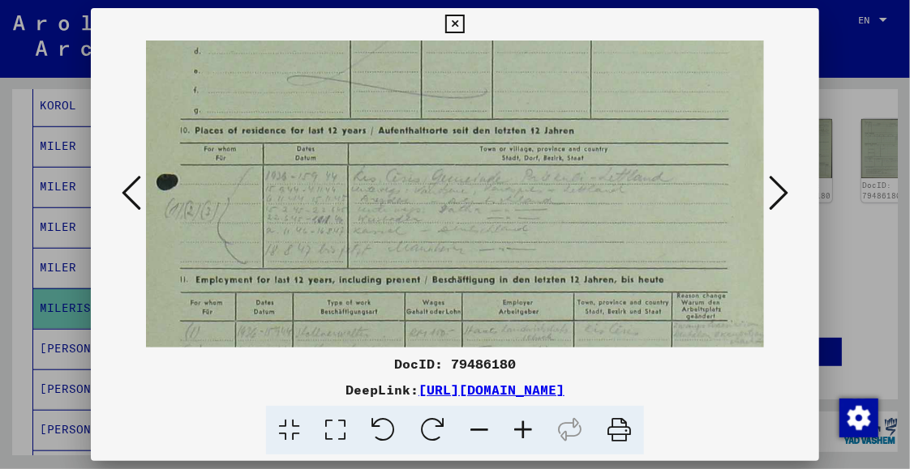
drag, startPoint x: 447, startPoint y: 291, endPoint x: 434, endPoint y: 217, distance: 74.9
click at [434, 217] on img at bounding box center [454, 56] width 645 height 915
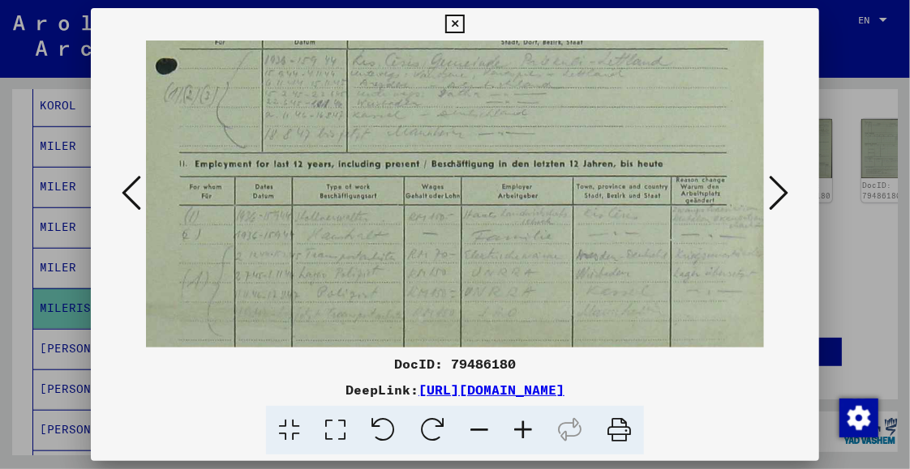
scroll to position [570, 17]
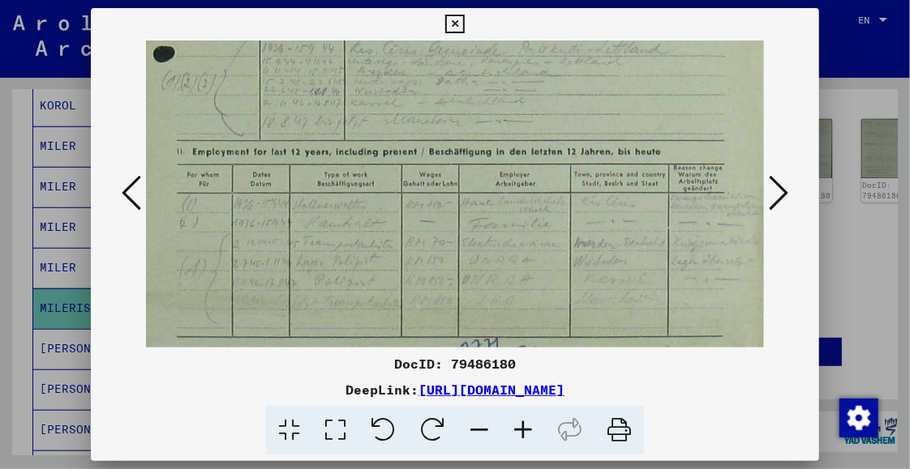
drag, startPoint x: 427, startPoint y: 218, endPoint x: 425, endPoint y: 161, distance: 56.8
click at [788, 190] on button at bounding box center [778, 194] width 29 height 46
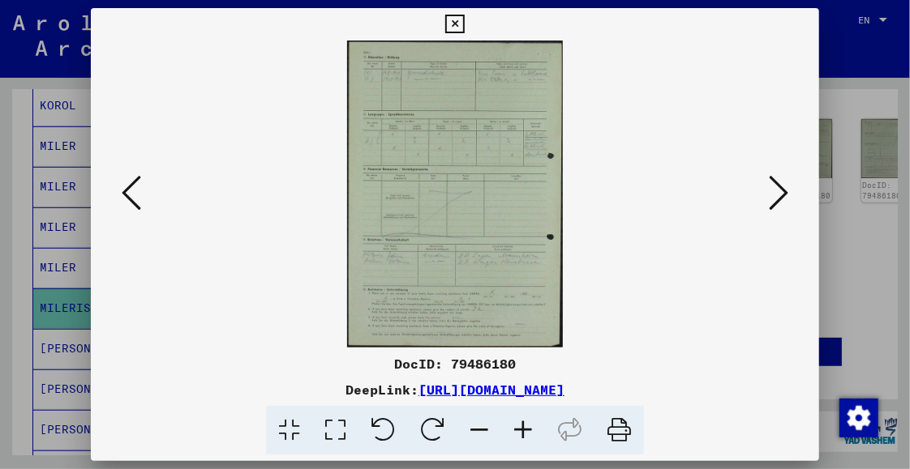
scroll to position [0, 0]
click at [524, 426] on icon at bounding box center [523, 430] width 44 height 49
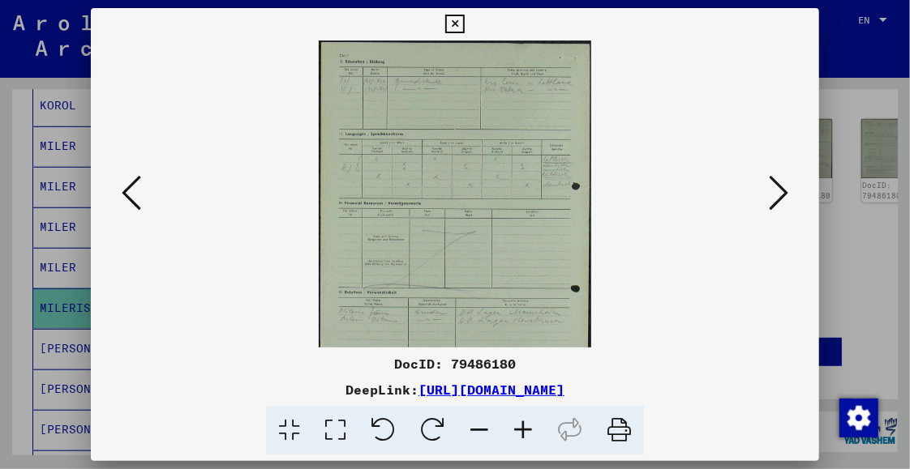
click at [524, 426] on icon at bounding box center [523, 430] width 44 height 49
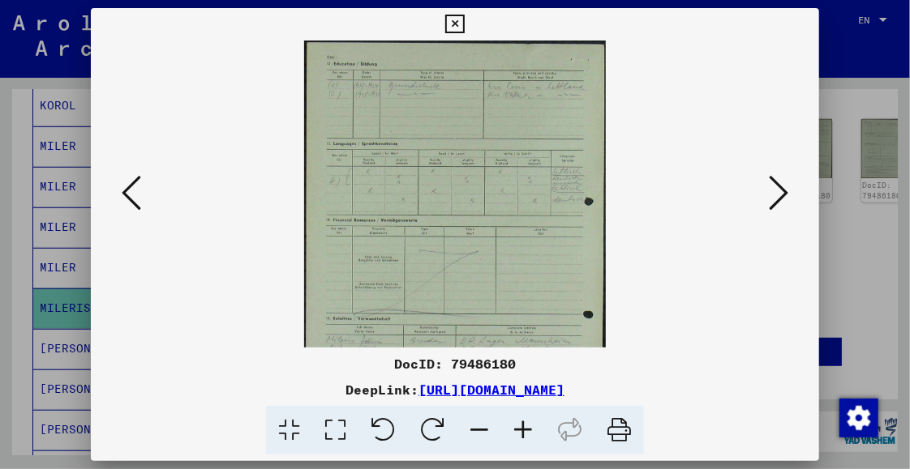
click at [524, 426] on icon at bounding box center [523, 430] width 44 height 49
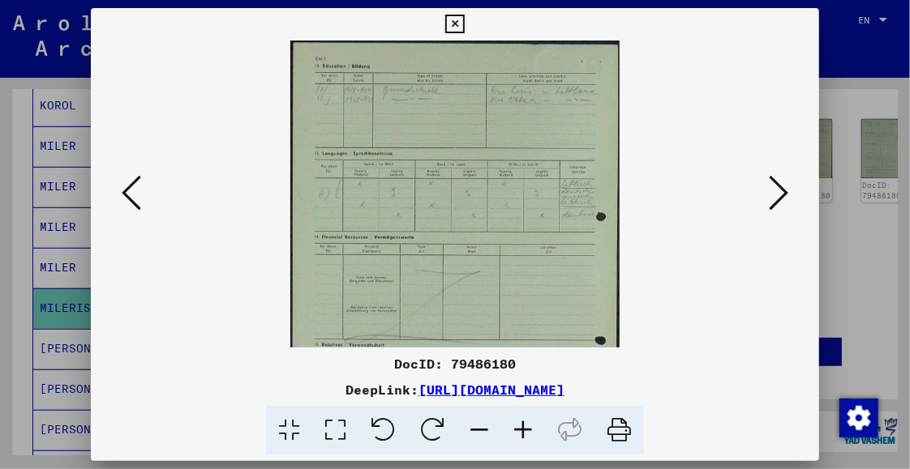
click at [524, 426] on icon at bounding box center [523, 430] width 44 height 49
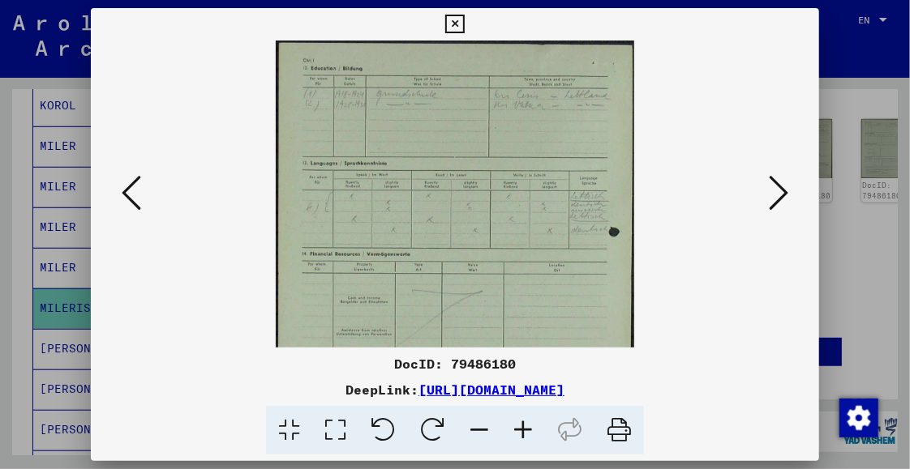
click at [524, 426] on icon at bounding box center [523, 430] width 44 height 49
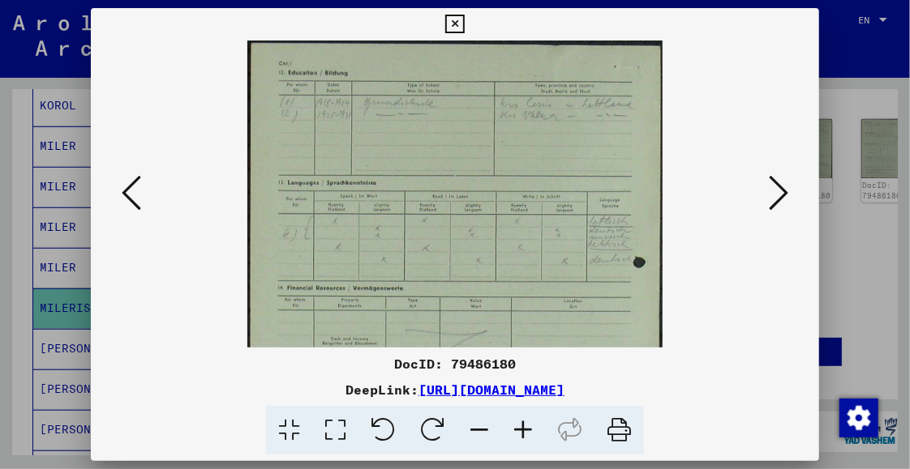
click at [524, 426] on icon at bounding box center [523, 430] width 44 height 49
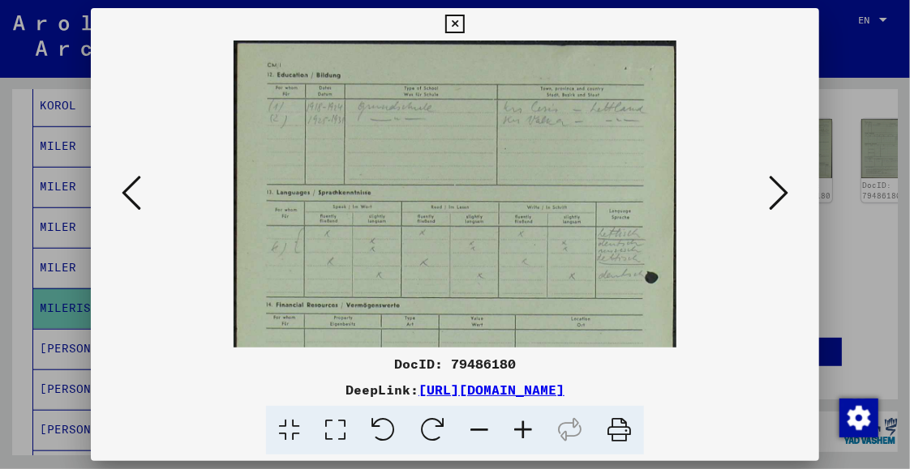
click at [524, 426] on icon at bounding box center [523, 430] width 44 height 49
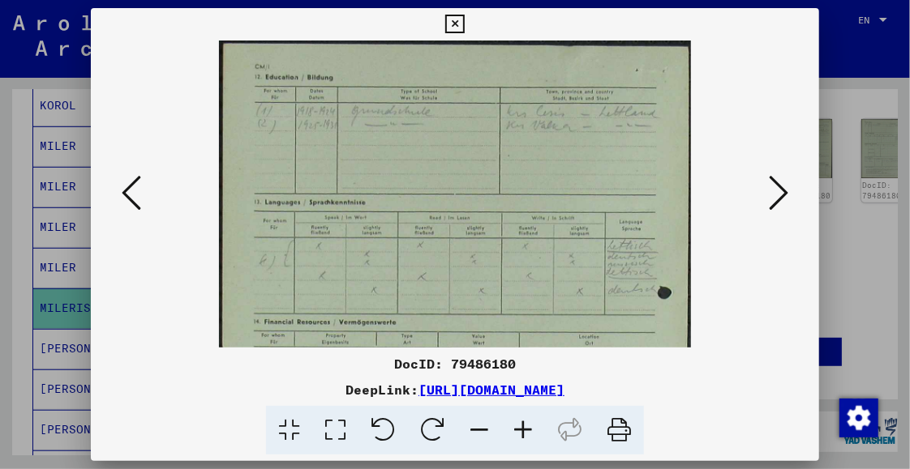
click at [524, 426] on icon at bounding box center [523, 430] width 44 height 49
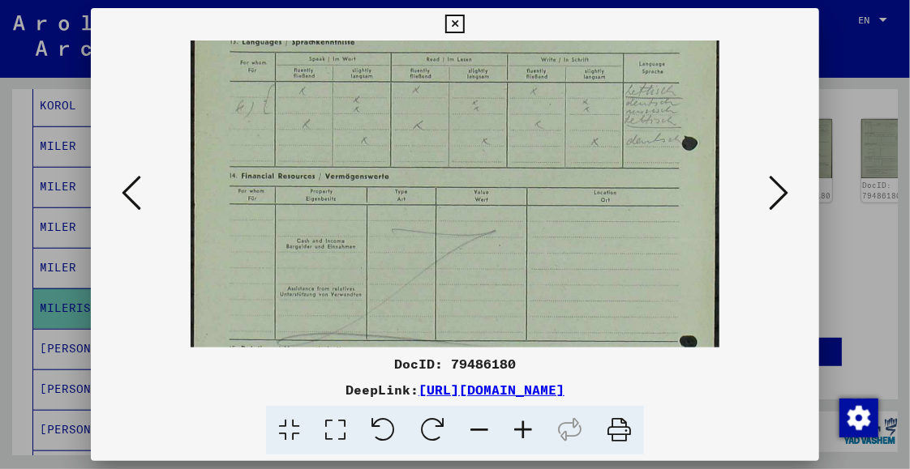
drag, startPoint x: 419, startPoint y: 206, endPoint x: 409, endPoint y: 60, distance: 146.2
click at [409, 60] on img at bounding box center [454, 237] width 529 height 753
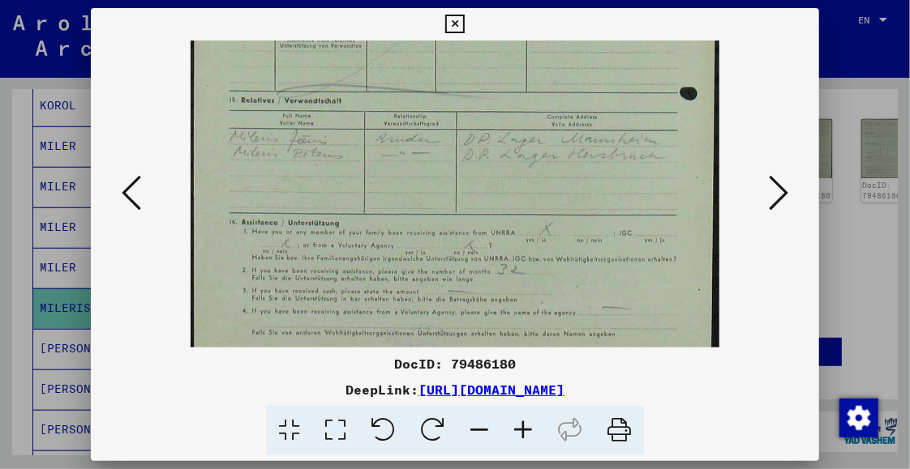
scroll to position [445, 0]
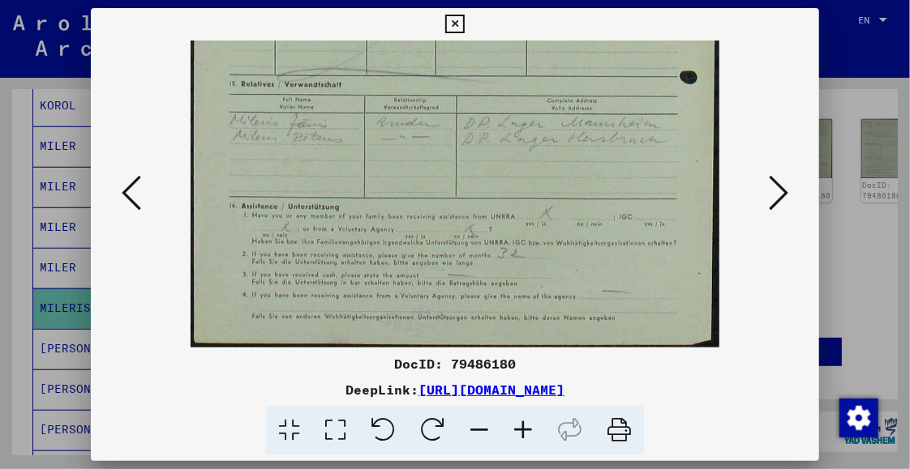
drag, startPoint x: 417, startPoint y: 271, endPoint x: 400, endPoint y: 7, distance: 264.0
click at [400, 8] on div "DocID: 79486180 DeepLink: https://collections.arolsen-archives.org/en/document/…" at bounding box center [455, 231] width 728 height 447
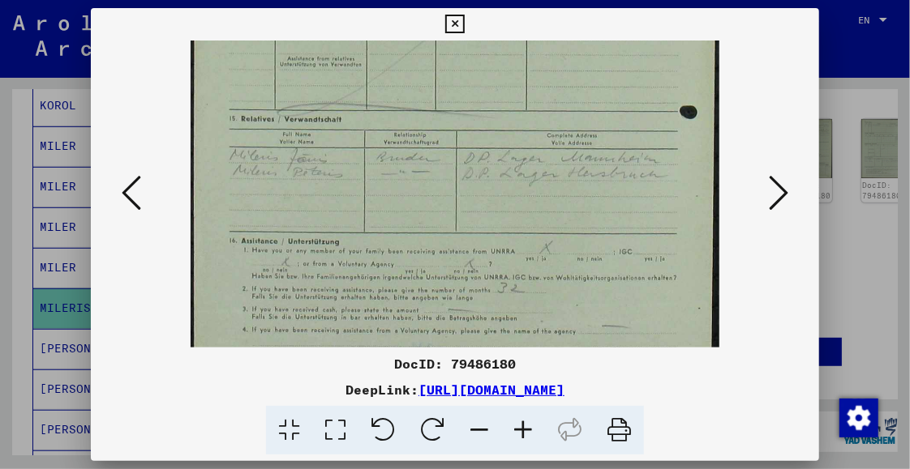
scroll to position [407, 0]
drag, startPoint x: 396, startPoint y: 152, endPoint x: 375, endPoint y: 190, distance: 44.3
click at [375, 190] on img at bounding box center [454, 10] width 529 height 753
click at [777, 199] on icon at bounding box center [777, 192] width 19 height 39
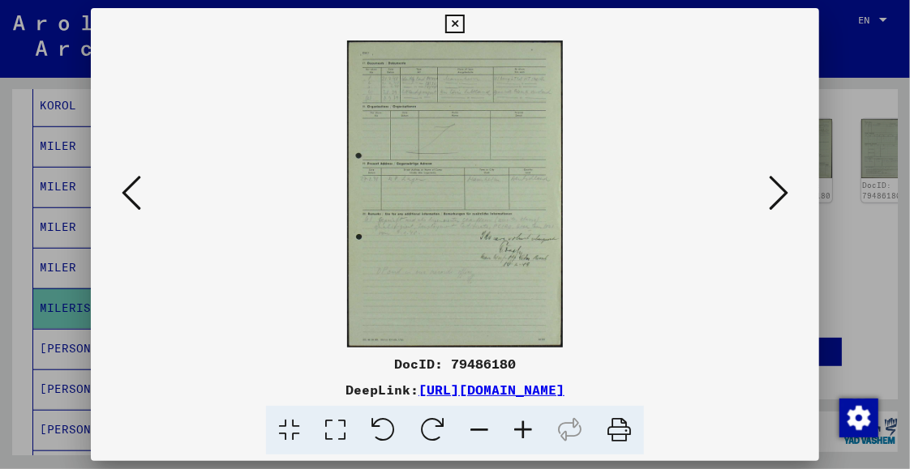
scroll to position [0, 0]
click at [777, 199] on icon at bounding box center [777, 192] width 19 height 39
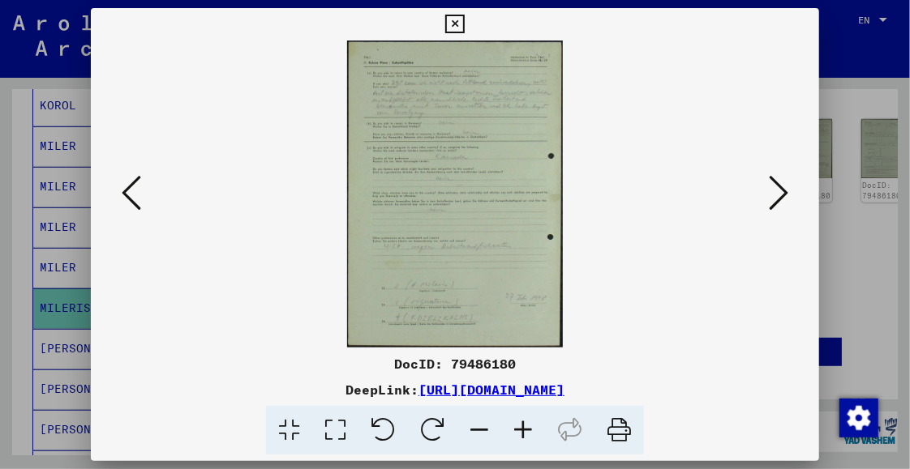
click at [408, 173] on img at bounding box center [455, 194] width 216 height 307
click at [780, 196] on icon at bounding box center [777, 192] width 19 height 39
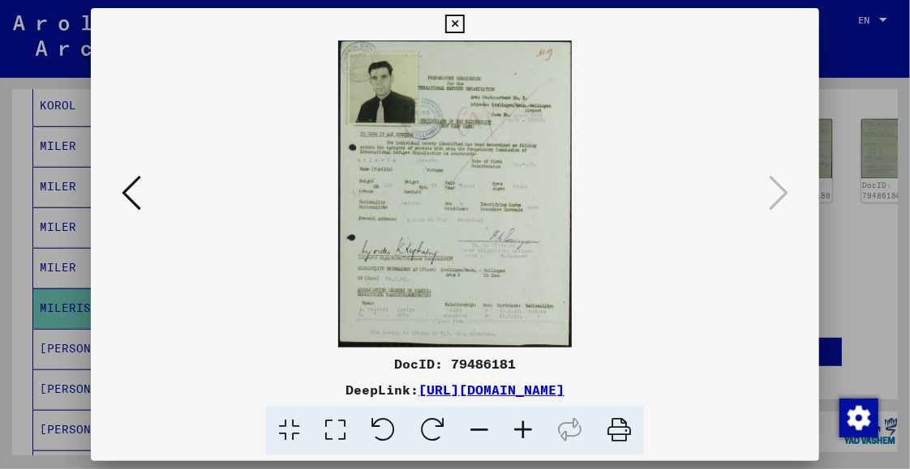
click at [456, 20] on icon at bounding box center [454, 24] width 19 height 19
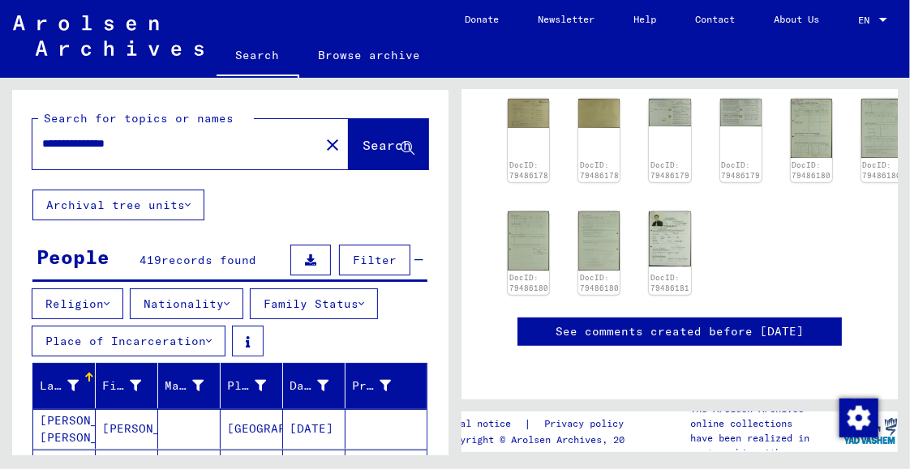
click at [196, 154] on div "**********" at bounding box center [170, 144] width 277 height 36
click at [152, 146] on input "**********" at bounding box center [176, 143] width 268 height 17
type input "**********"
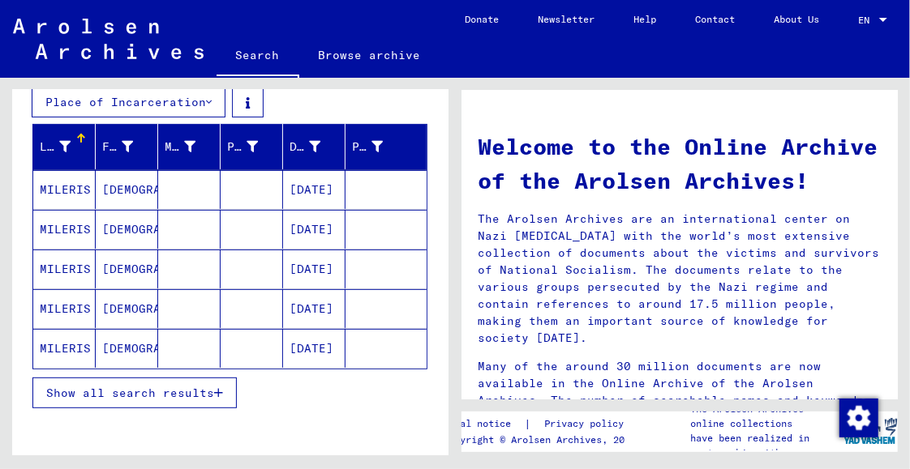
scroll to position [224, 0]
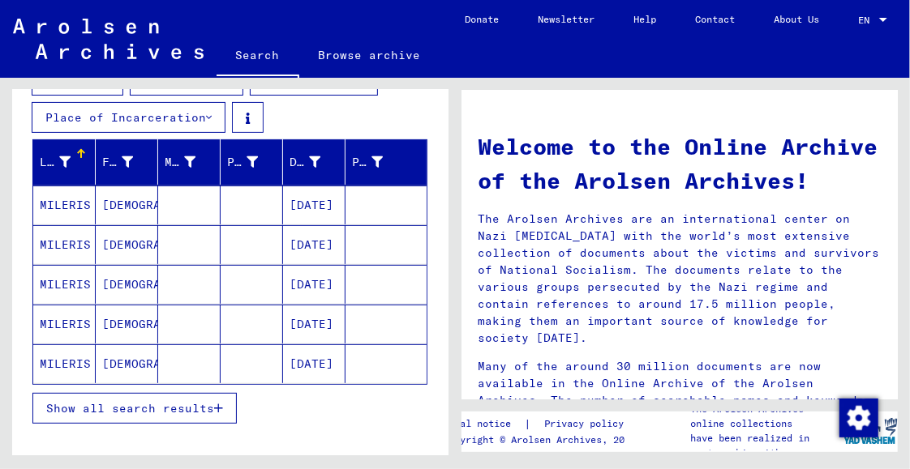
click at [54, 195] on mat-cell "MILERIS" at bounding box center [64, 205] width 62 height 39
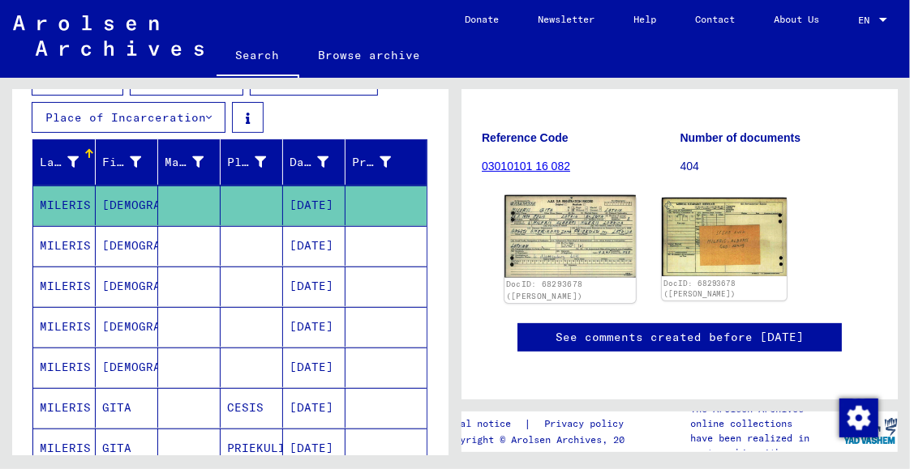
scroll to position [162, 0]
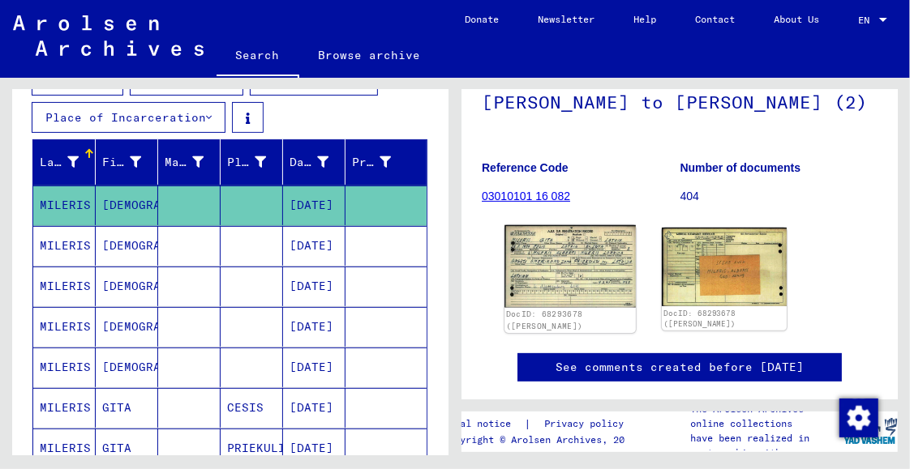
click at [566, 249] on img at bounding box center [569, 266] width 131 height 83
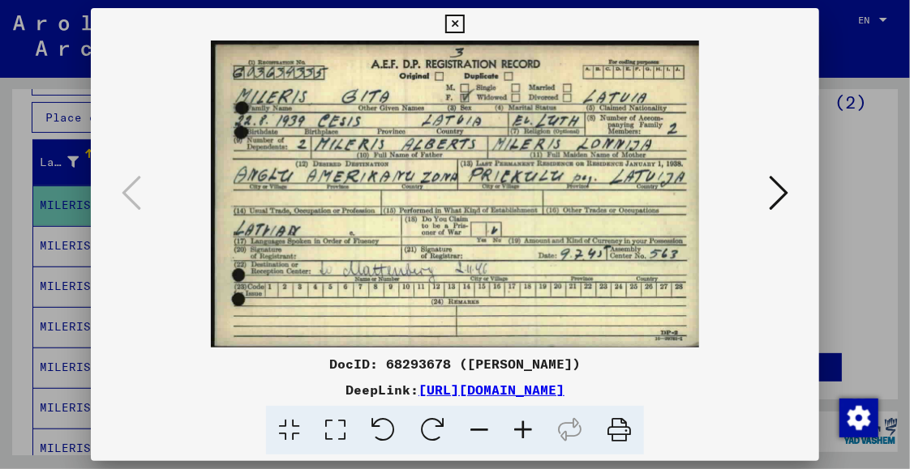
click at [778, 196] on icon at bounding box center [777, 192] width 19 height 39
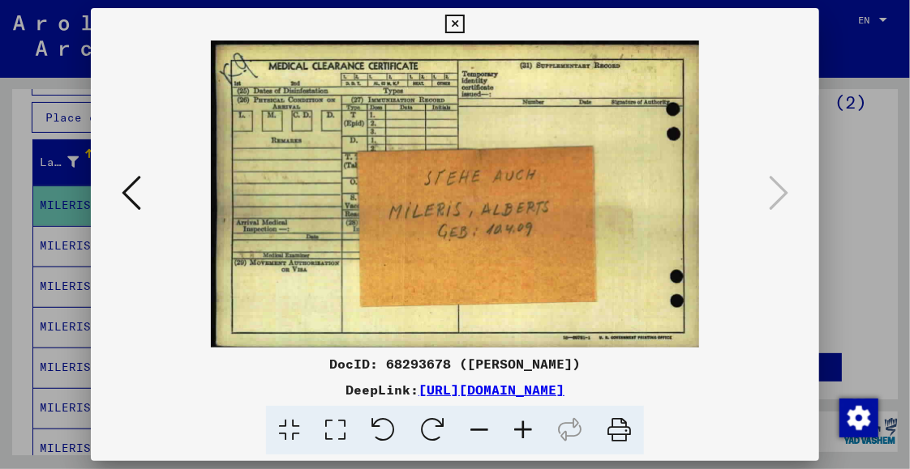
click at [457, 18] on icon at bounding box center [454, 24] width 19 height 19
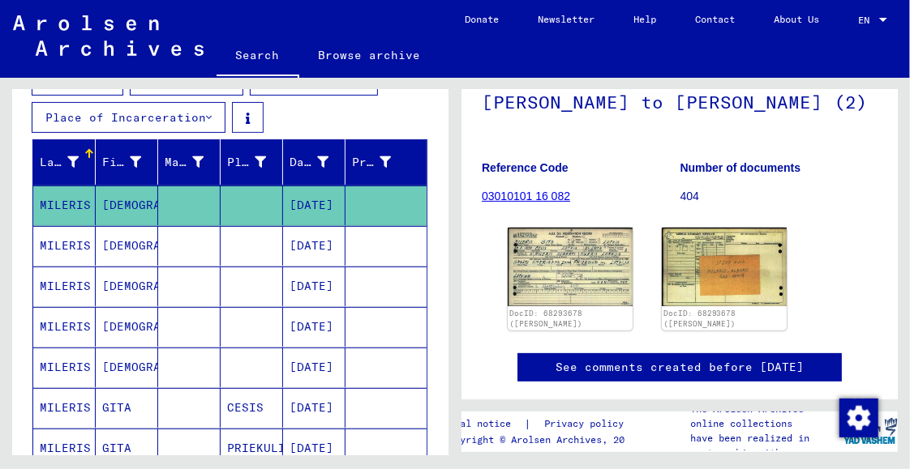
click at [51, 249] on mat-cell "MILERIS" at bounding box center [64, 246] width 62 height 40
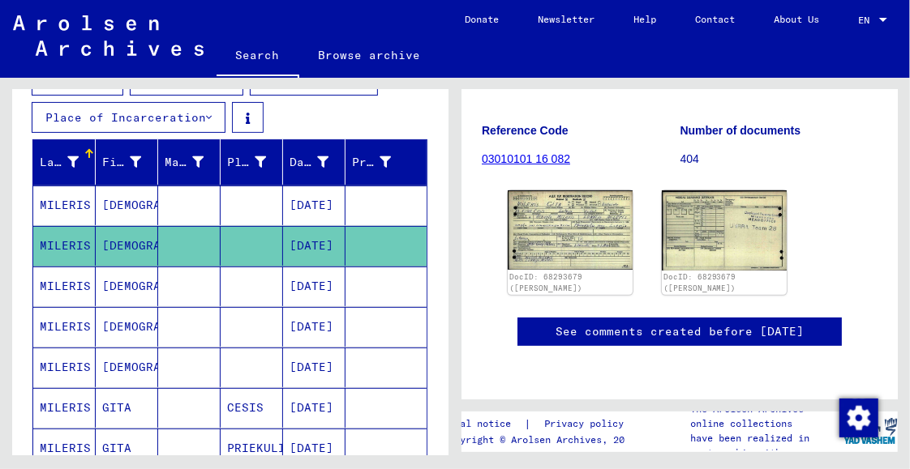
scroll to position [243, 0]
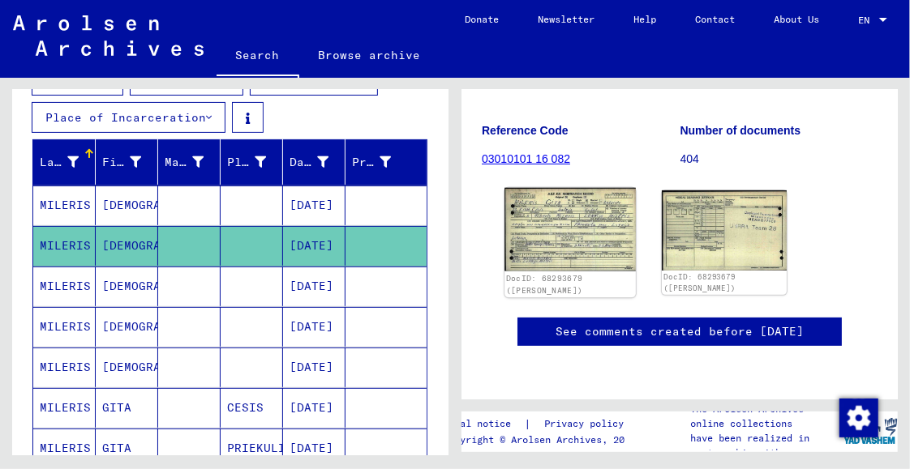
click at [576, 188] on img at bounding box center [569, 229] width 131 height 83
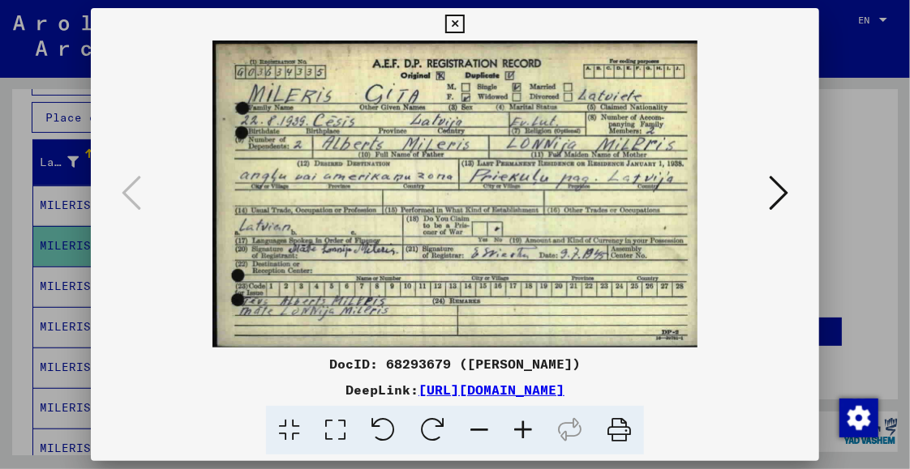
click at [444, 24] on button at bounding box center [454, 24] width 28 height 32
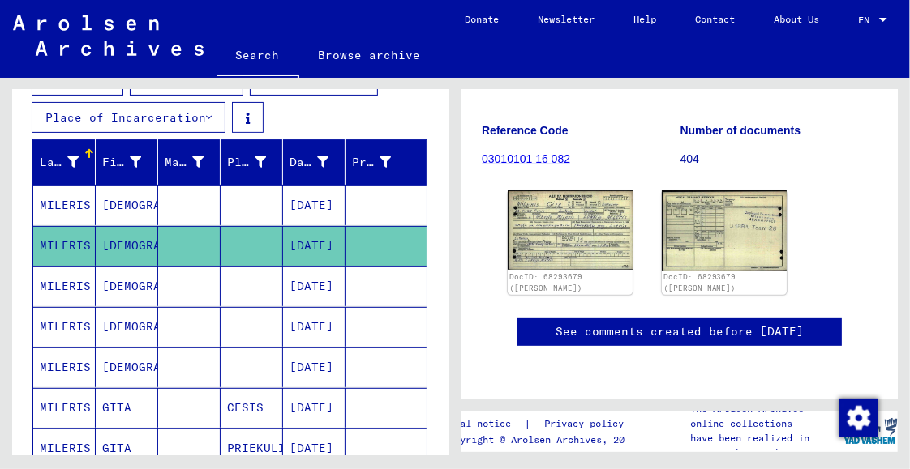
click at [55, 280] on mat-cell "MILERIS" at bounding box center [64, 287] width 62 height 40
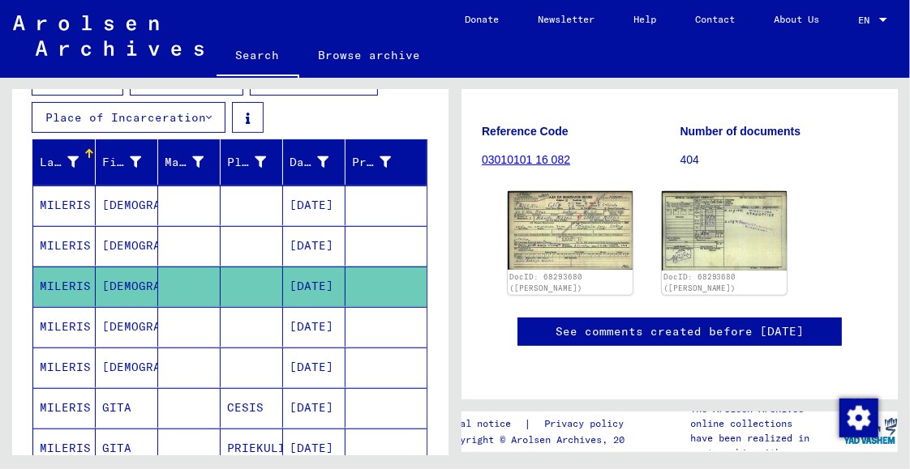
scroll to position [220, 0]
click at [61, 315] on mat-cell "MILERIS" at bounding box center [64, 327] width 62 height 40
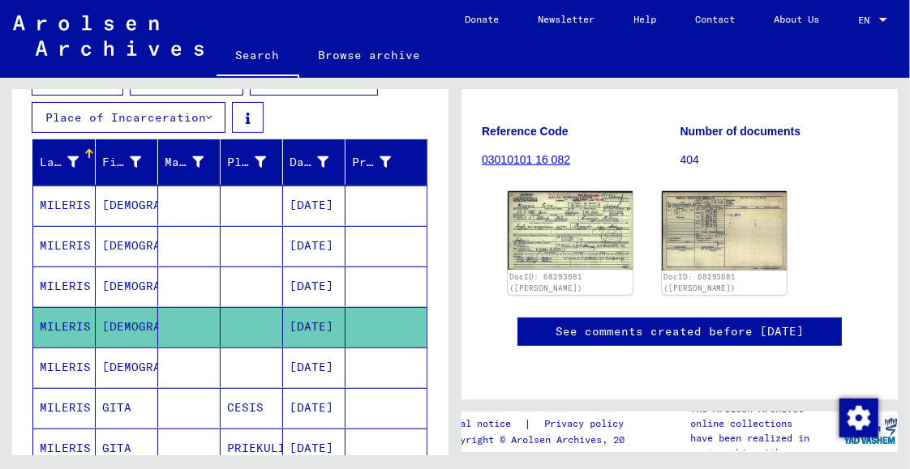
click at [83, 357] on mat-cell "MILERIS" at bounding box center [64, 368] width 62 height 40
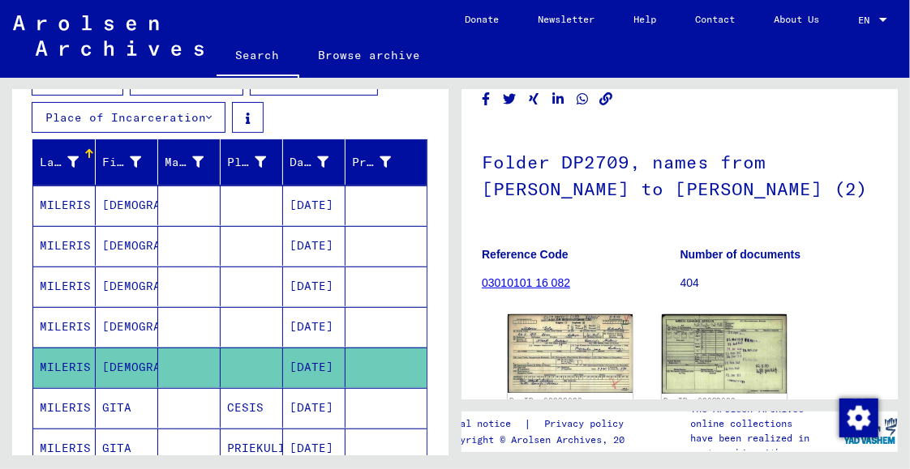
scroll to position [324, 0]
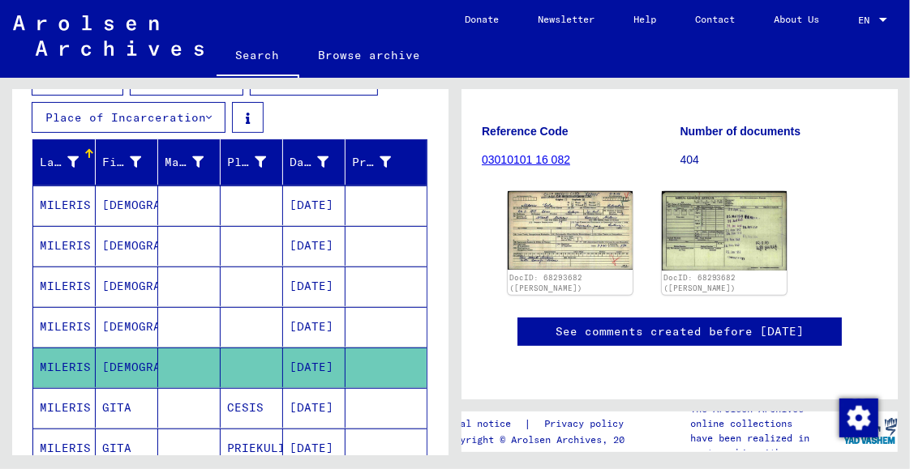
click at [57, 401] on icon at bounding box center [67, 404] width 41 height 65
click at [58, 401] on icon at bounding box center [67, 404] width 41 height 65
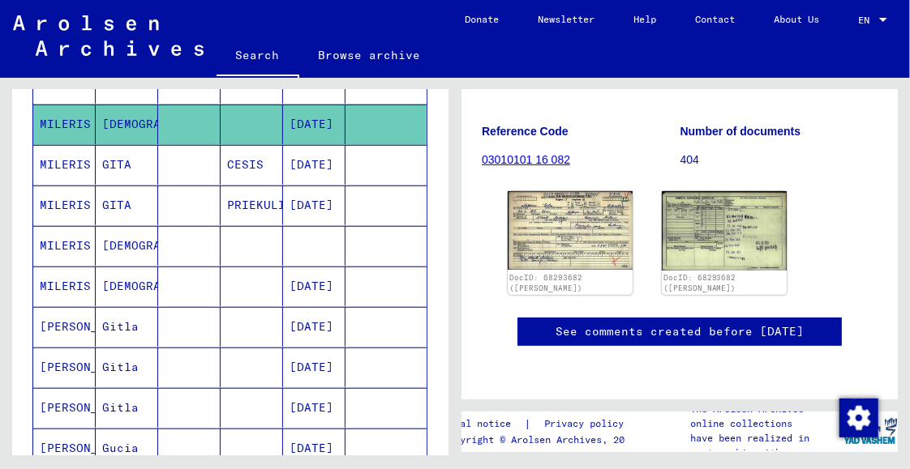
scroll to position [0, 0]
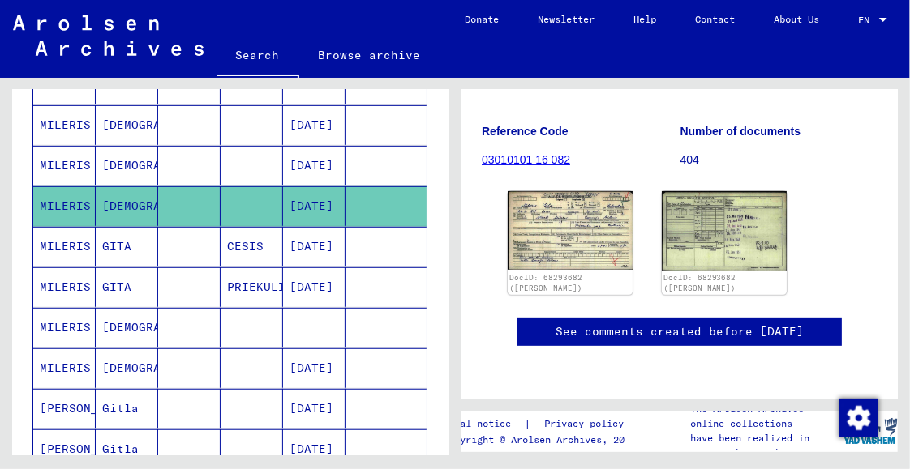
click at [58, 241] on mat-cell "MILERIS" at bounding box center [64, 247] width 62 height 40
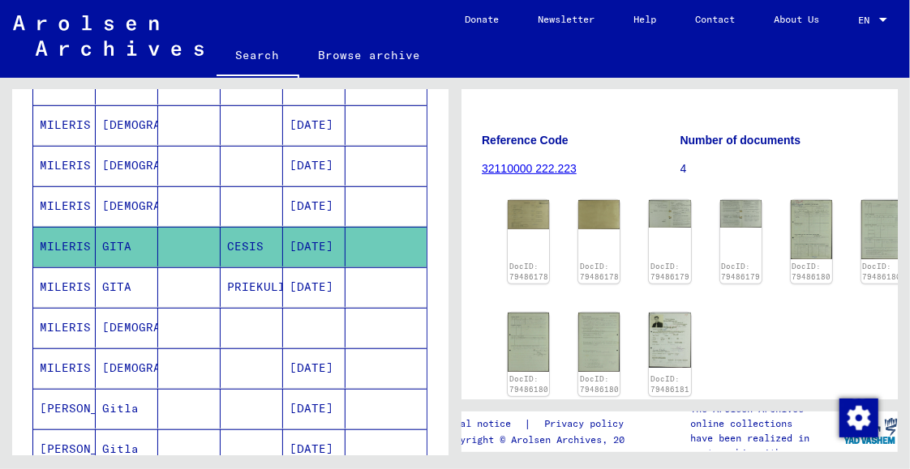
click at [66, 278] on mat-cell "MILERIS" at bounding box center [64, 288] width 62 height 40
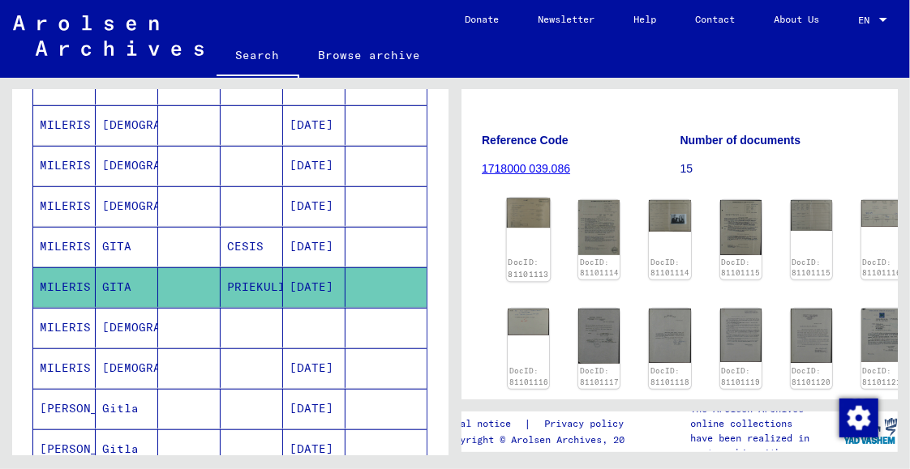
click at [522, 199] on img at bounding box center [529, 214] width 44 height 30
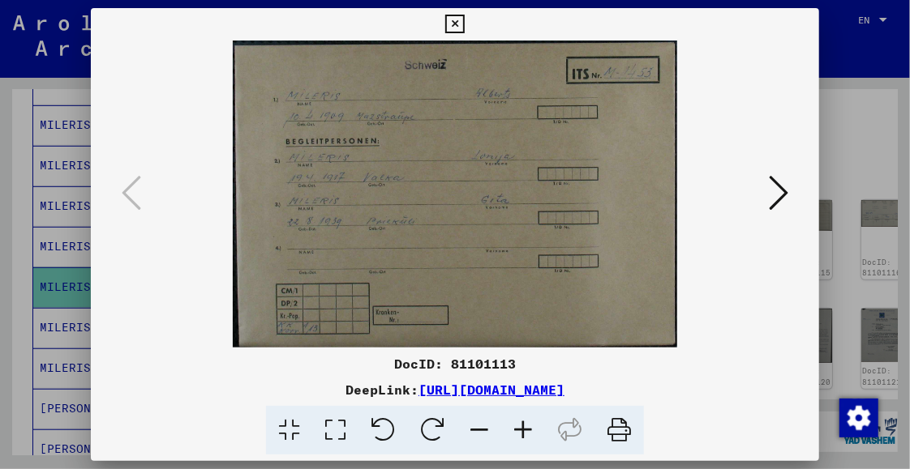
click at [780, 195] on icon at bounding box center [777, 192] width 19 height 39
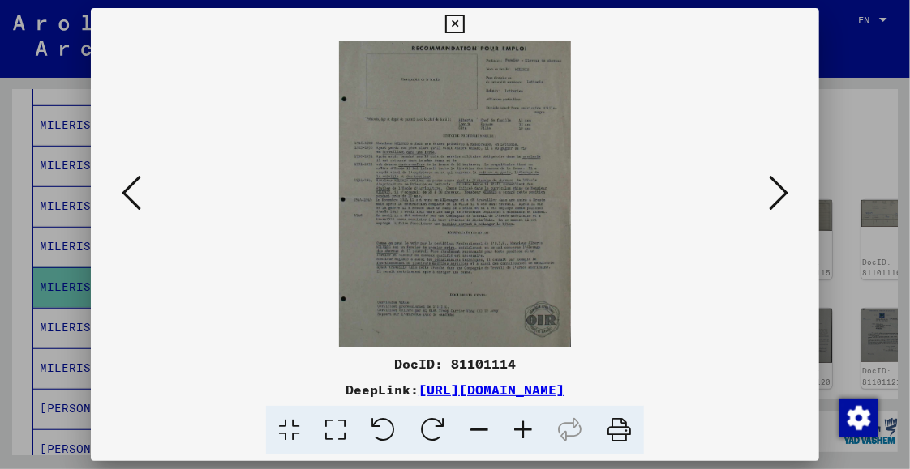
click at [525, 434] on icon at bounding box center [523, 430] width 44 height 49
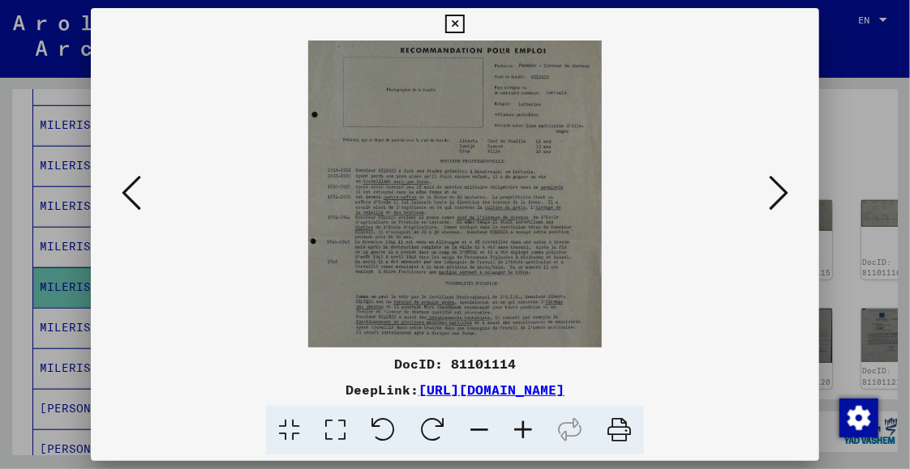
click at [525, 434] on icon at bounding box center [523, 430] width 44 height 49
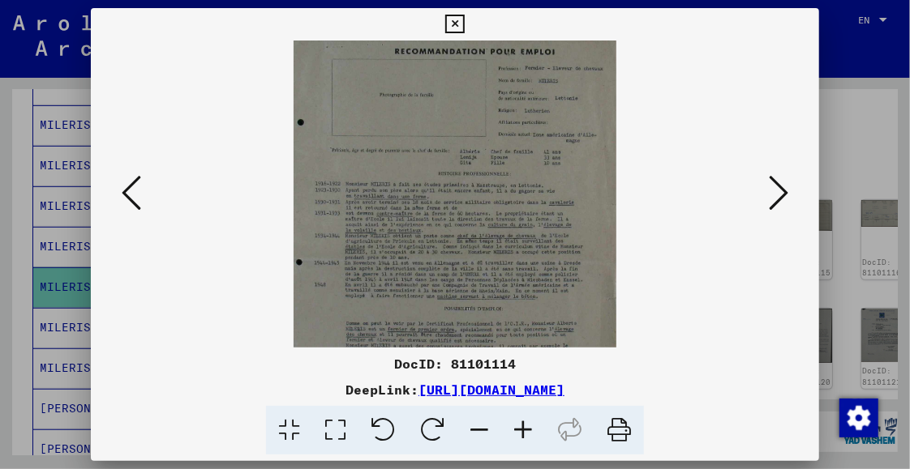
click at [525, 434] on icon at bounding box center [523, 430] width 44 height 49
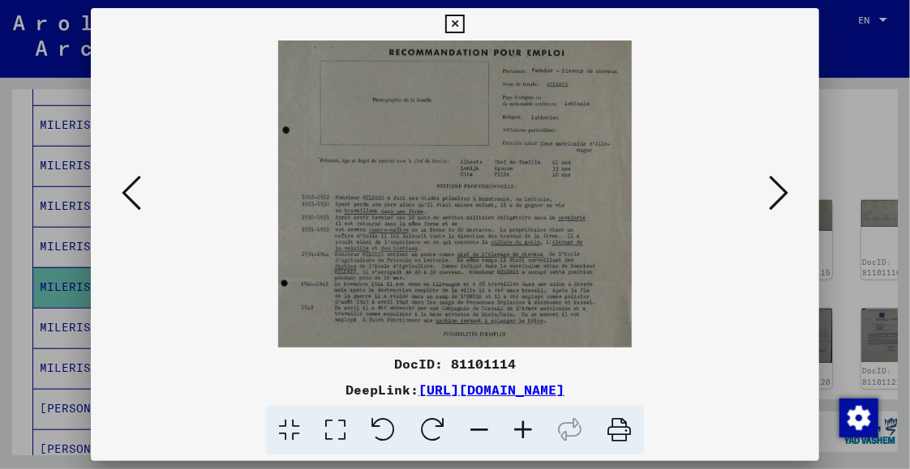
click at [525, 434] on icon at bounding box center [523, 430] width 44 height 49
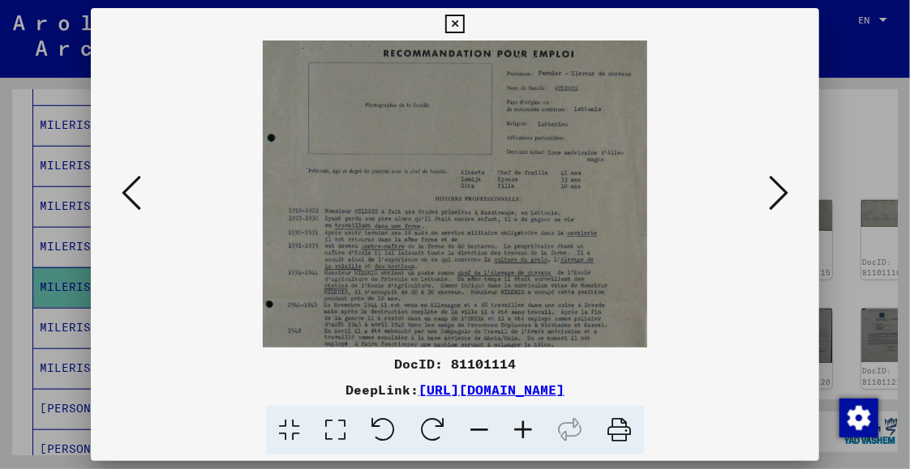
click at [526, 430] on icon at bounding box center [523, 430] width 44 height 49
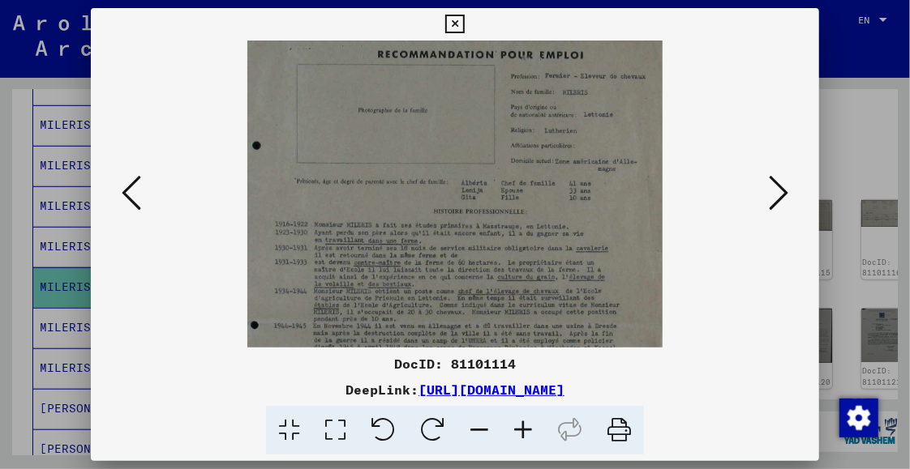
click at [523, 430] on icon at bounding box center [523, 430] width 44 height 49
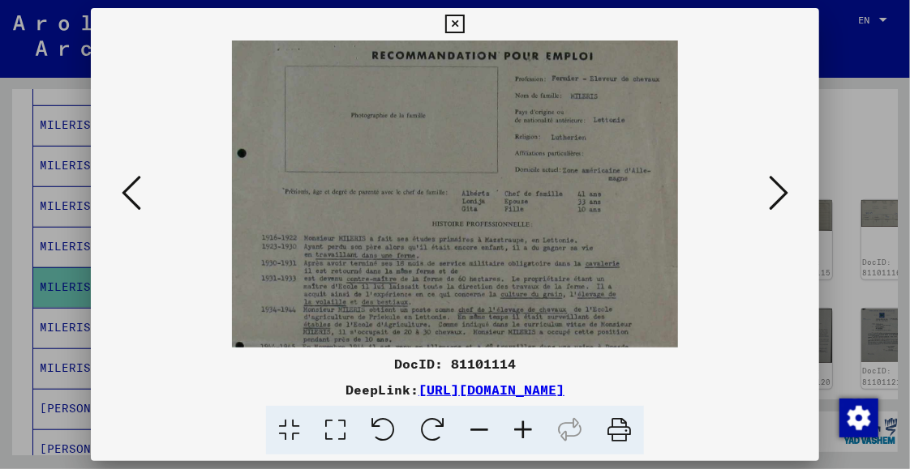
click at [523, 430] on icon at bounding box center [523, 430] width 44 height 49
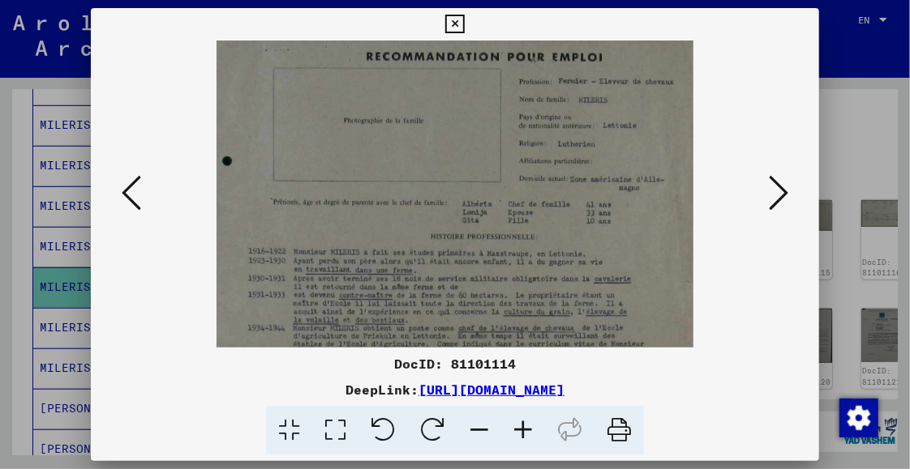
click at [523, 430] on icon at bounding box center [523, 430] width 44 height 49
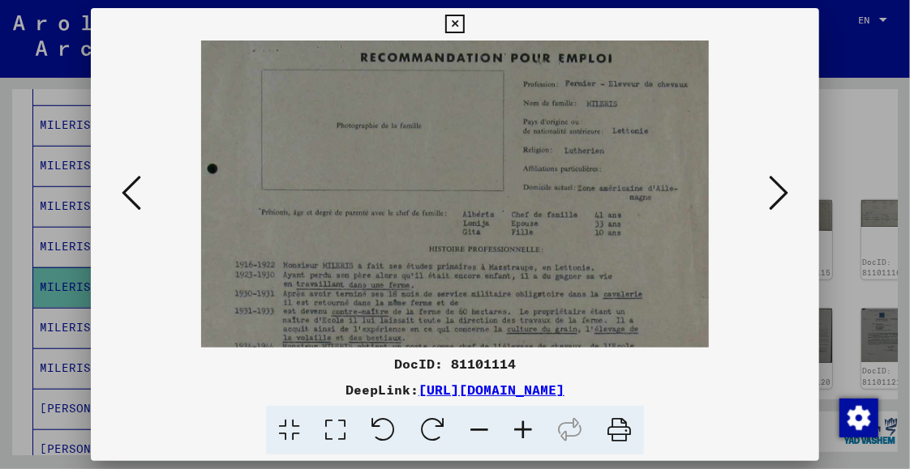
click at [523, 430] on icon at bounding box center [523, 430] width 44 height 49
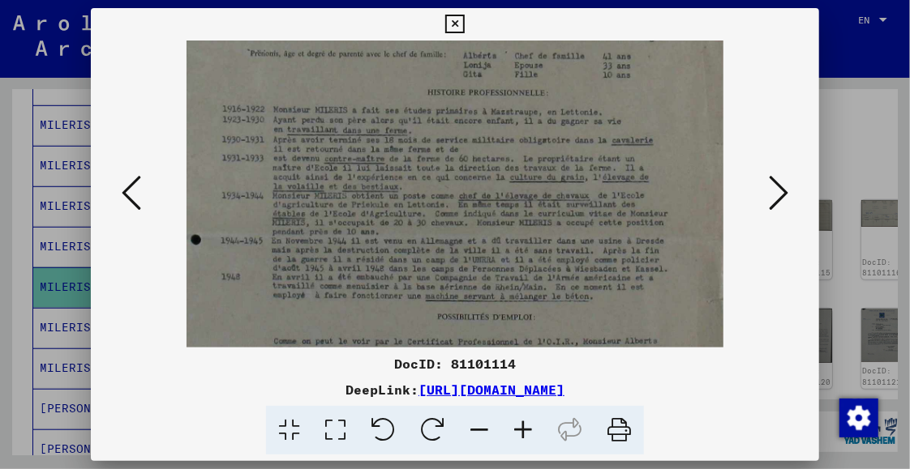
drag, startPoint x: 459, startPoint y: 310, endPoint x: 441, endPoint y: 141, distance: 169.6
click at [441, 141] on img at bounding box center [454, 227] width 537 height 713
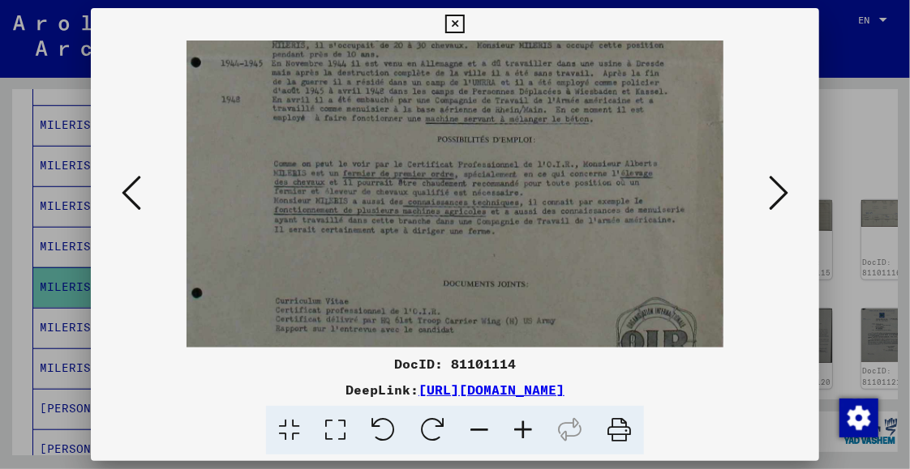
drag, startPoint x: 477, startPoint y: 289, endPoint x: 466, endPoint y: 110, distance: 178.6
click at [466, 110] on img at bounding box center [454, 50] width 537 height 713
click at [783, 190] on icon at bounding box center [777, 192] width 19 height 39
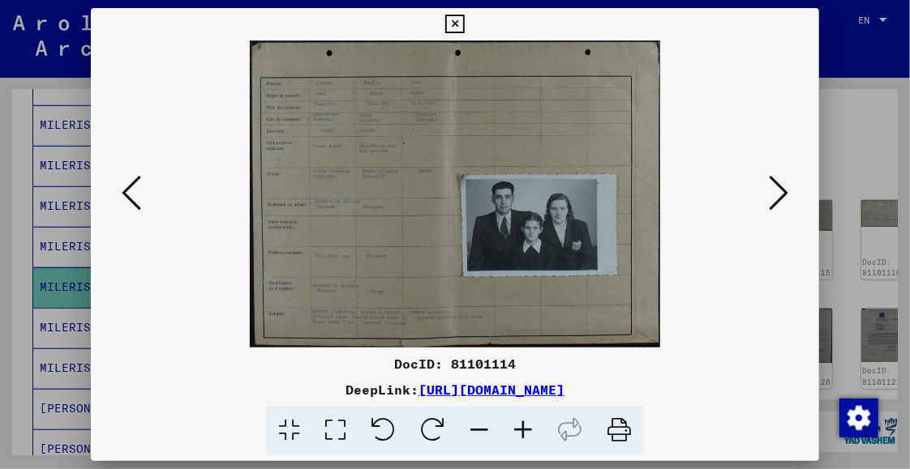
click at [771, 203] on icon at bounding box center [777, 192] width 19 height 39
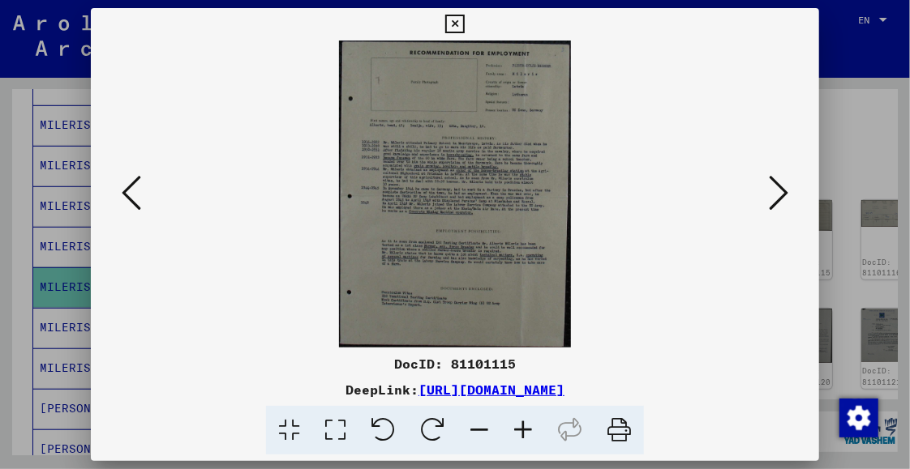
click at [771, 203] on icon at bounding box center [777, 192] width 19 height 39
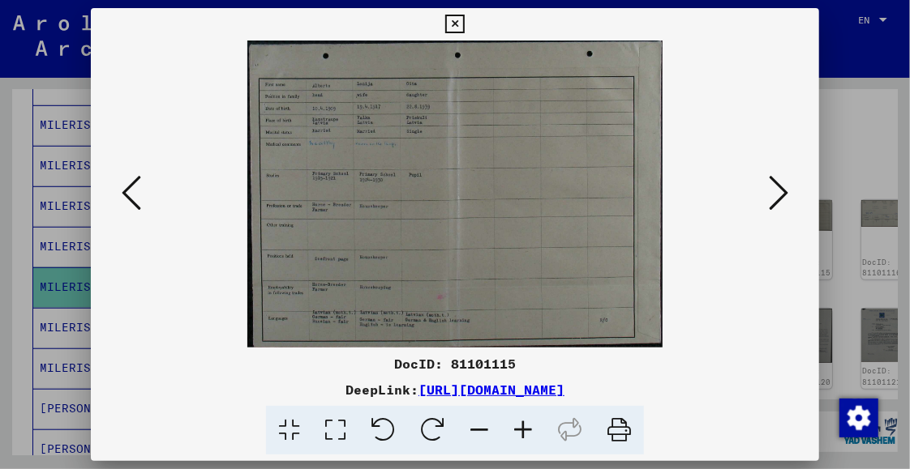
click at [771, 203] on icon at bounding box center [777, 192] width 19 height 39
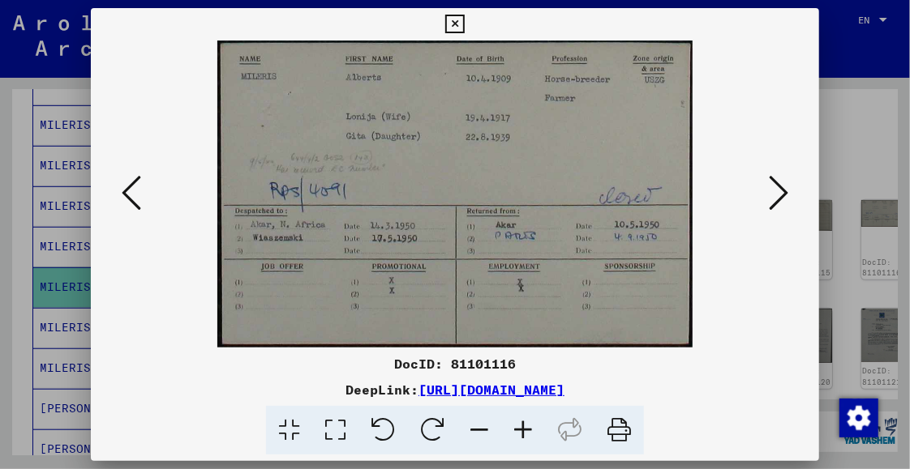
click at [771, 203] on icon at bounding box center [777, 192] width 19 height 39
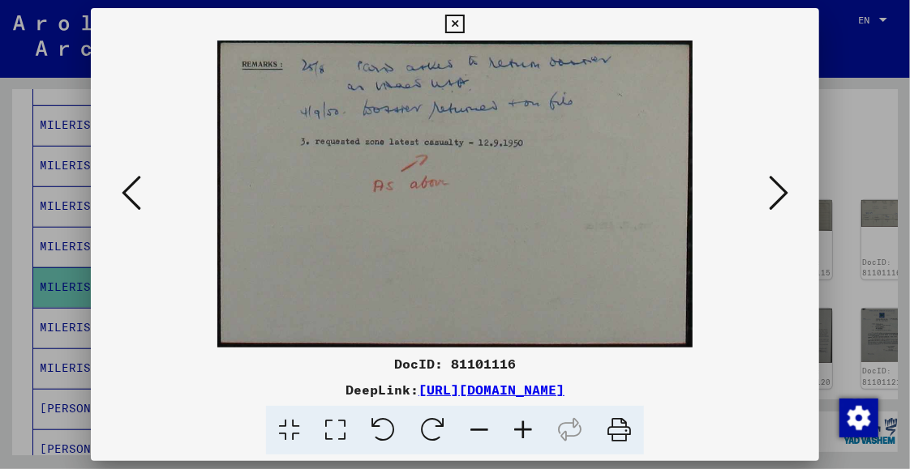
click at [771, 203] on icon at bounding box center [777, 192] width 19 height 39
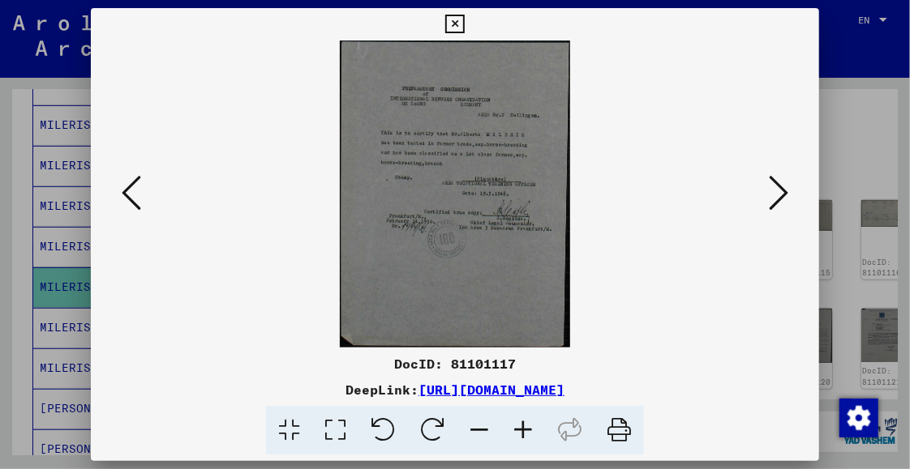
click at [771, 203] on icon at bounding box center [777, 192] width 19 height 39
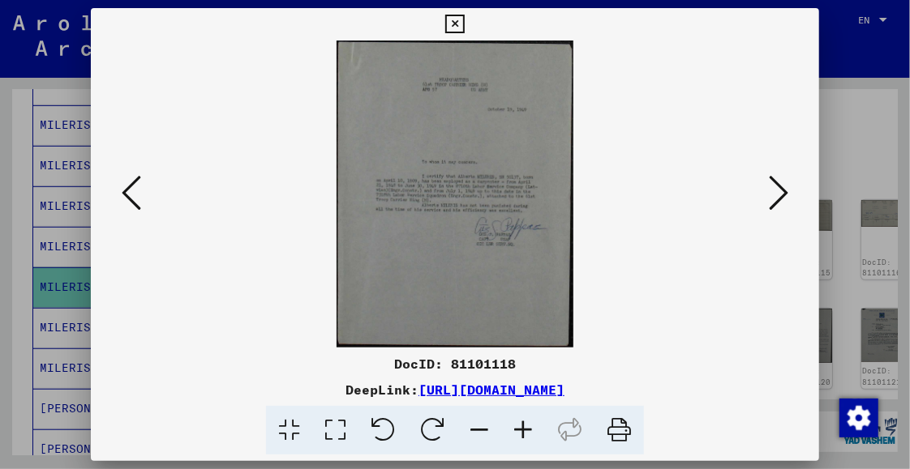
click at [771, 203] on icon at bounding box center [777, 192] width 19 height 39
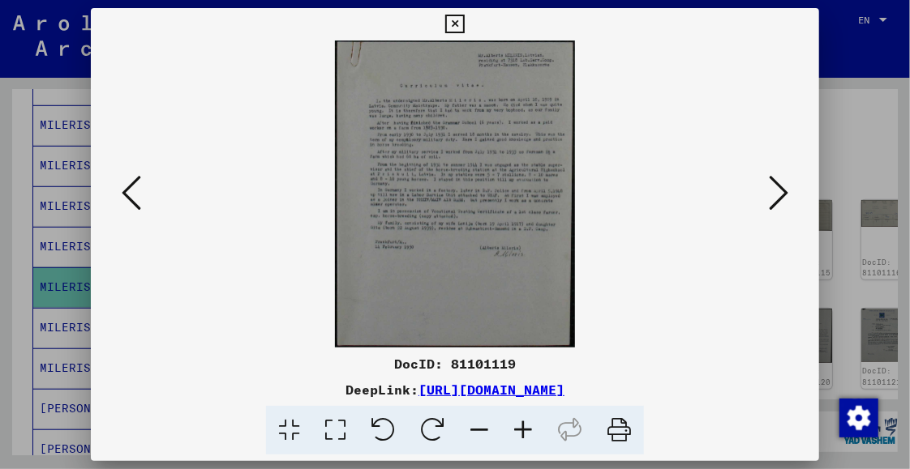
click at [771, 203] on icon at bounding box center [777, 192] width 19 height 39
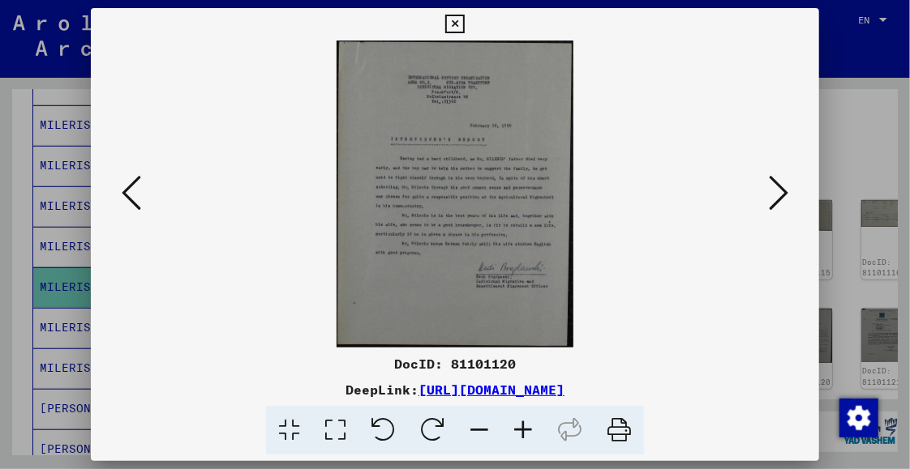
click at [771, 203] on icon at bounding box center [777, 192] width 19 height 39
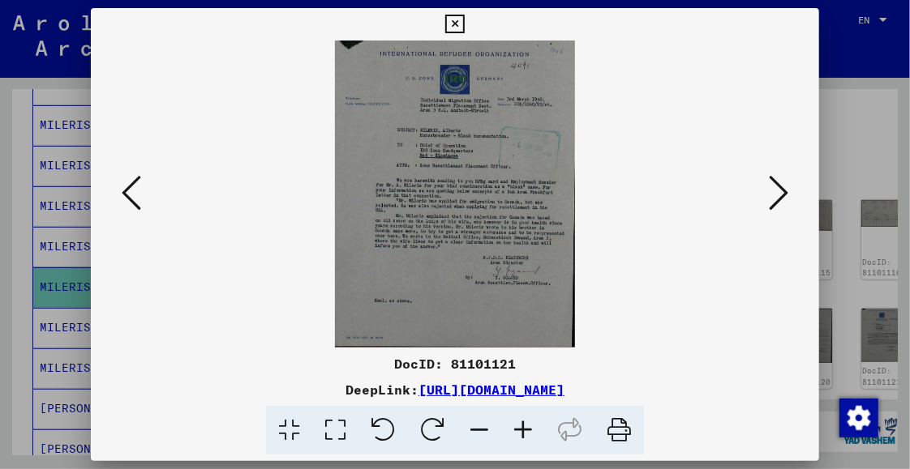
click at [771, 203] on icon at bounding box center [777, 192] width 19 height 39
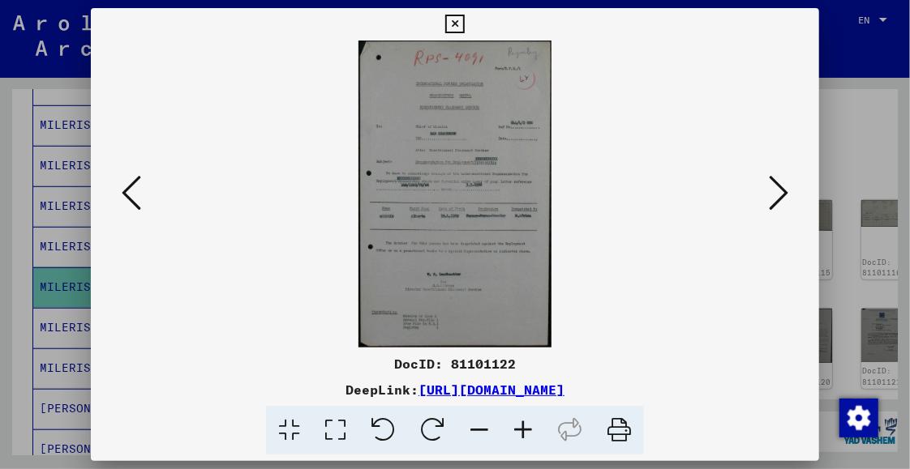
click at [771, 203] on icon at bounding box center [777, 192] width 19 height 39
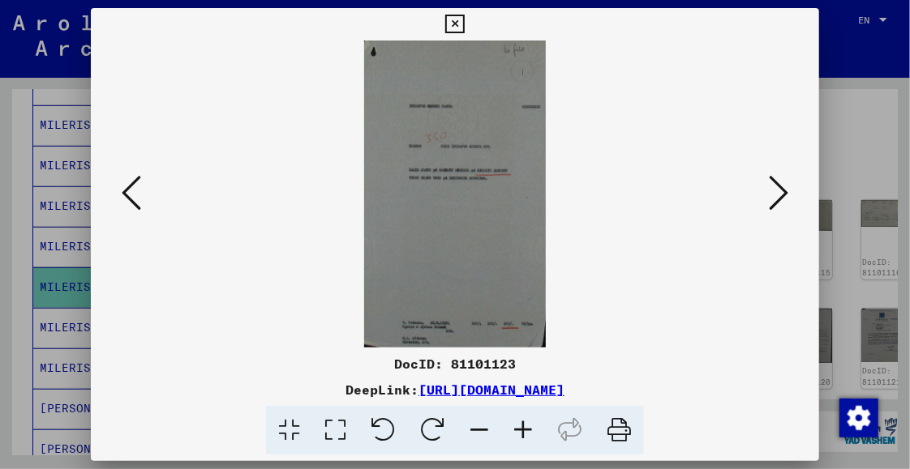
click at [771, 203] on icon at bounding box center [777, 192] width 19 height 39
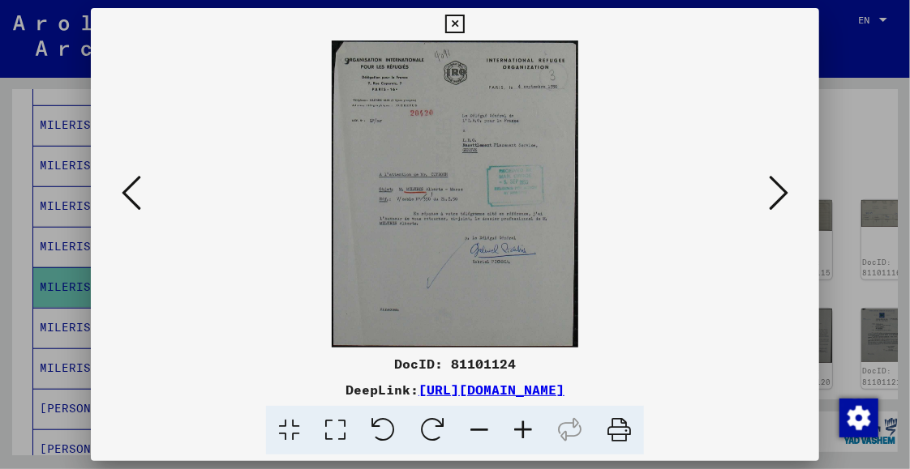
click at [771, 203] on icon at bounding box center [777, 192] width 19 height 39
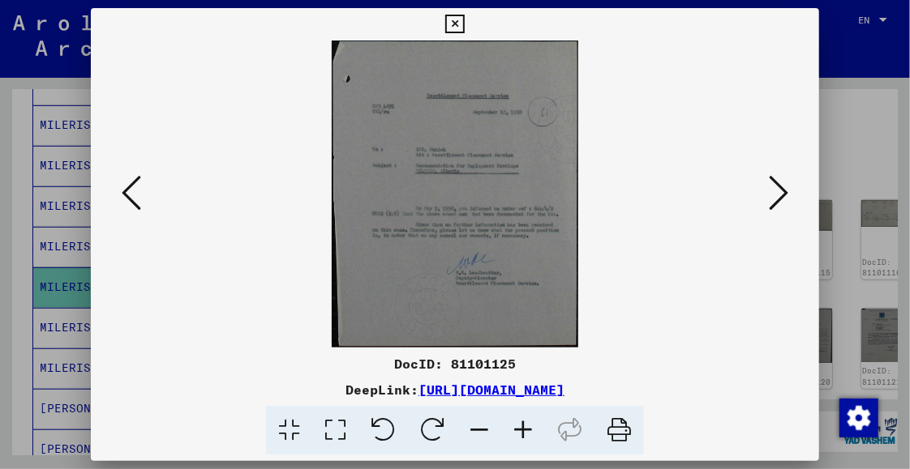
click at [771, 203] on icon at bounding box center [777, 192] width 19 height 39
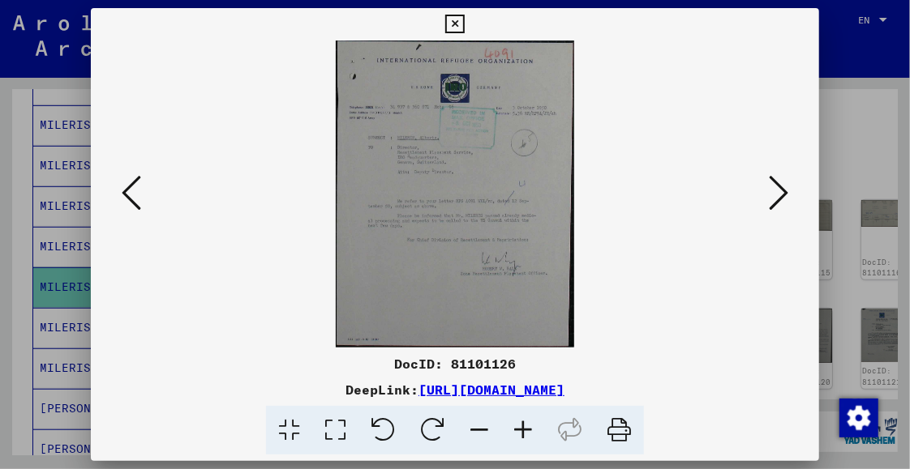
click at [771, 203] on icon at bounding box center [777, 192] width 19 height 39
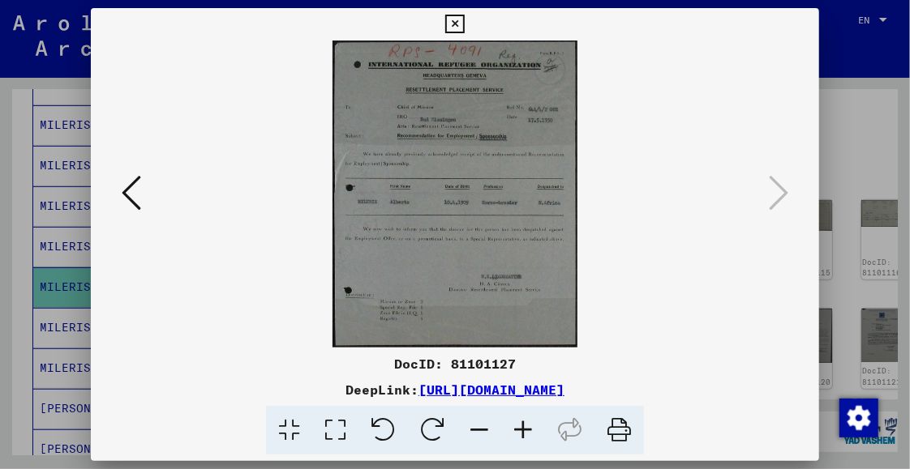
click at [456, 15] on icon at bounding box center [454, 24] width 19 height 19
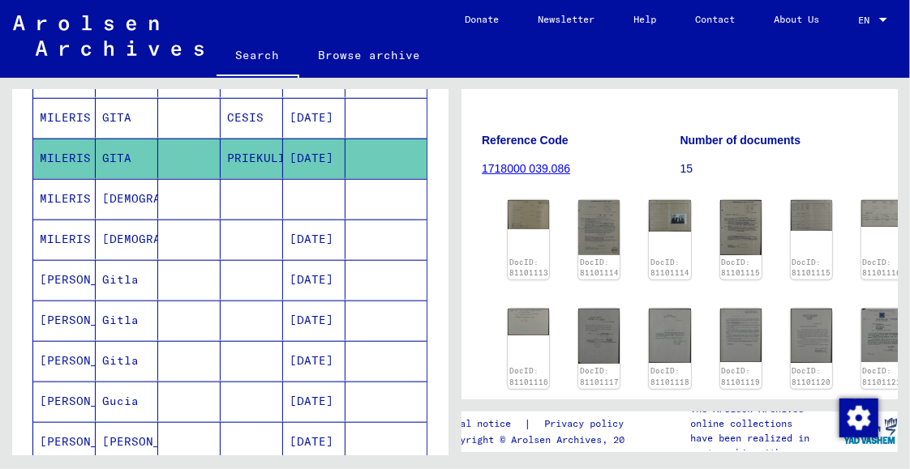
scroll to position [548, 0]
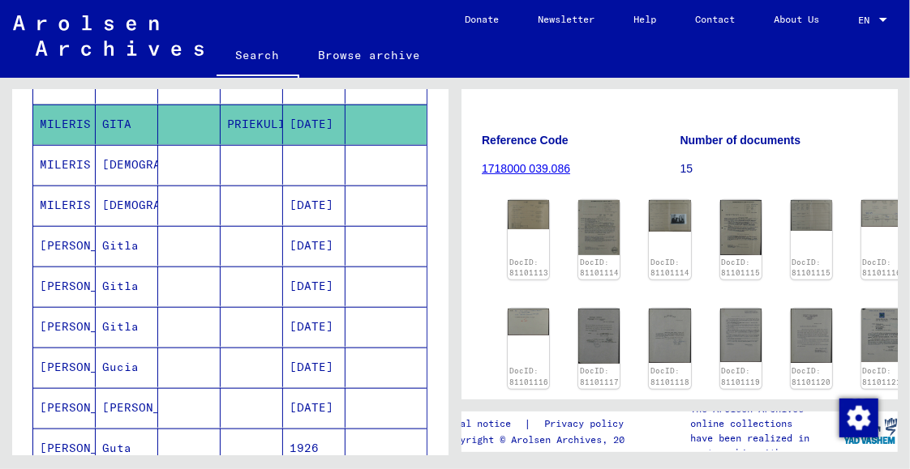
click at [65, 159] on mat-cell "MILERIS" at bounding box center [64, 165] width 62 height 40
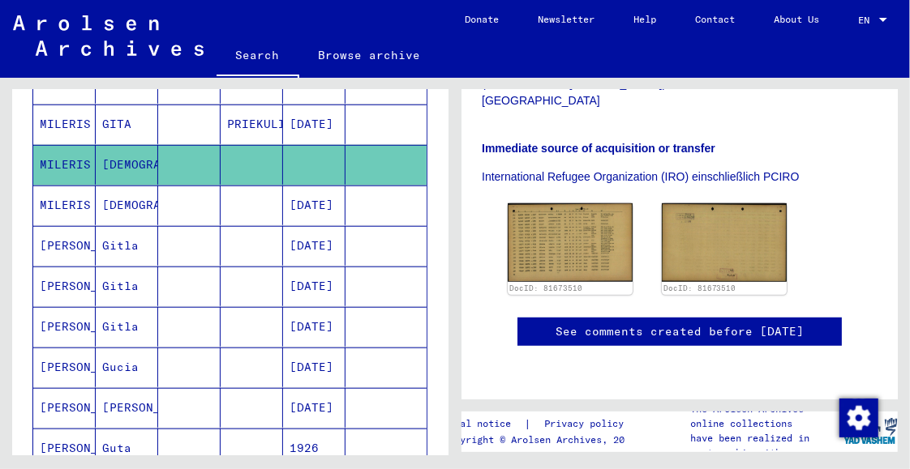
click at [68, 198] on mat-cell "MILERIS" at bounding box center [64, 206] width 62 height 40
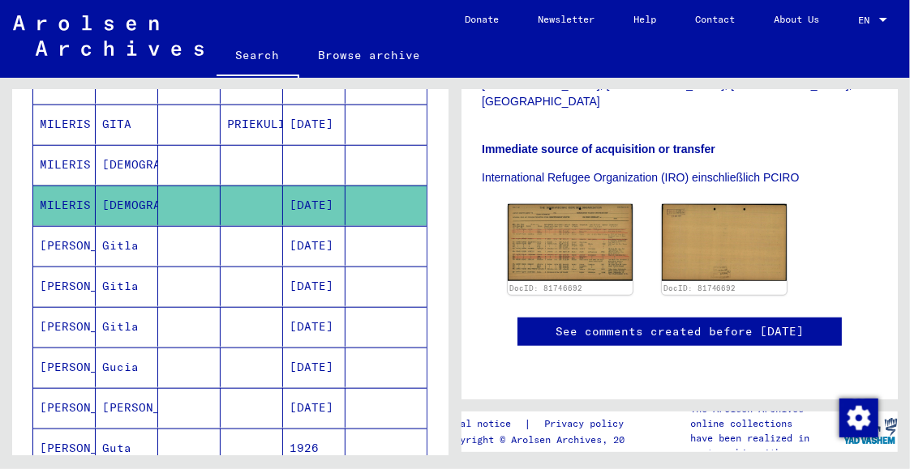
click at [74, 236] on mat-cell "MILLER" at bounding box center [64, 246] width 62 height 40
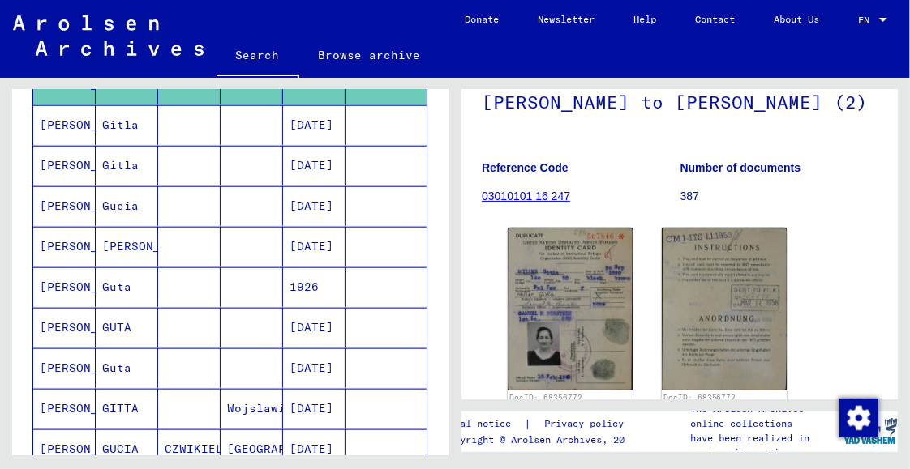
click at [60, 275] on mat-cell "MILLER" at bounding box center [64, 288] width 62 height 40
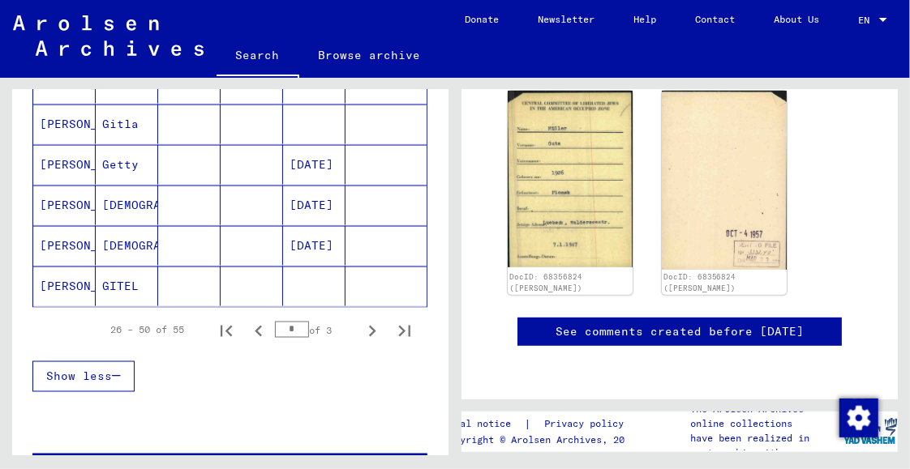
click at [56, 189] on mat-cell "MILLER" at bounding box center [64, 206] width 62 height 40
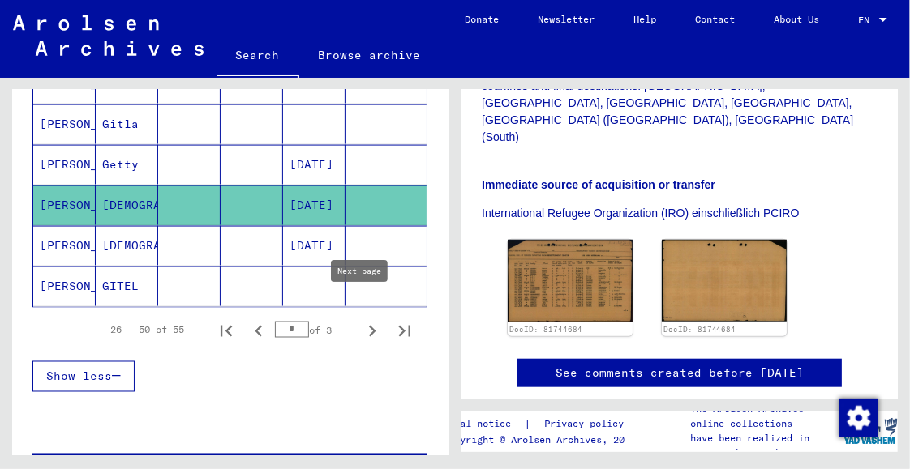
click at [369, 326] on icon "Next page" at bounding box center [372, 331] width 7 height 11
type input "*"
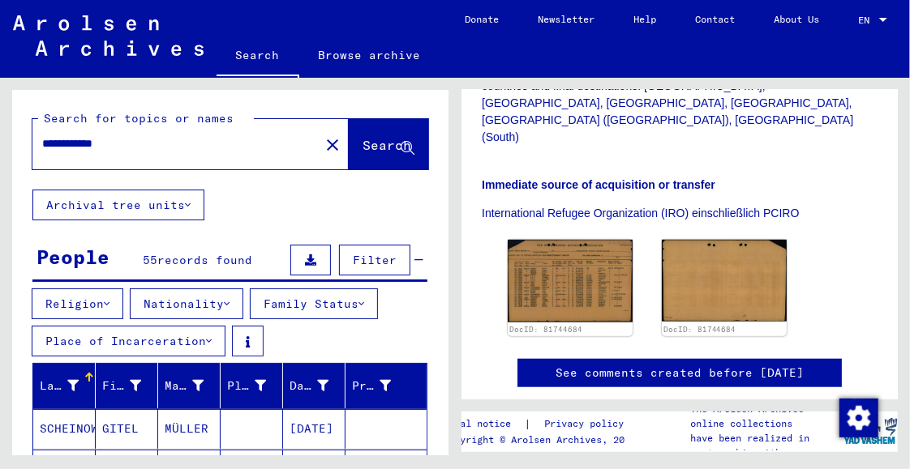
drag, startPoint x: 101, startPoint y: 143, endPoint x: 171, endPoint y: 144, distance: 70.5
click at [171, 144] on input "**********" at bounding box center [176, 143] width 268 height 17
click at [368, 139] on span "Search" at bounding box center [386, 145] width 49 height 16
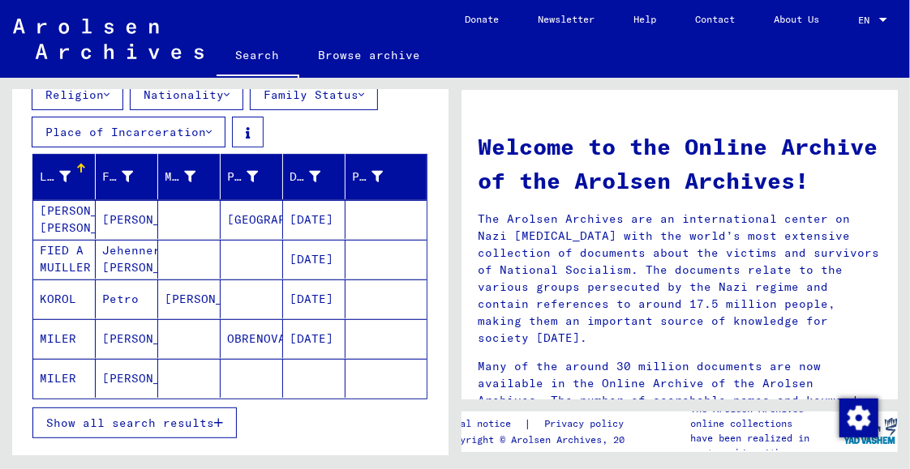
scroll to position [131, 0]
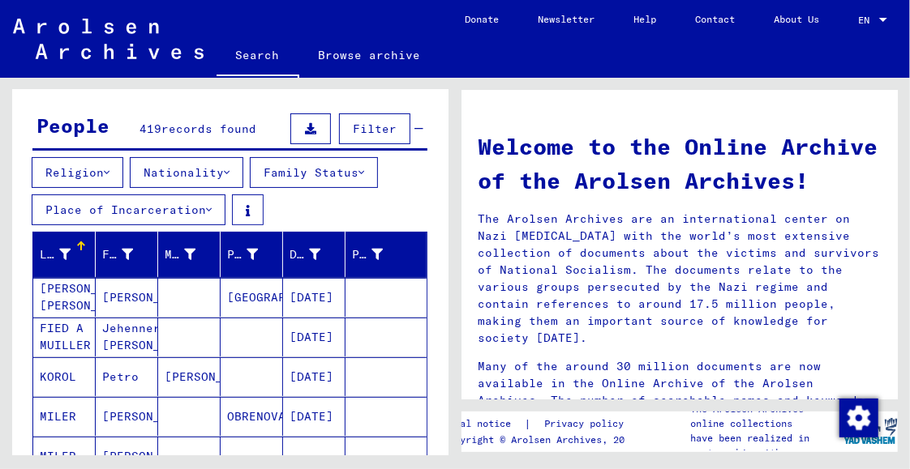
click at [229, 169] on button "Nationality" at bounding box center [186, 172] width 113 height 31
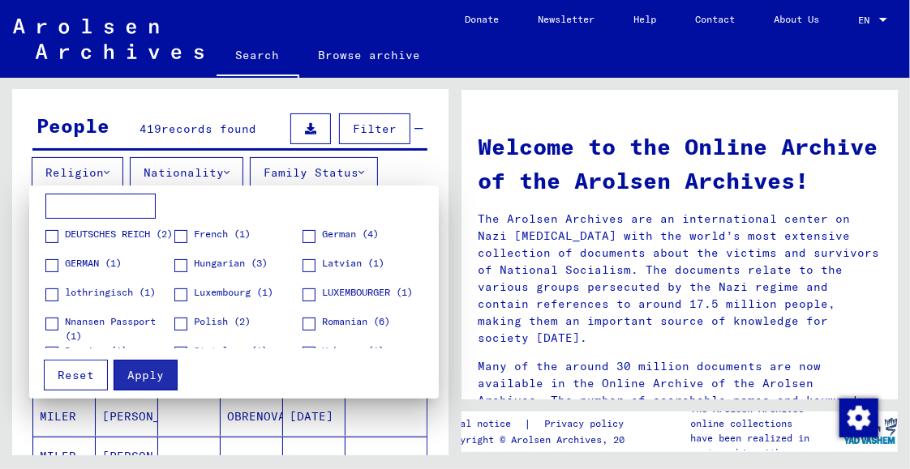
click at [302, 260] on span at bounding box center [308, 265] width 13 height 13
click at [86, 377] on span "Reset" at bounding box center [76, 375] width 36 height 15
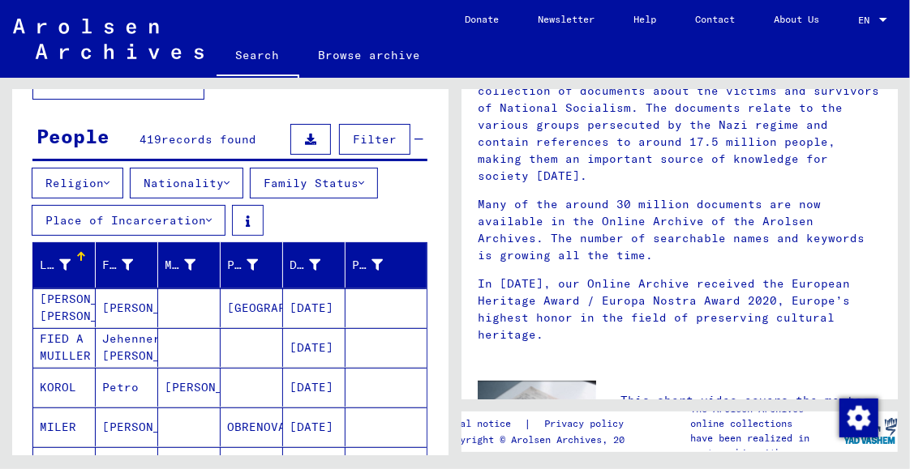
scroll to position [266, 0]
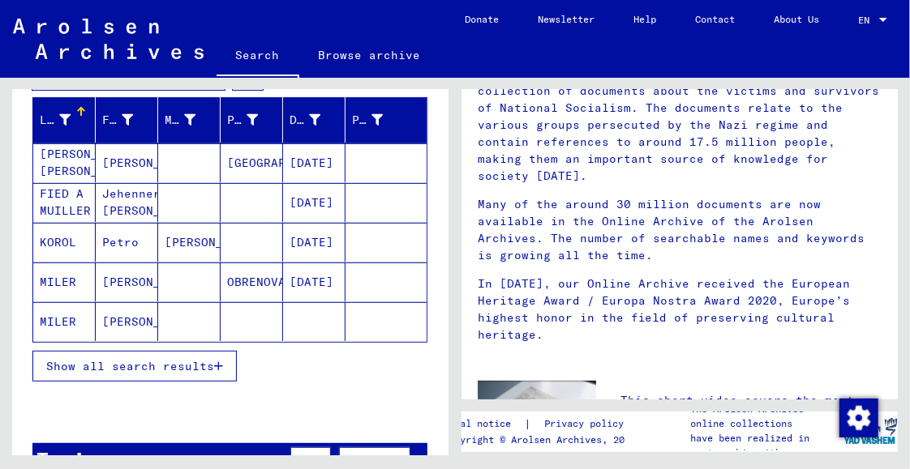
click at [62, 319] on mat-cell "MILER" at bounding box center [64, 321] width 62 height 39
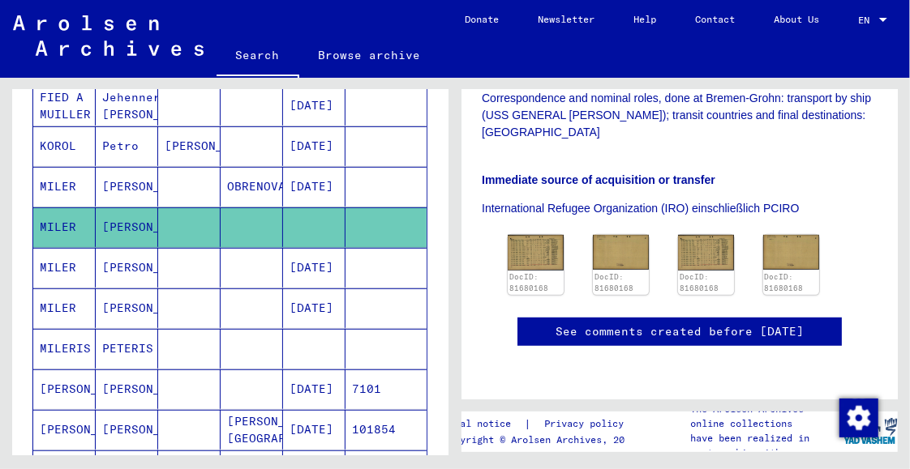
scroll to position [428, 0]
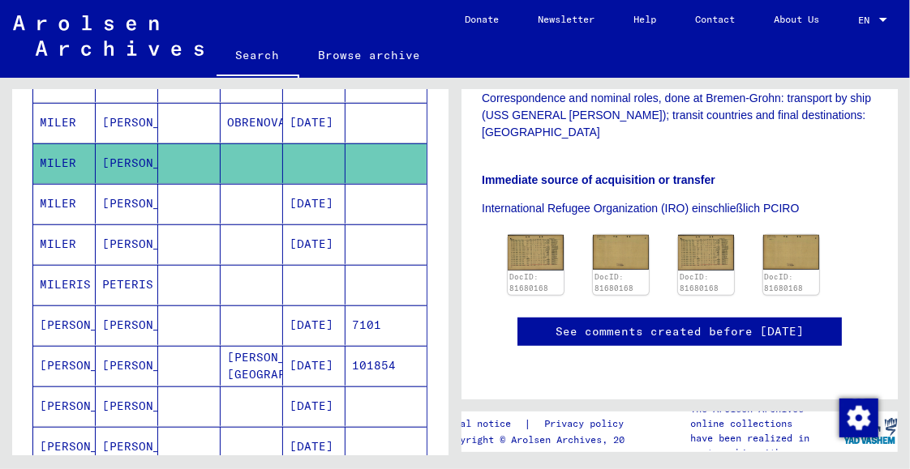
click at [62, 278] on mat-cell "MILERIS" at bounding box center [64, 285] width 62 height 40
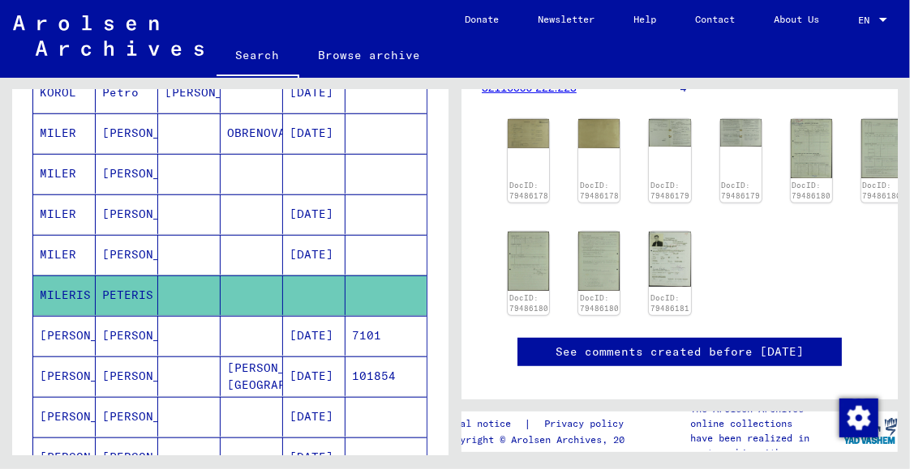
scroll to position [347, 0]
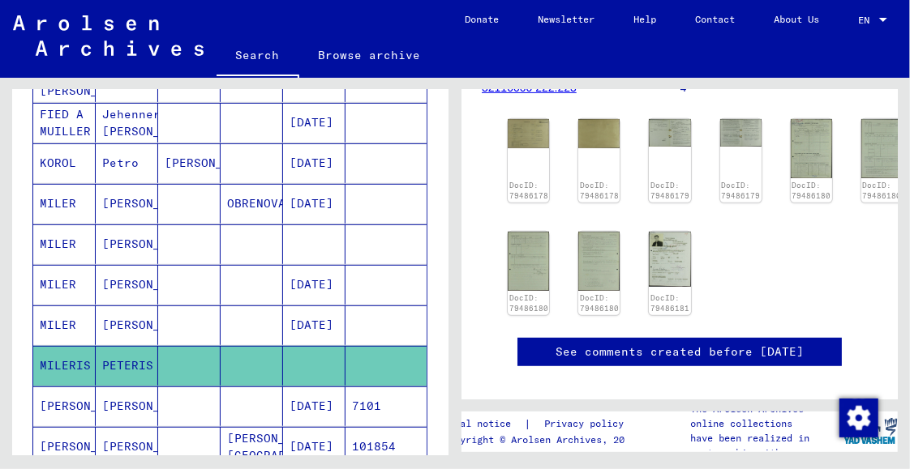
drag, startPoint x: 336, startPoint y: 95, endPoint x: 355, endPoint y: 95, distance: 19.5
click at [355, 95] on mat-cell at bounding box center [385, 82] width 81 height 40
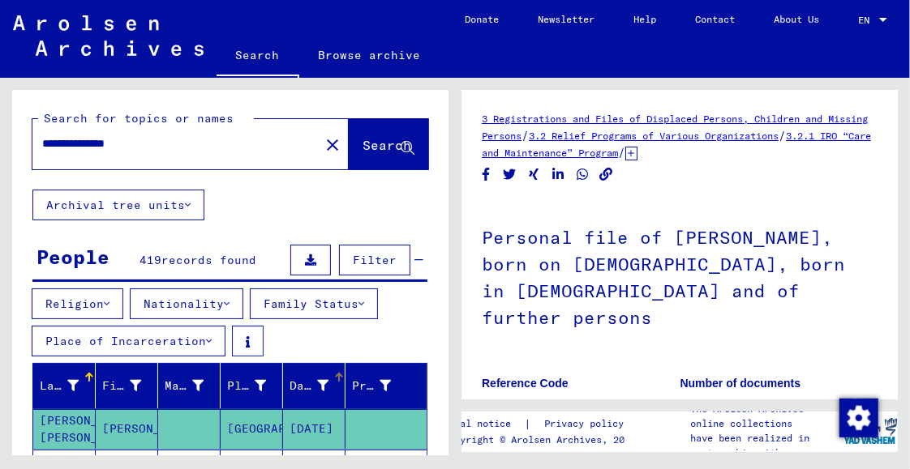
click at [334, 378] on div at bounding box center [339, 378] width 10 height 10
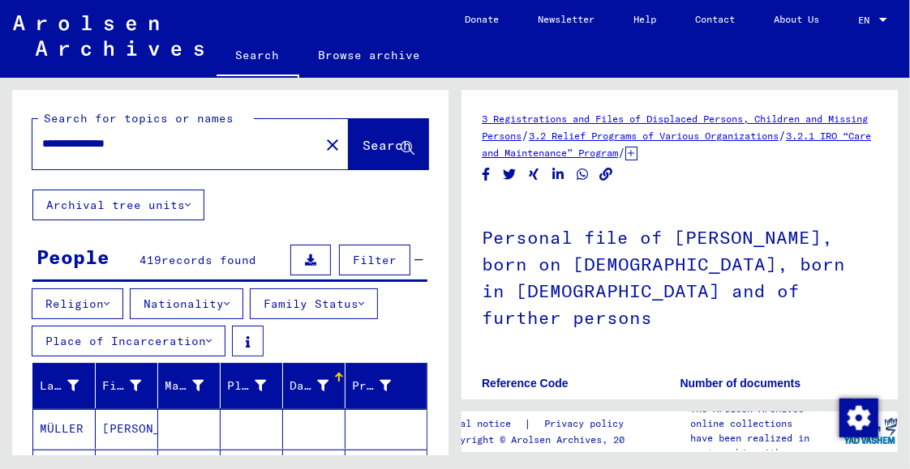
scroll to position [162, 0]
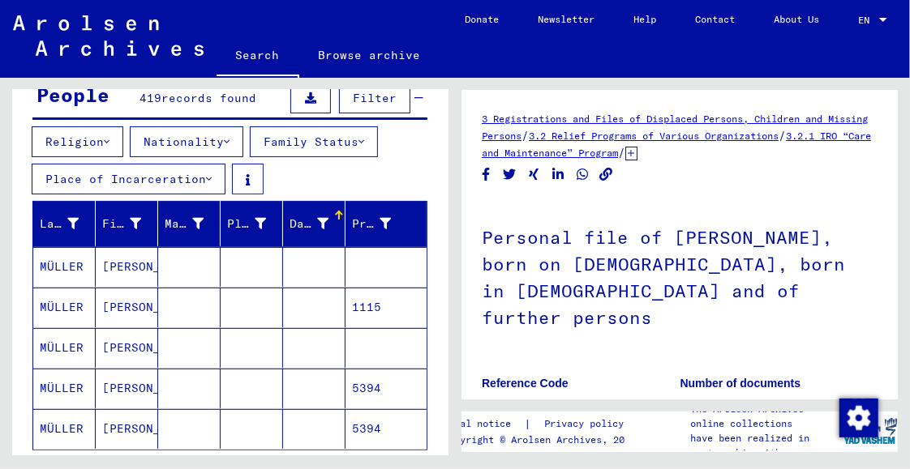
click at [318, 216] on div at bounding box center [322, 224] width 11 height 17
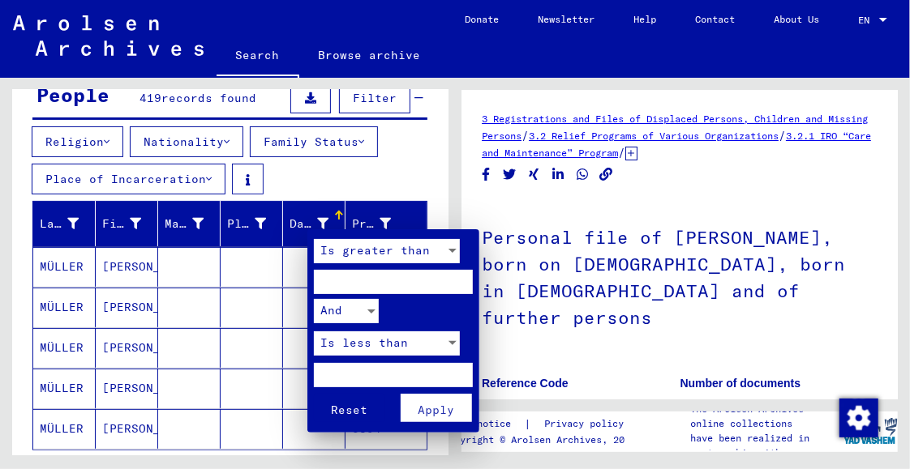
click at [353, 408] on span "Reset" at bounding box center [349, 410] width 36 height 15
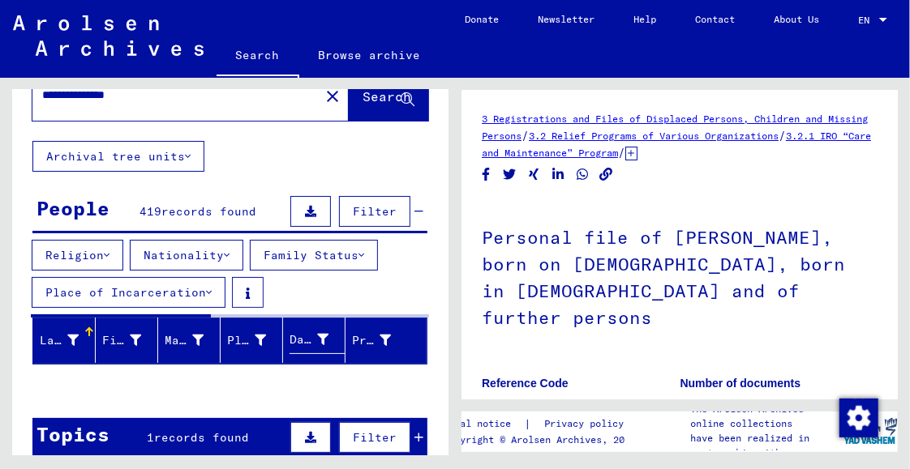
scroll to position [0, 0]
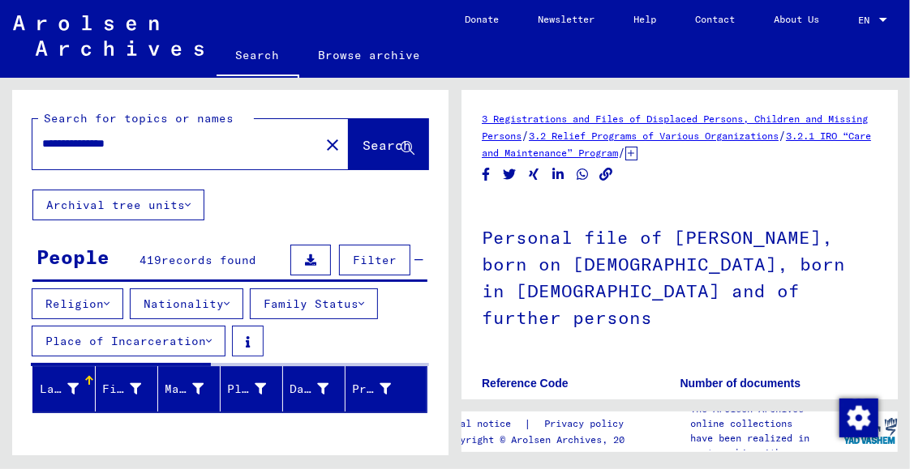
click at [110, 147] on input "**********" at bounding box center [176, 143] width 268 height 17
click at [80, 139] on input "**********" at bounding box center [176, 143] width 268 height 17
click at [141, 142] on input "**********" at bounding box center [176, 143] width 268 height 17
click at [166, 145] on input "**********" at bounding box center [176, 143] width 268 height 17
drag, startPoint x: 176, startPoint y: 145, endPoint x: 99, endPoint y: 145, distance: 77.0
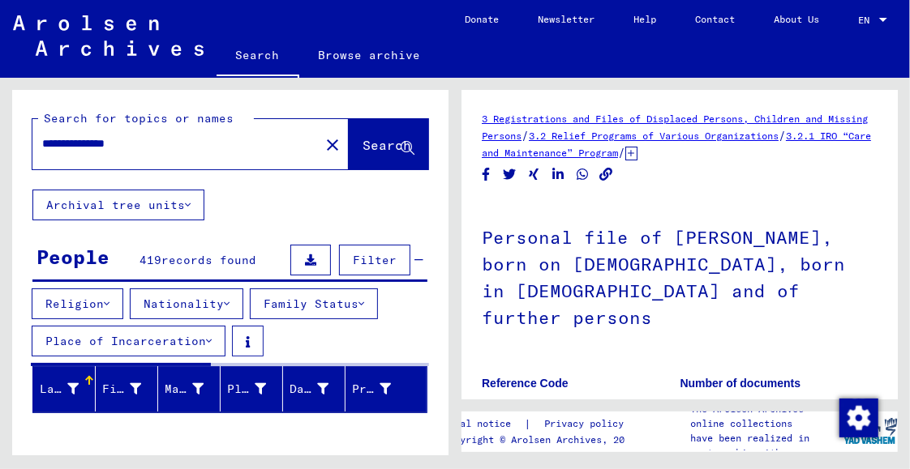
click at [99, 145] on input "**********" at bounding box center [176, 143] width 268 height 17
click at [349, 146] on button "Search" at bounding box center [388, 144] width 79 height 50
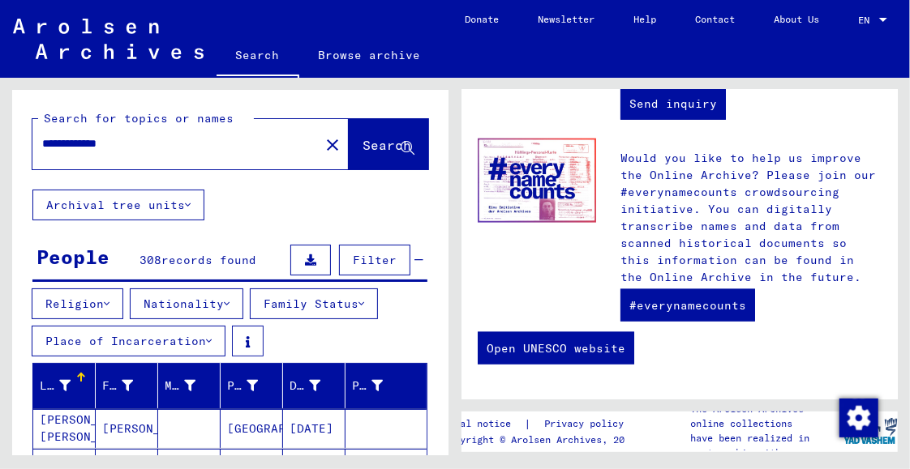
drag, startPoint x: 92, startPoint y: 147, endPoint x: 169, endPoint y: 145, distance: 77.0
click at [169, 145] on input "**********" at bounding box center [171, 143] width 258 height 17
type input "**********"
click at [362, 148] on span "Search" at bounding box center [386, 145] width 49 height 16
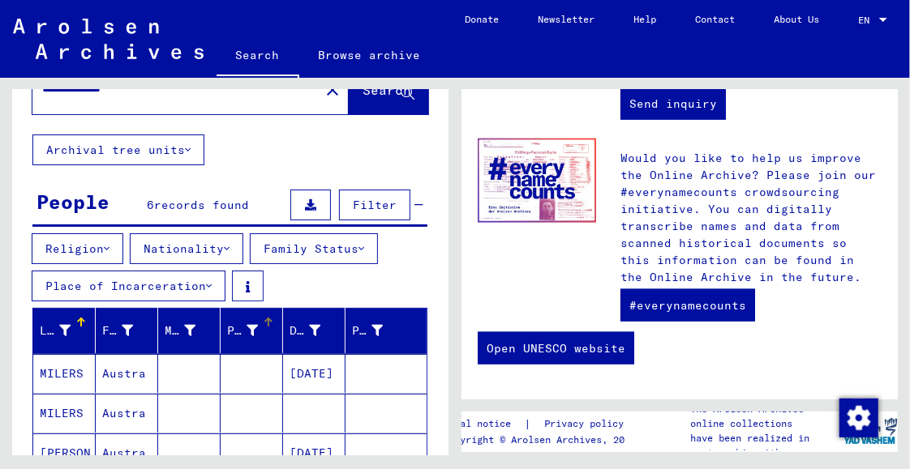
scroll to position [218, 0]
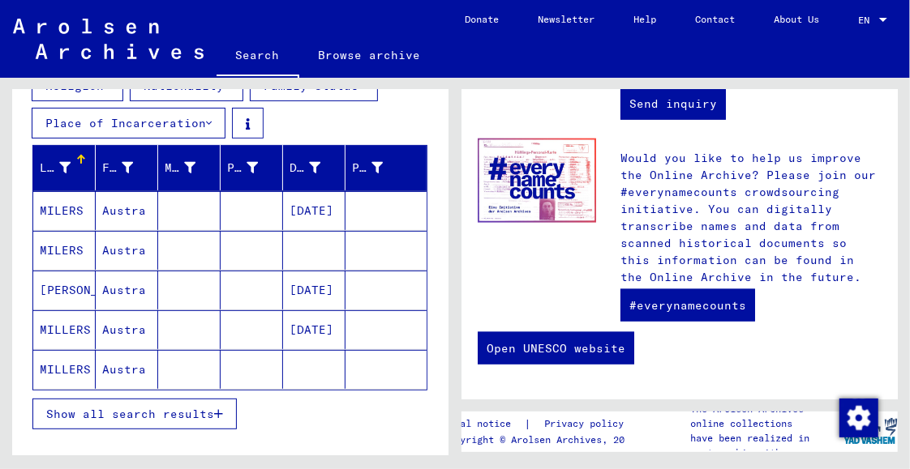
click at [45, 206] on mat-cell "MILERS" at bounding box center [64, 210] width 62 height 39
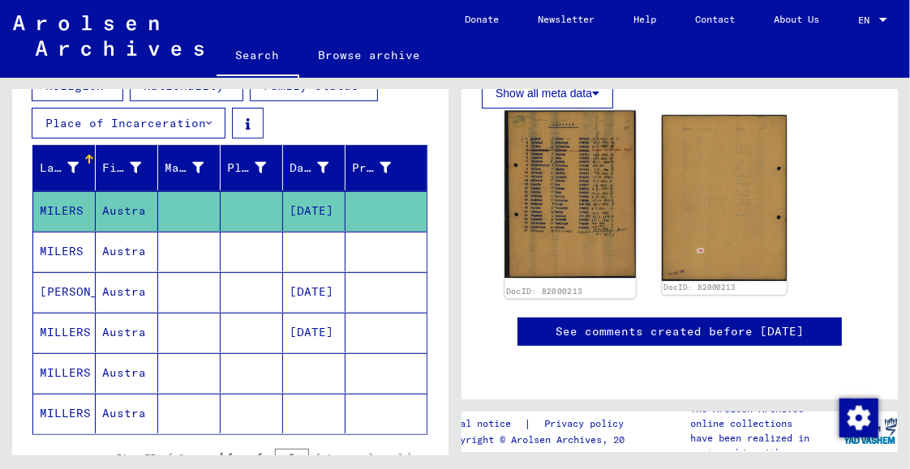
scroll to position [304, 0]
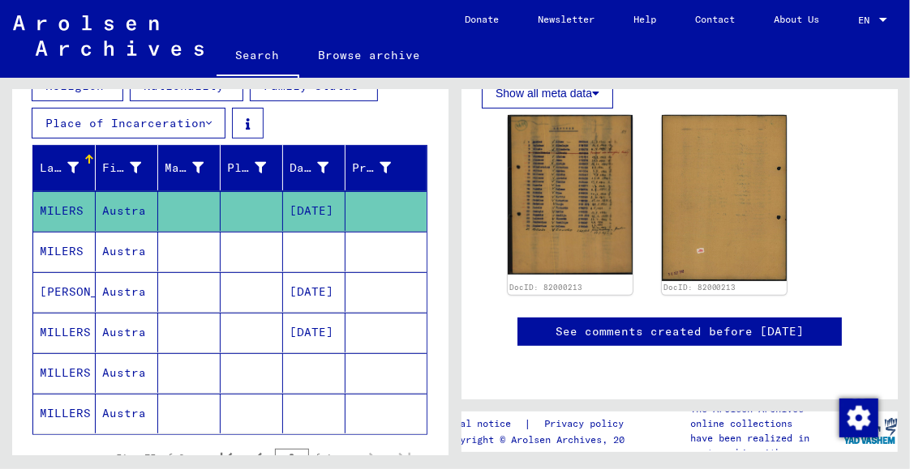
click at [54, 251] on mat-cell "MILERS" at bounding box center [64, 252] width 62 height 40
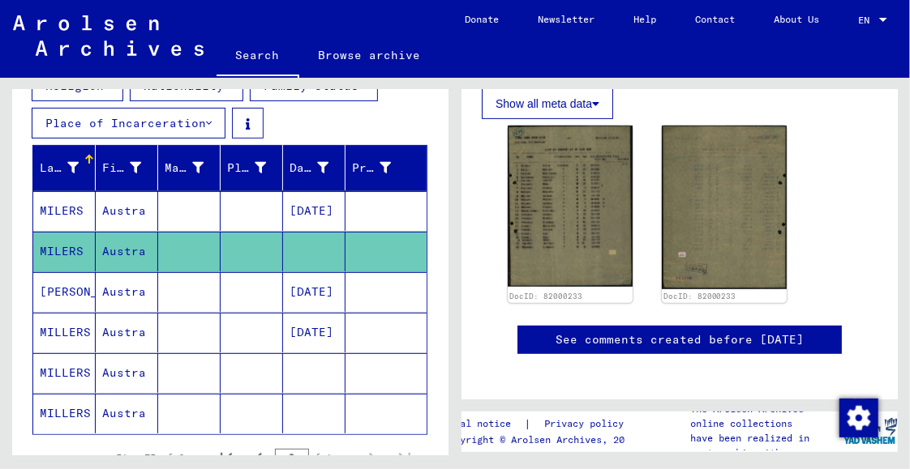
scroll to position [302, 0]
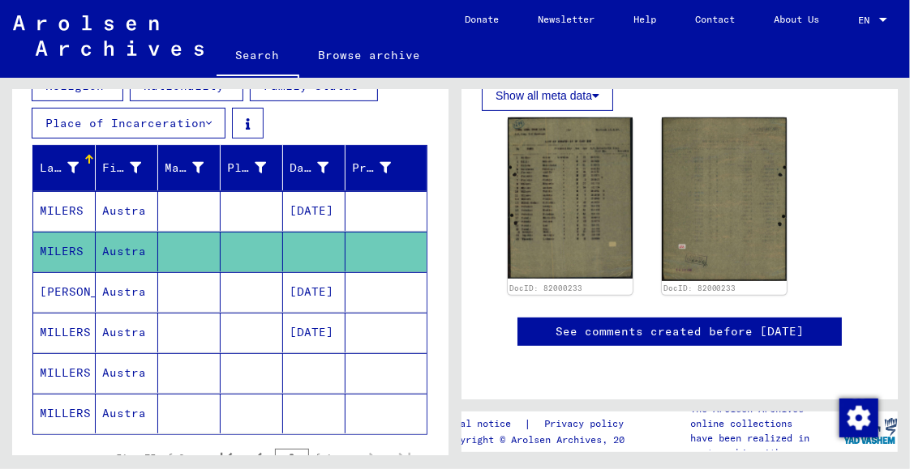
click at [48, 292] on mat-cell "MILLER" at bounding box center [64, 292] width 62 height 40
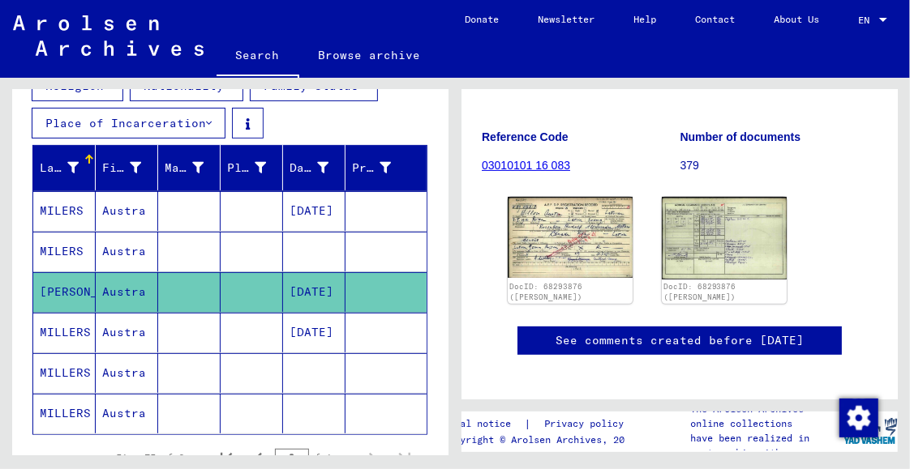
scroll to position [224, 0]
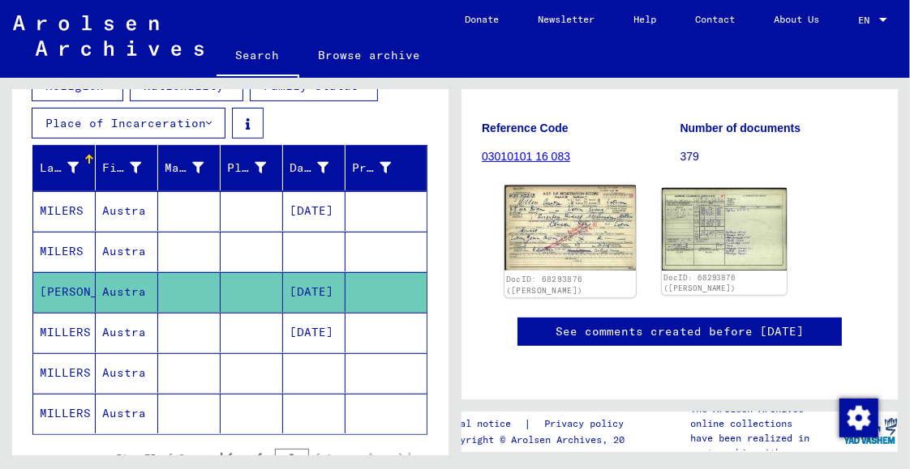
click at [547, 206] on img at bounding box center [569, 228] width 131 height 85
